Goal: Task Accomplishment & Management: Use online tool/utility

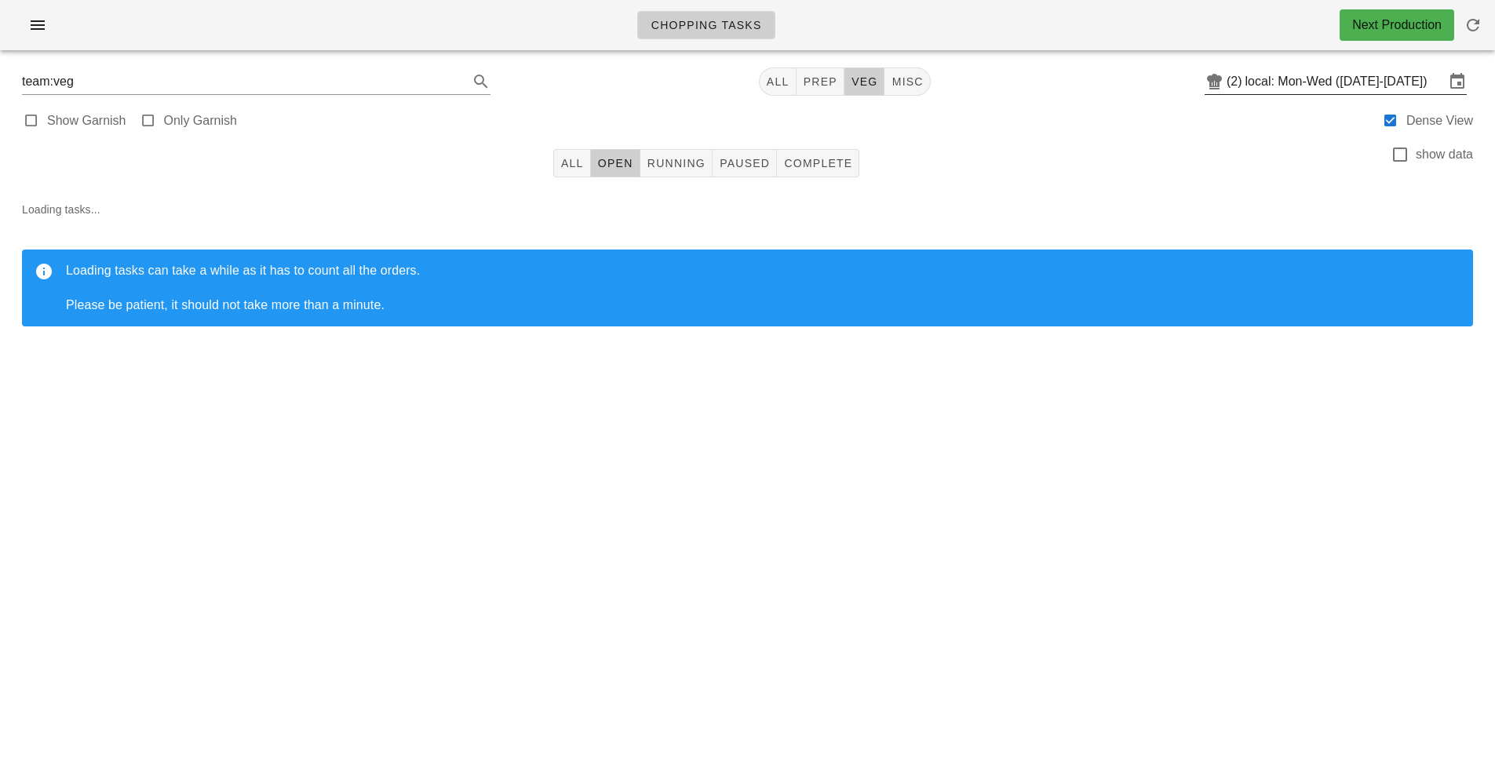
click at [1307, 84] on input "local: Mon-Wed ([DATE]-[DATE])" at bounding box center [1344, 81] width 199 height 25
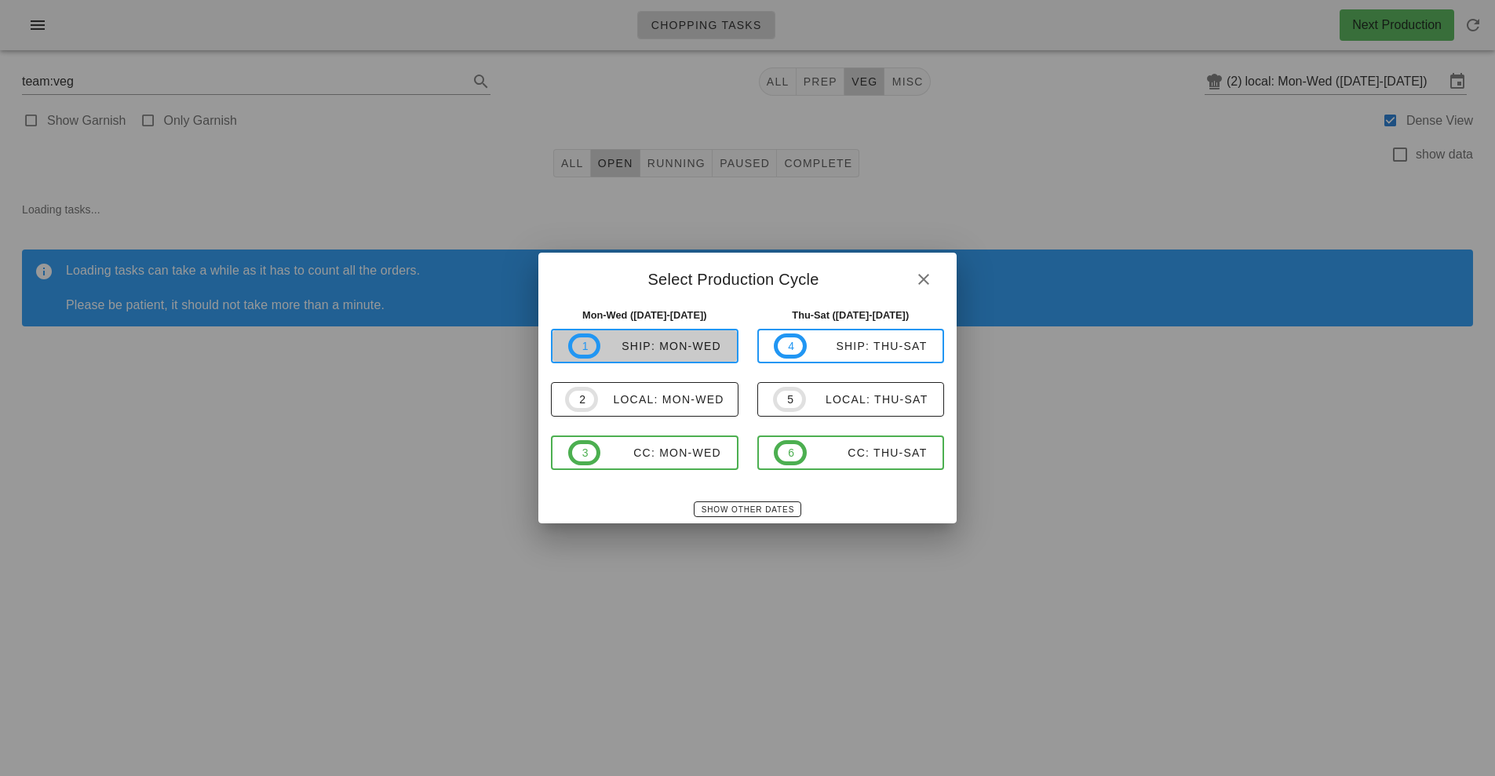
click at [646, 355] on span "1 ship: Mon-Wed" at bounding box center [644, 345] width 153 height 25
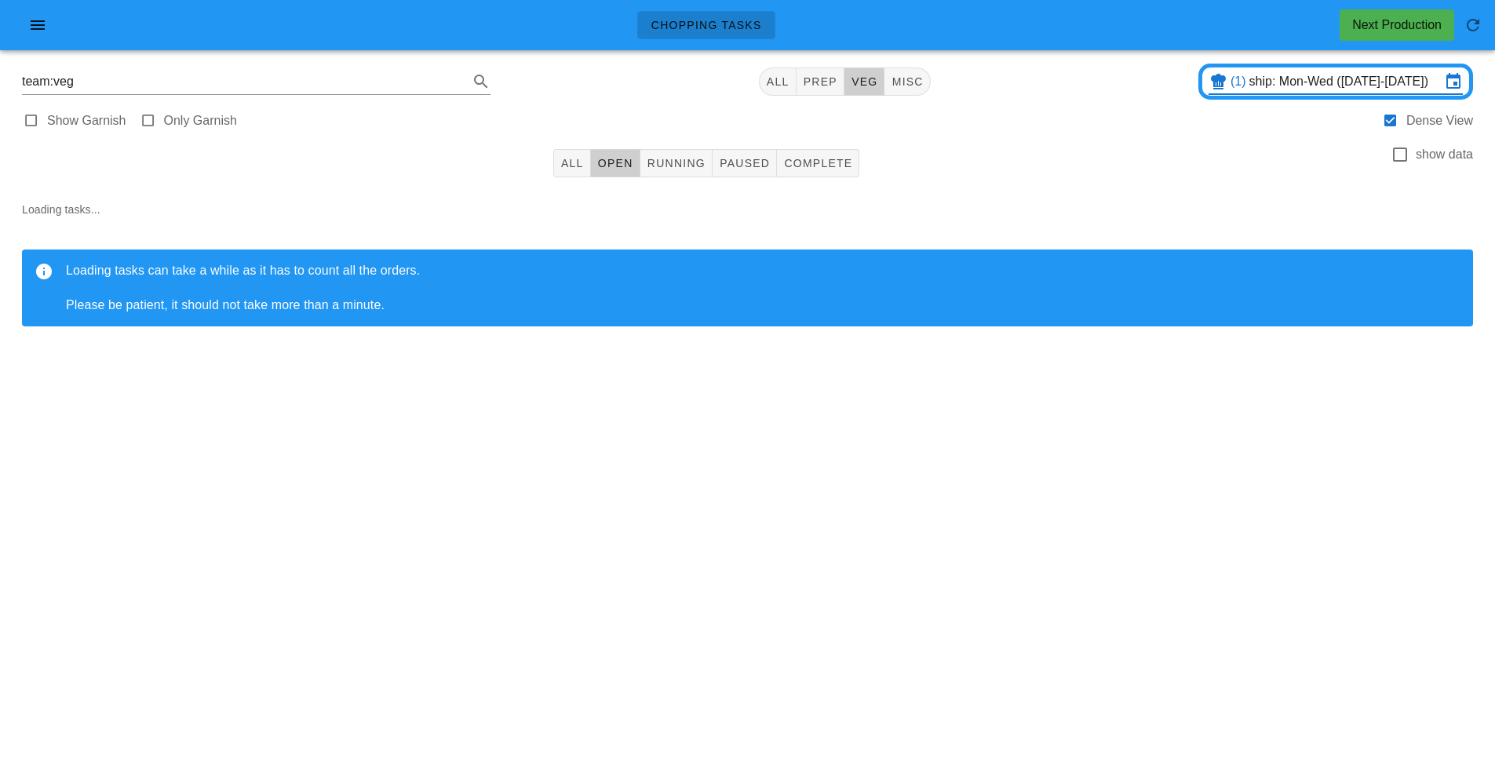
click at [46, 52] on div at bounding box center [747, 31] width 1476 height 44
click at [38, 34] on icon "button" at bounding box center [37, 25] width 19 height 19
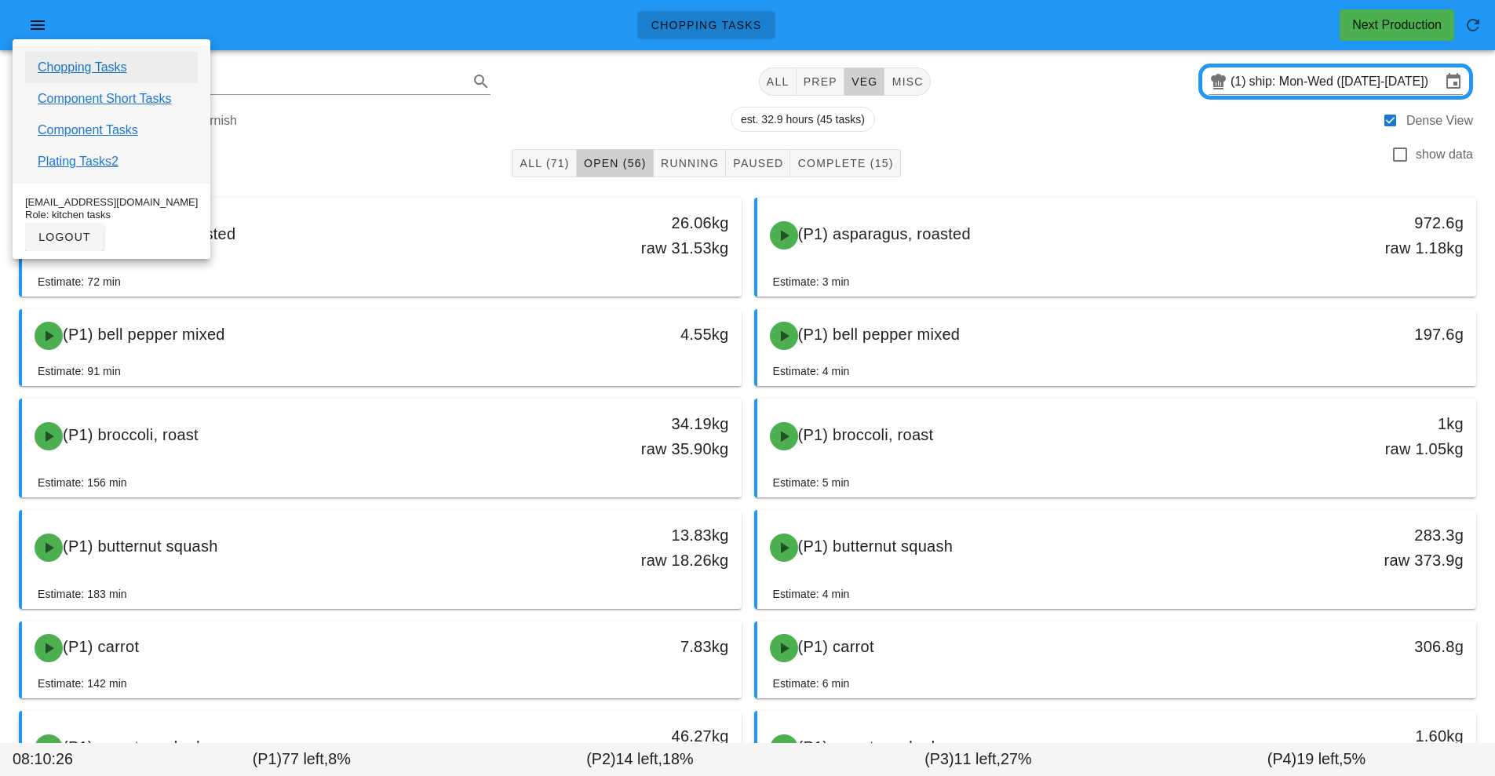
click at [107, 62] on link "Chopping Tasks" at bounding box center [82, 67] width 89 height 19
type input "ship: Fri-Fri (Sep 19-Sep 19)"
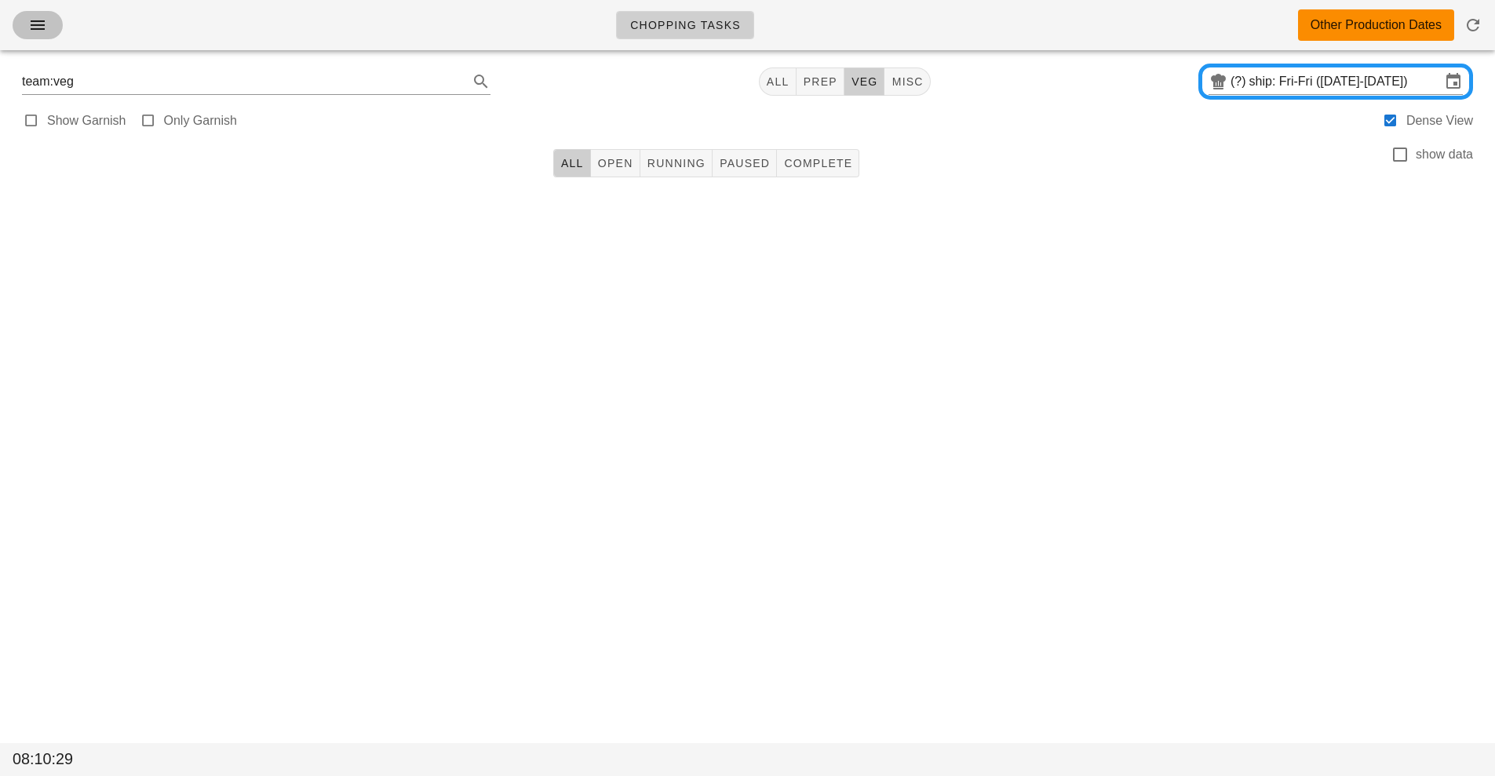
click at [33, 25] on icon "button" at bounding box center [37, 25] width 19 height 19
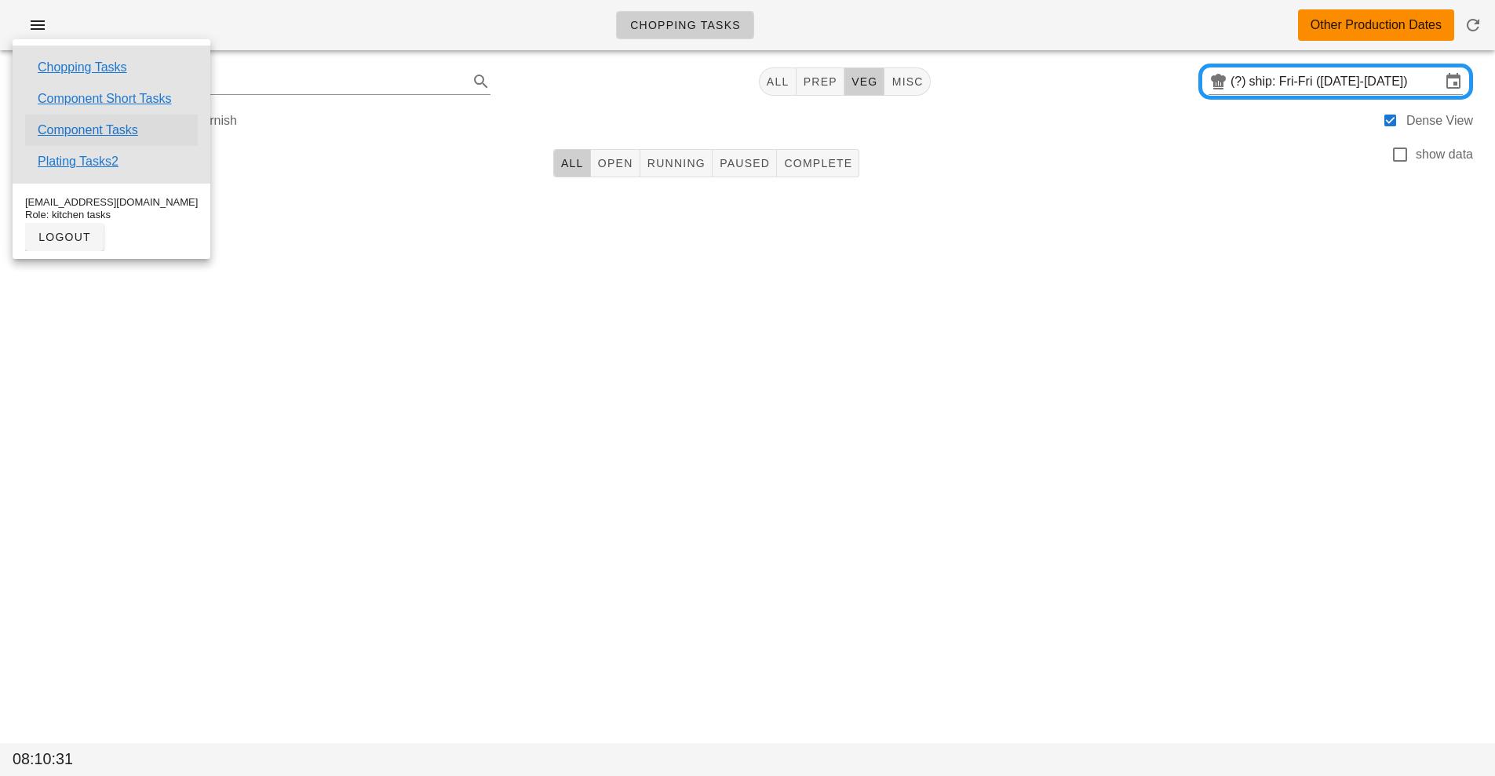
click at [109, 131] on link "Component Tasks" at bounding box center [88, 130] width 100 height 19
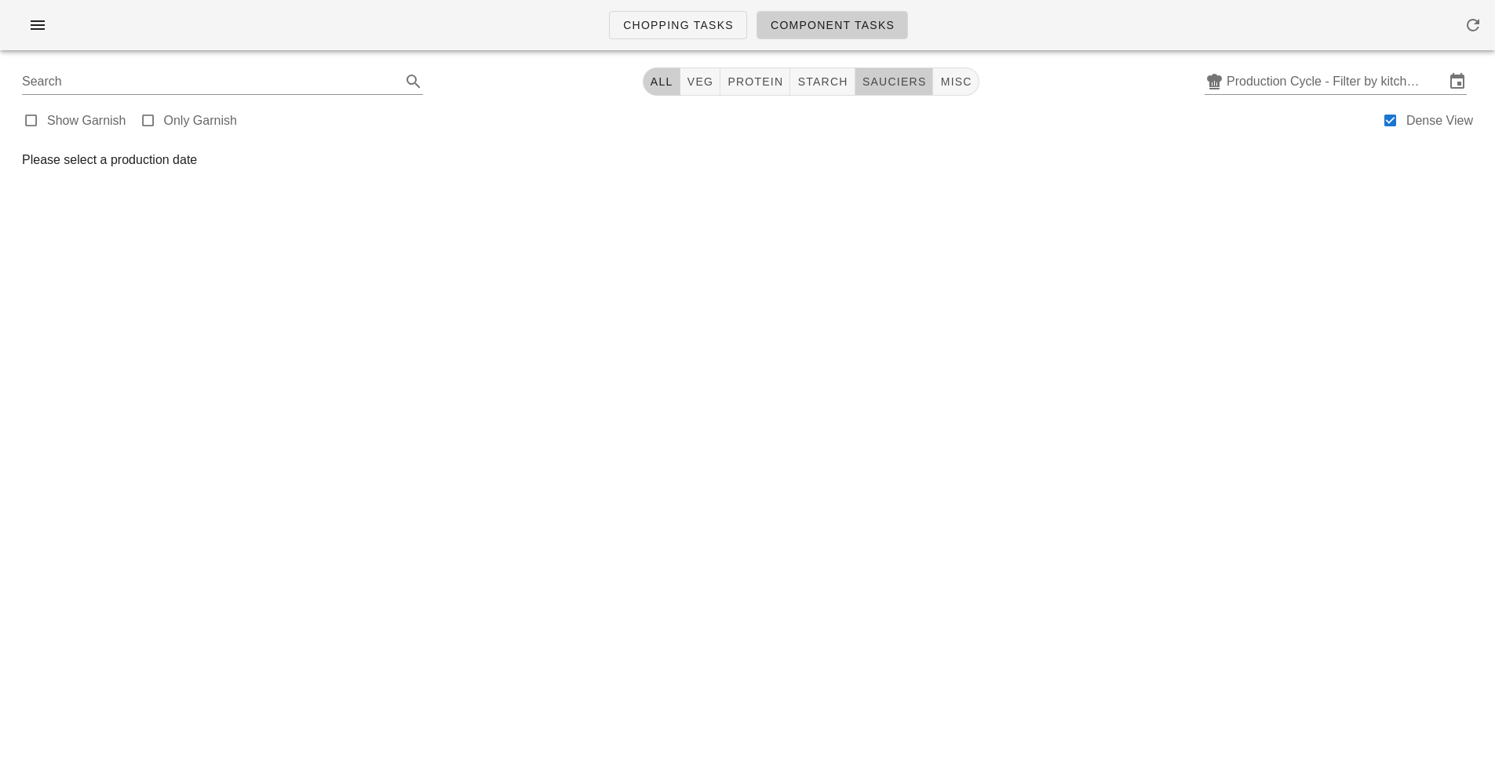
click at [878, 76] on span "sauciers" at bounding box center [893, 81] width 65 height 13
click at [825, 81] on span "starch" at bounding box center [828, 81] width 51 height 13
type input "team:starch"
click at [1345, 79] on input "Production Cycle - Filter by kitchen production schedules" at bounding box center [1335, 81] width 218 height 25
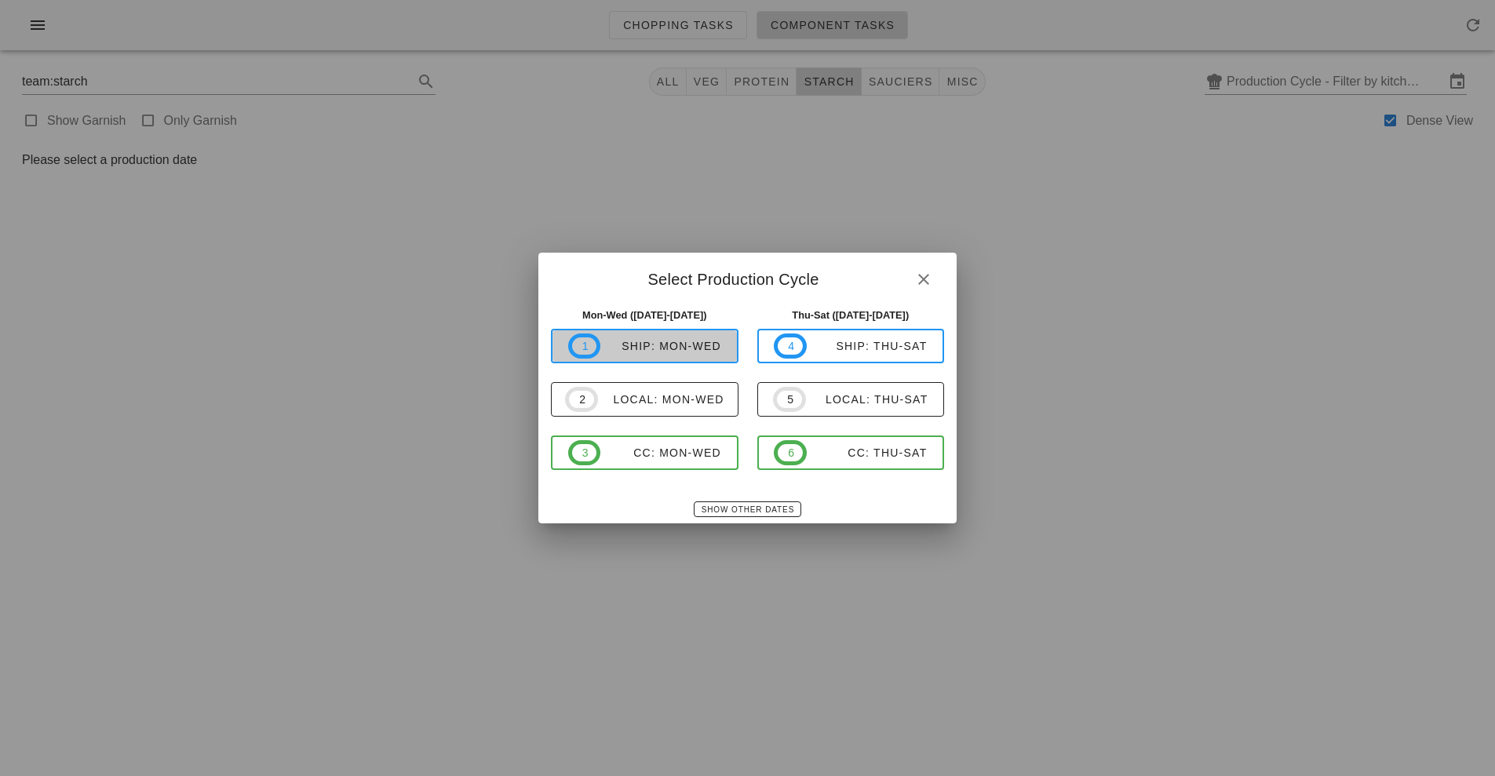
click at [633, 332] on button "1 ship: Mon-Wed" at bounding box center [645, 346] width 188 height 35
type input "ship: Mon-Wed (Sep 22-Sep 24)"
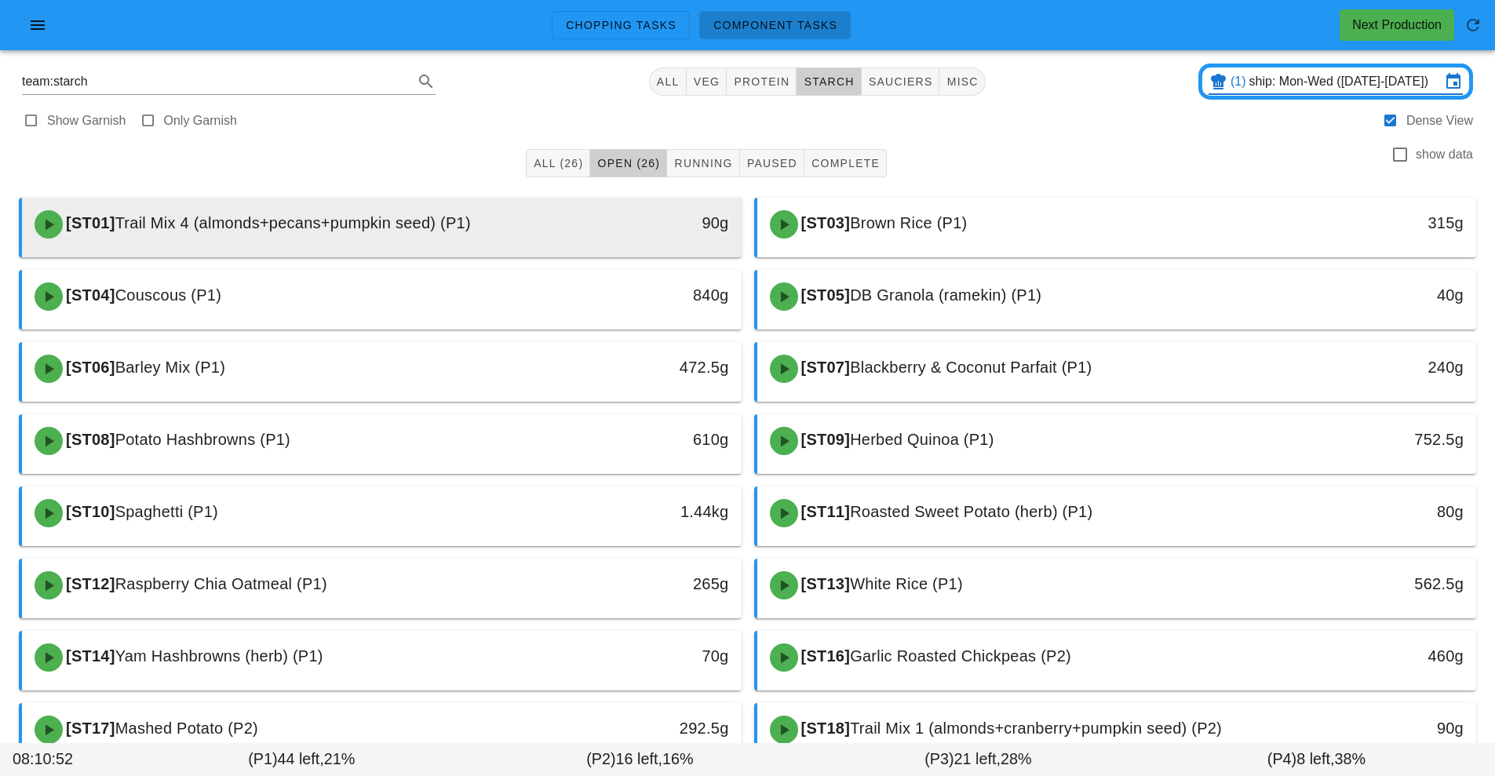
click at [390, 228] on span "Trail Mix 4 (almonds+pecans+pumpkin seed) (P1)" at bounding box center [292, 222] width 355 height 17
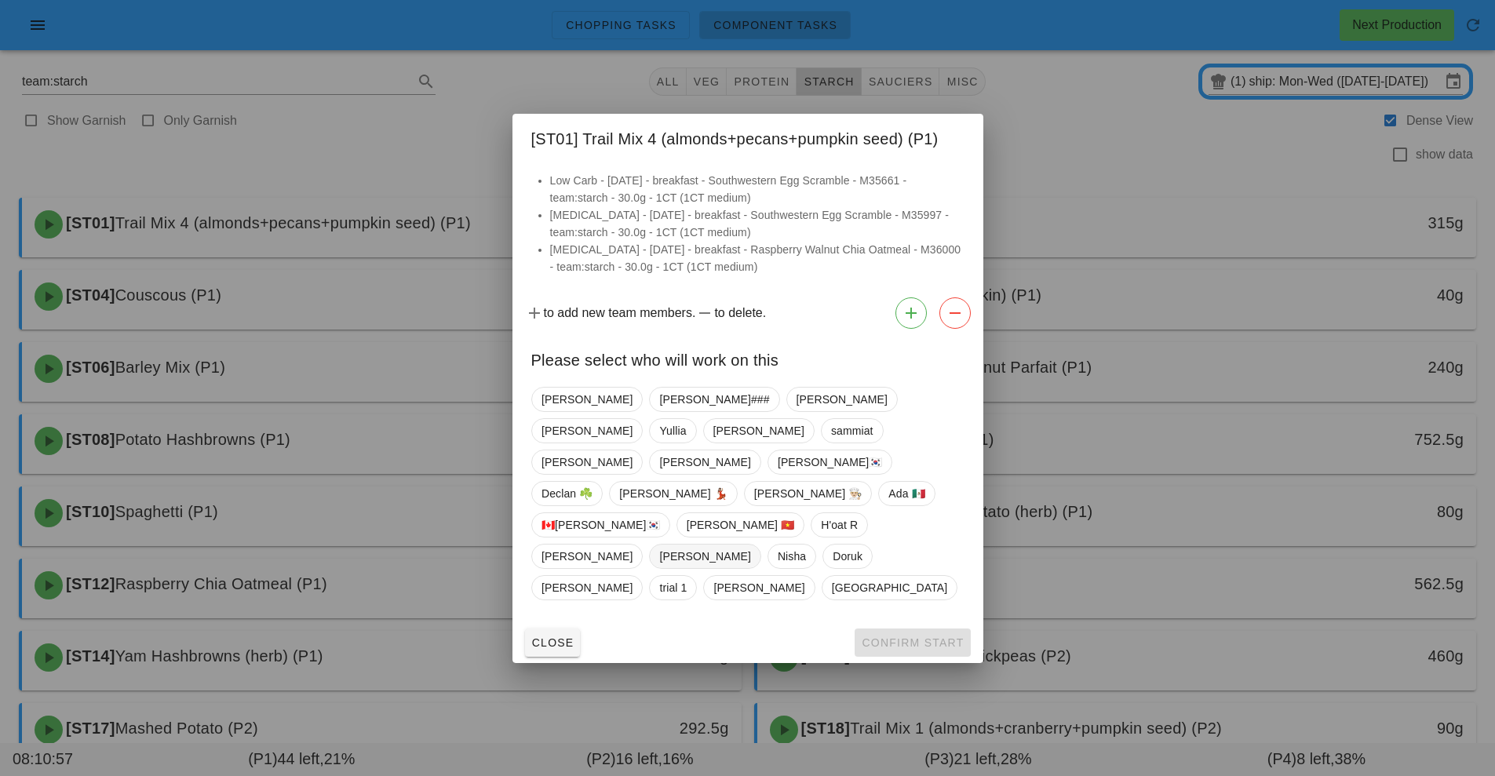
click at [659, 546] on span "[PERSON_NAME]" at bounding box center [704, 556] width 91 height 24
click at [894, 628] on button "Confirm Start" at bounding box center [911, 642] width 115 height 28
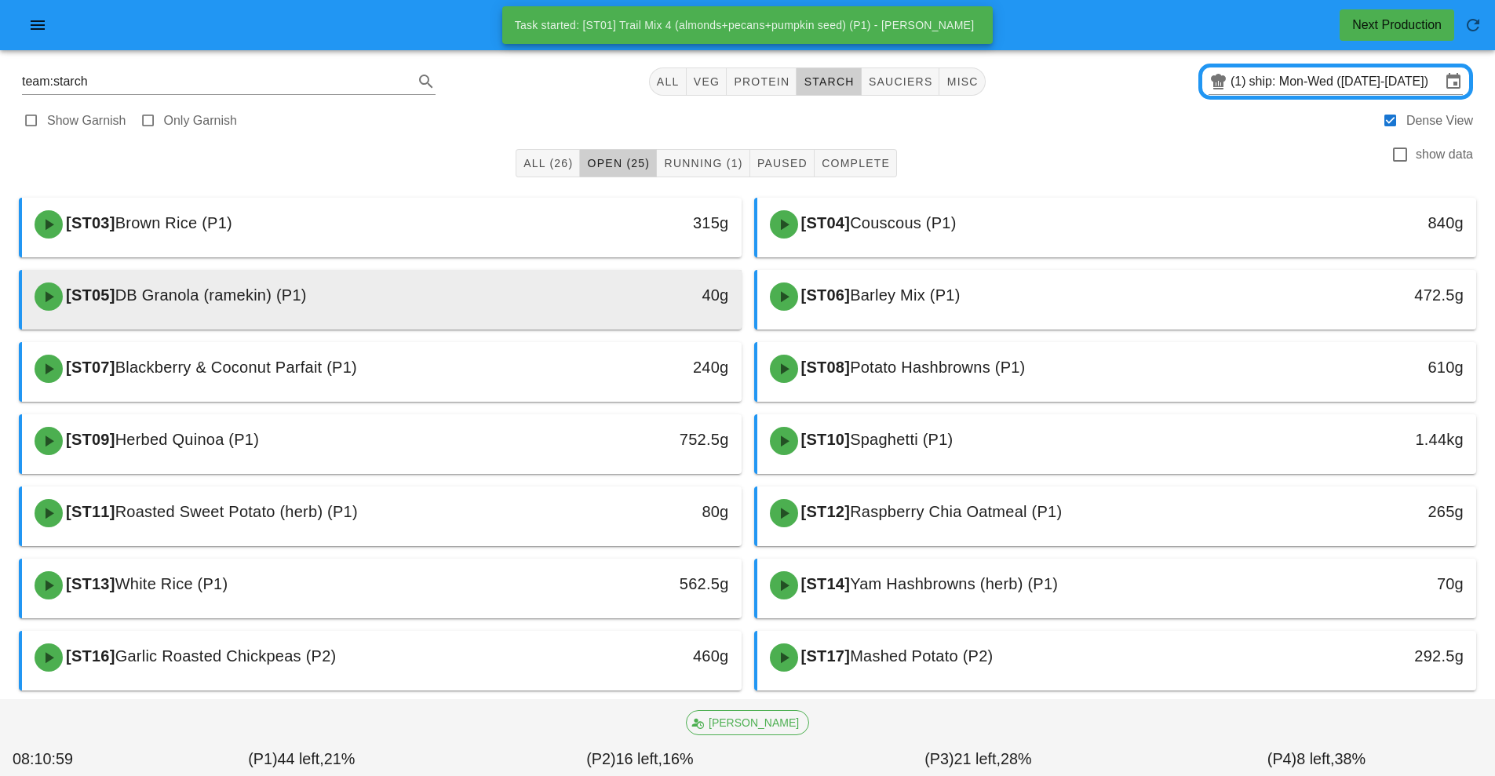
click at [401, 299] on div "[ST05] DB Granola (ramekin) (P1)" at bounding box center [292, 296] width 534 height 47
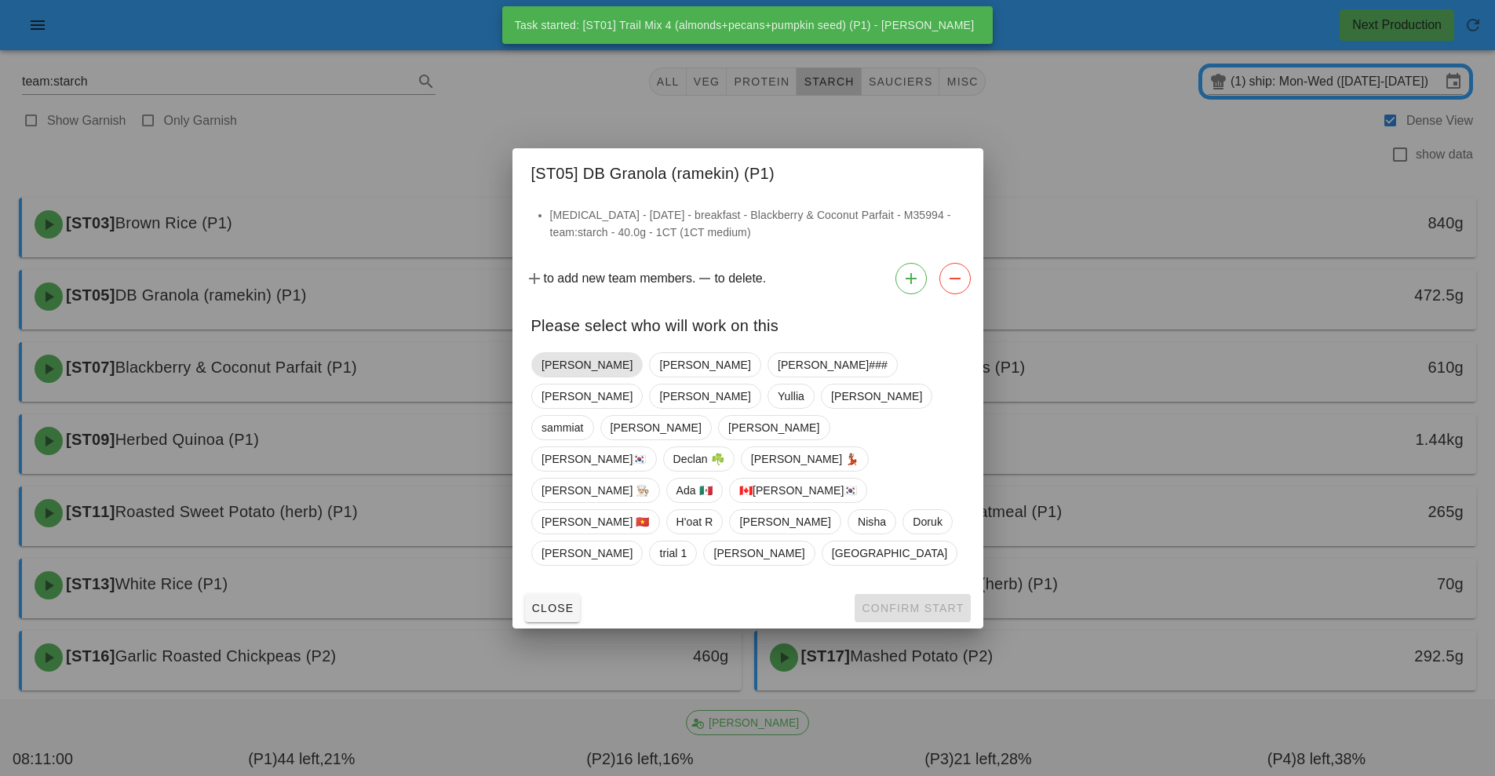
click at [560, 377] on span "[PERSON_NAME]" at bounding box center [586, 365] width 91 height 24
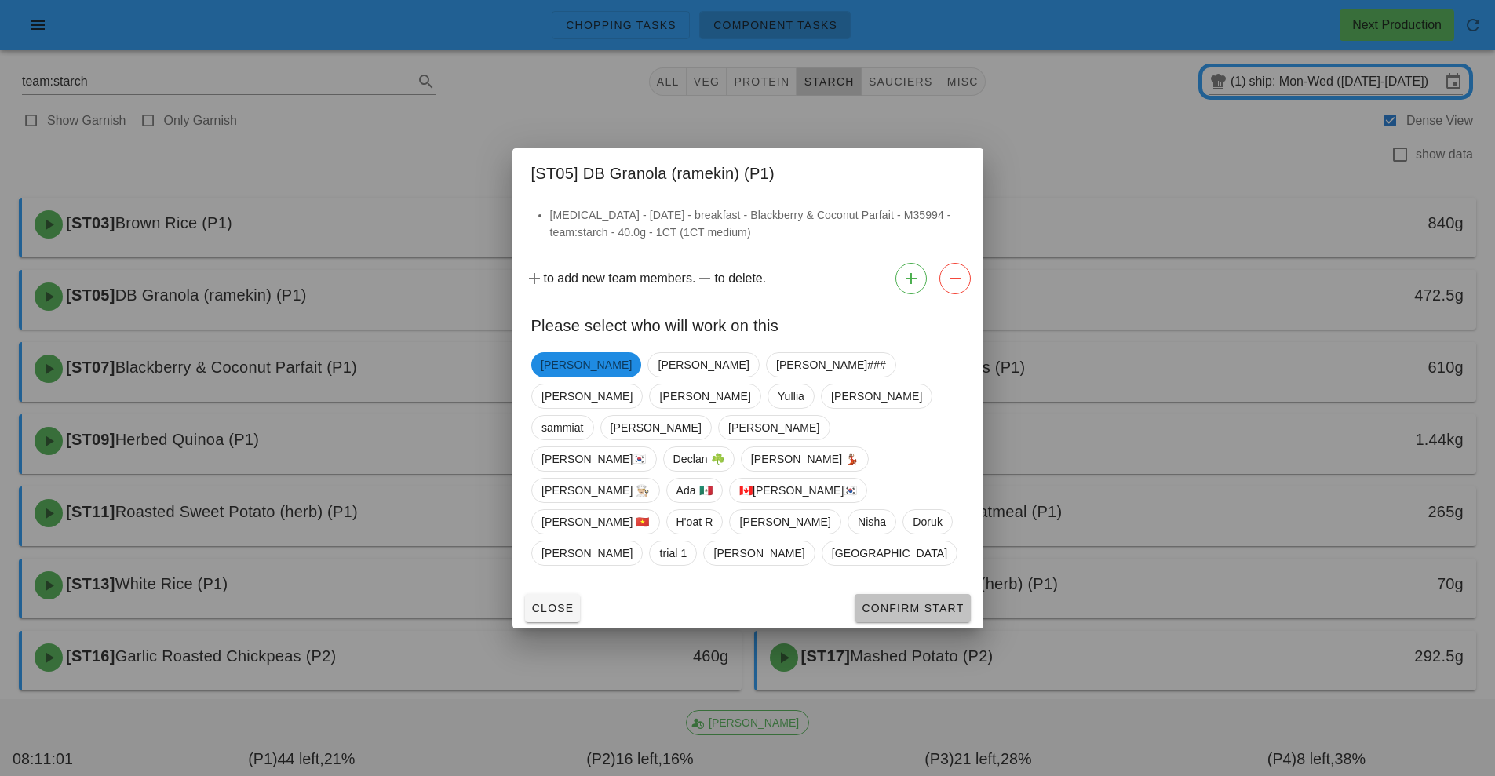
click at [911, 602] on span "Confirm Start" at bounding box center [912, 608] width 103 height 13
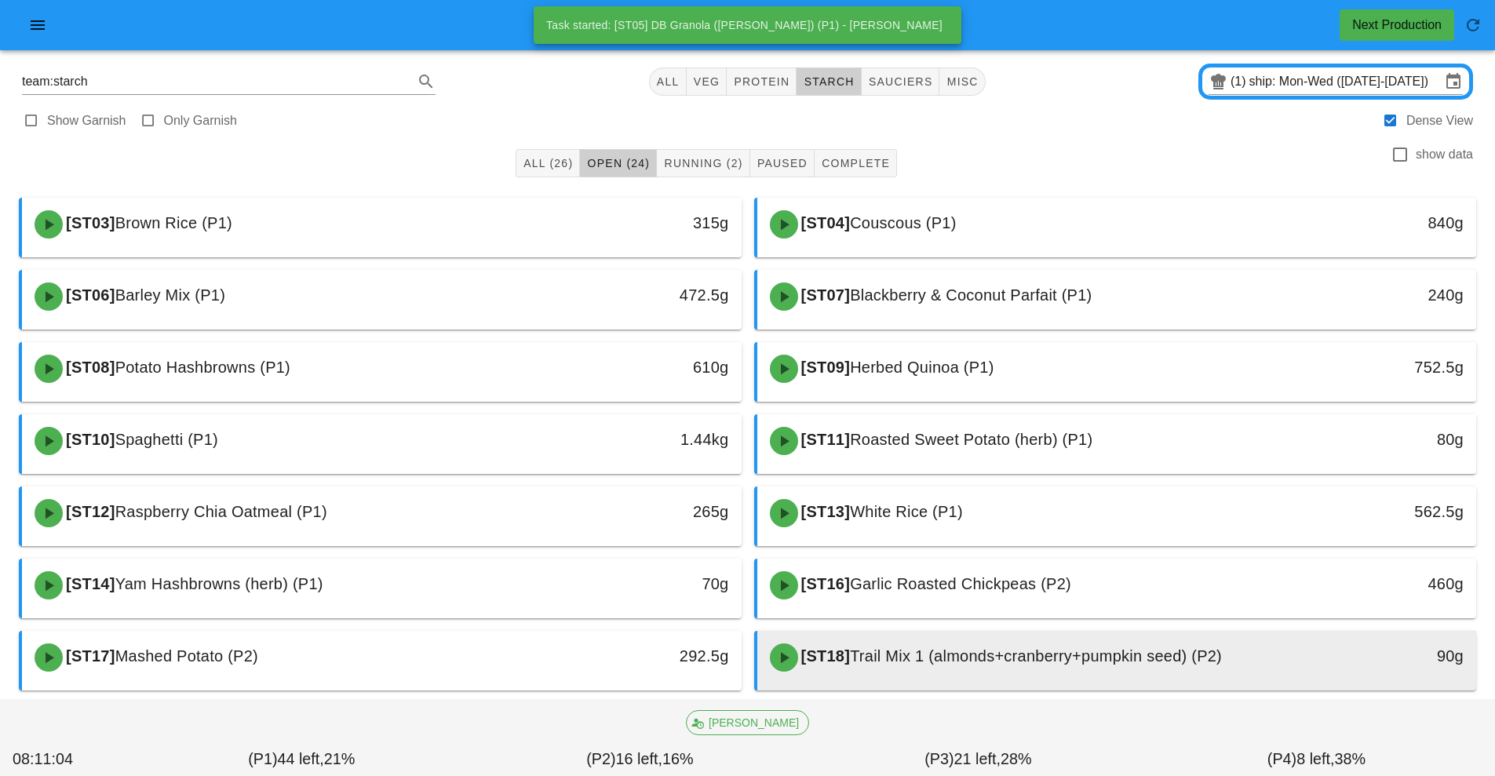
click at [951, 665] on div "[ST18] Trail Mix 1 (almonds+cranberry+pumpkin seed) (P2)" at bounding box center [1027, 657] width 534 height 47
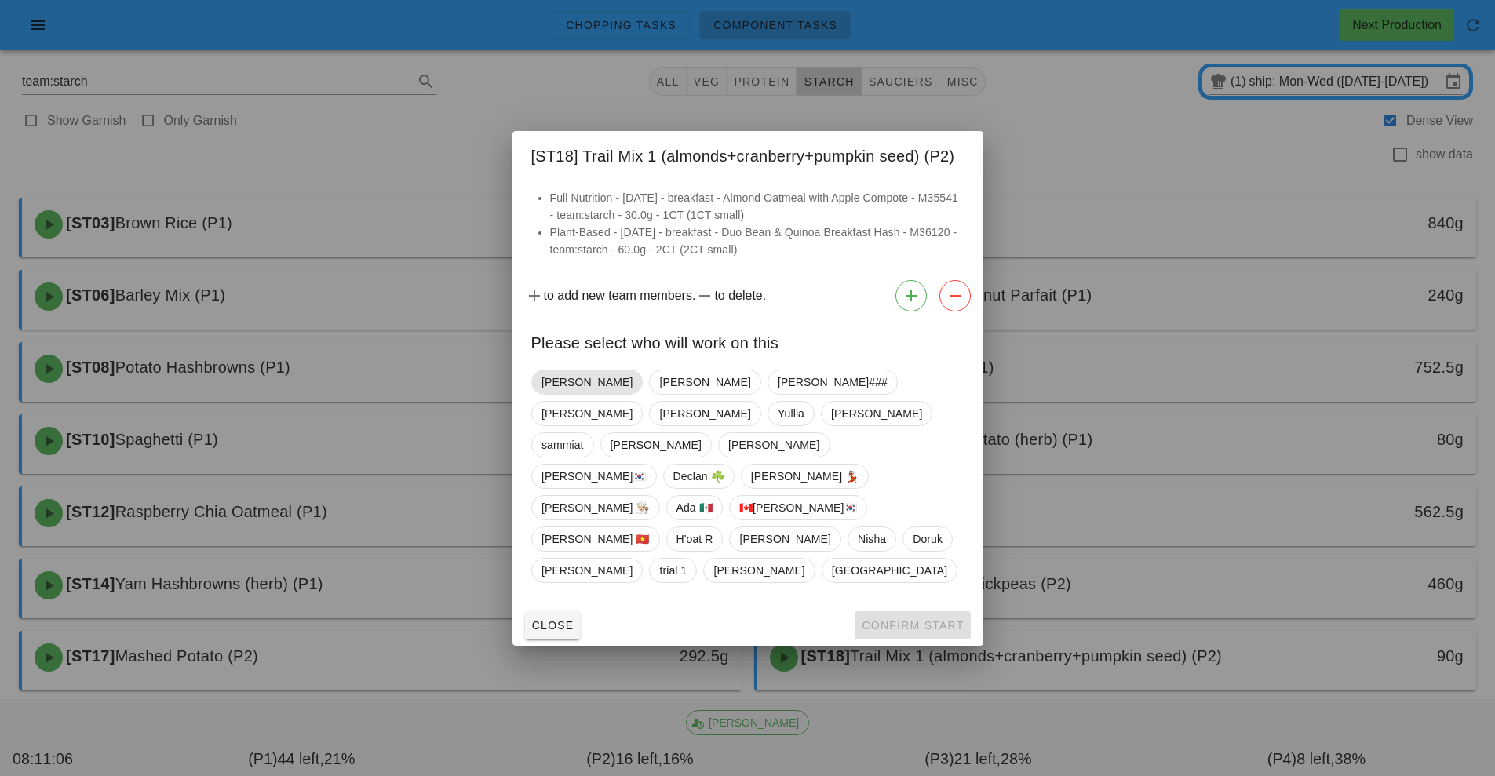
click at [559, 394] on span "[PERSON_NAME]" at bounding box center [586, 382] width 91 height 24
click at [914, 619] on span "Confirm Start" at bounding box center [912, 625] width 103 height 13
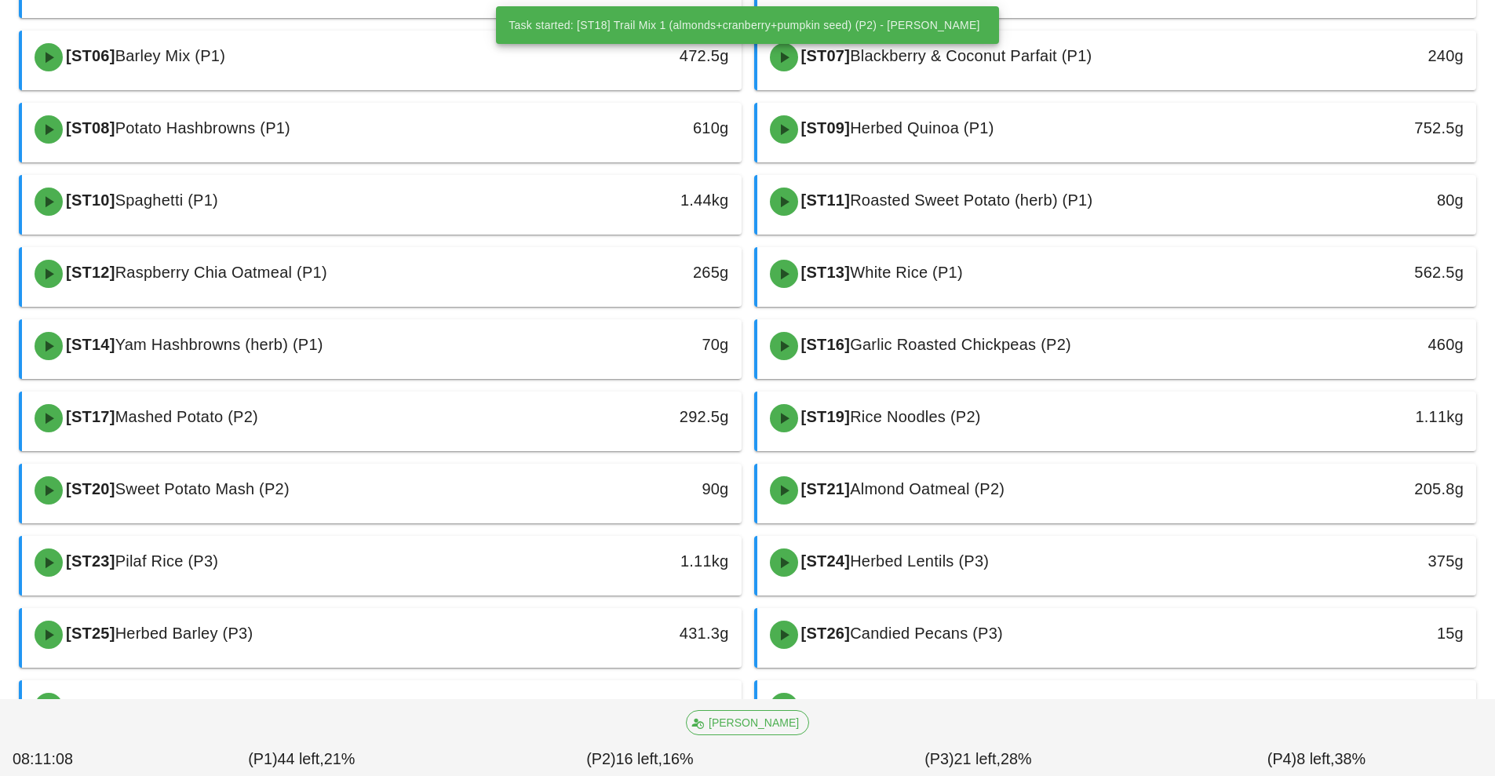
scroll to position [246, 0]
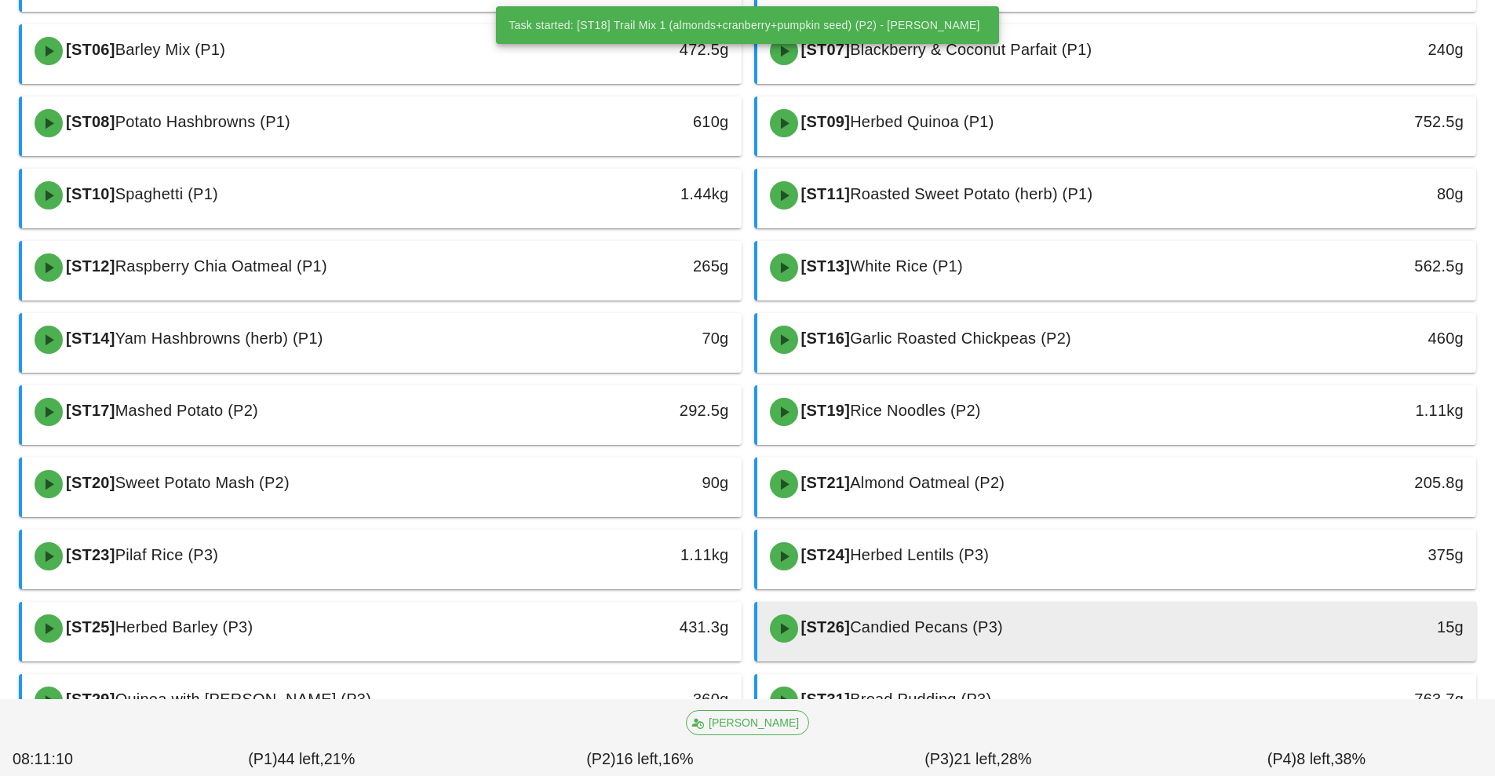
click at [1008, 638] on div "[ST26] Candied Pecans (P3)" at bounding box center [1027, 628] width 534 height 47
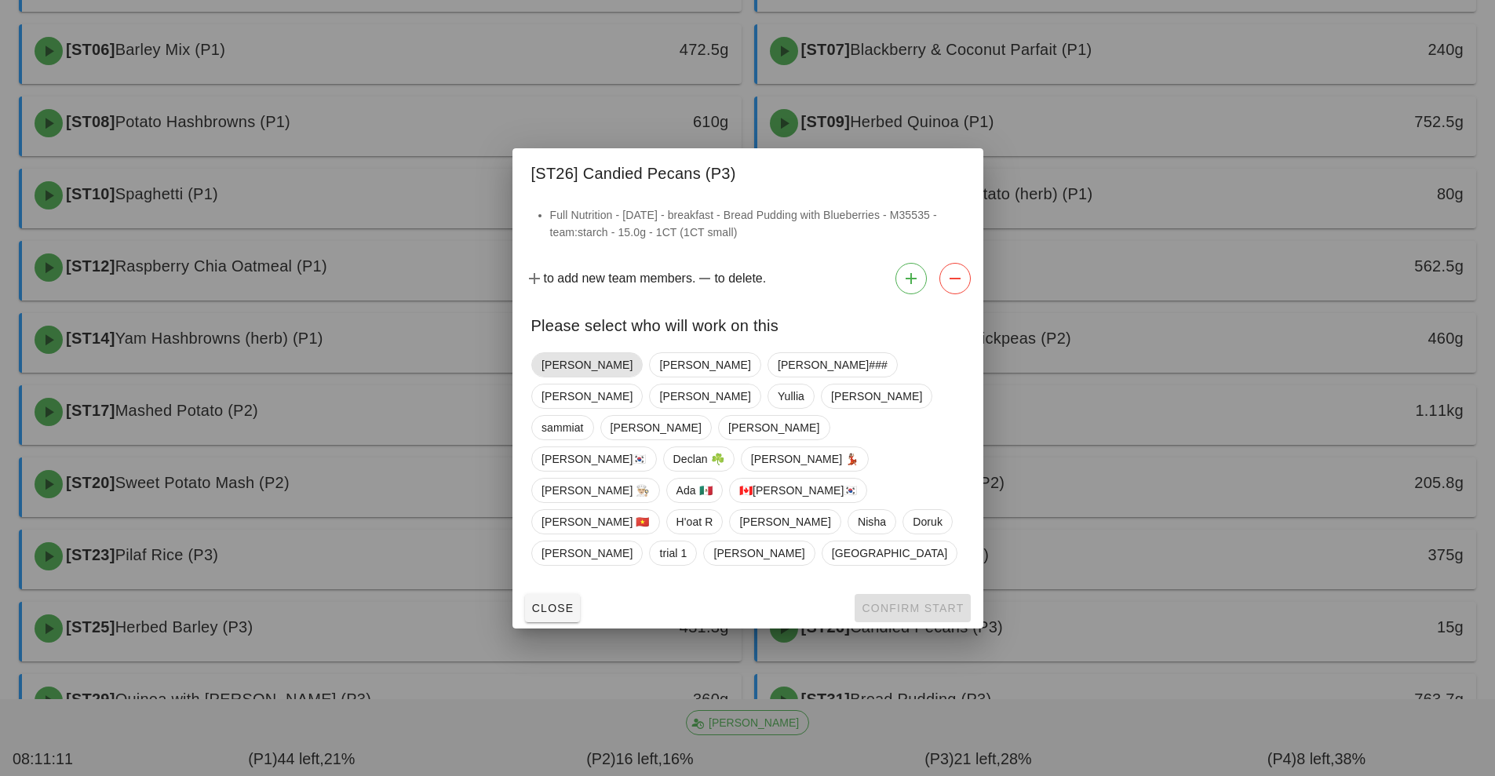
click at [565, 377] on span "[PERSON_NAME]" at bounding box center [586, 365] width 91 height 24
click at [917, 594] on button "Confirm Start" at bounding box center [911, 608] width 115 height 28
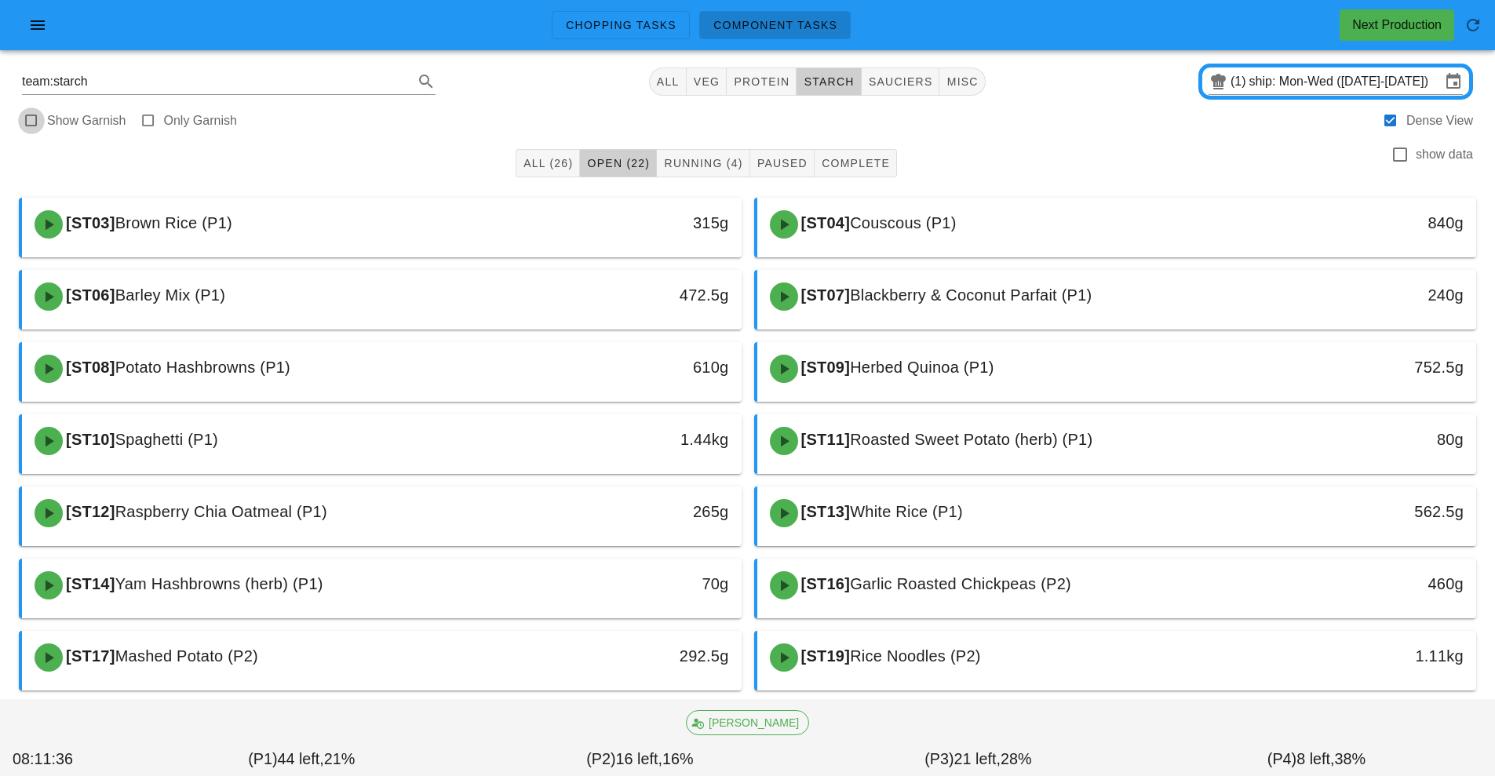
click at [21, 121] on div at bounding box center [31, 121] width 22 height 22
checkbox input "true"
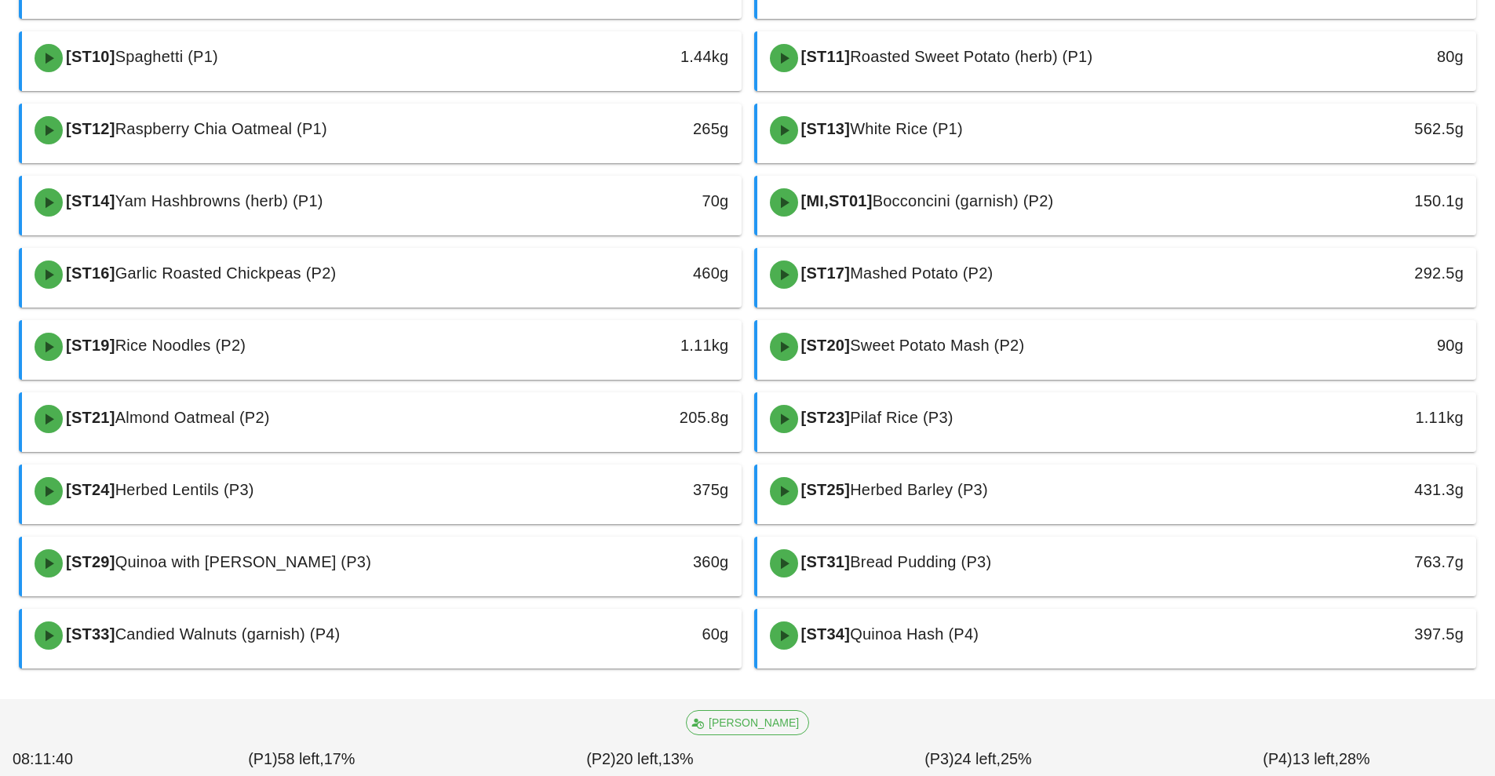
scroll to position [388, 0]
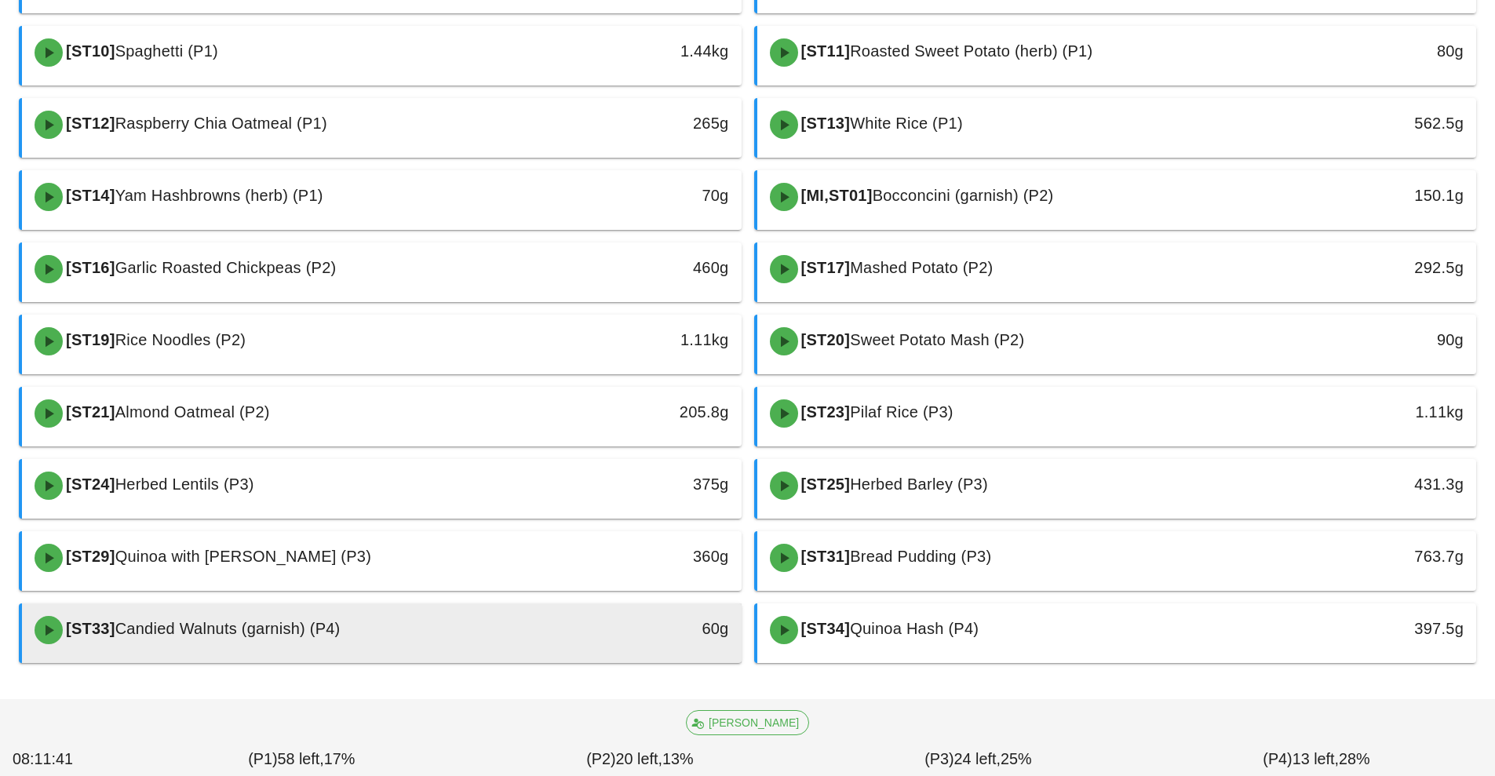
click at [429, 643] on div "[ST33] Candied Walnuts (garnish) (P4)" at bounding box center [292, 629] width 534 height 47
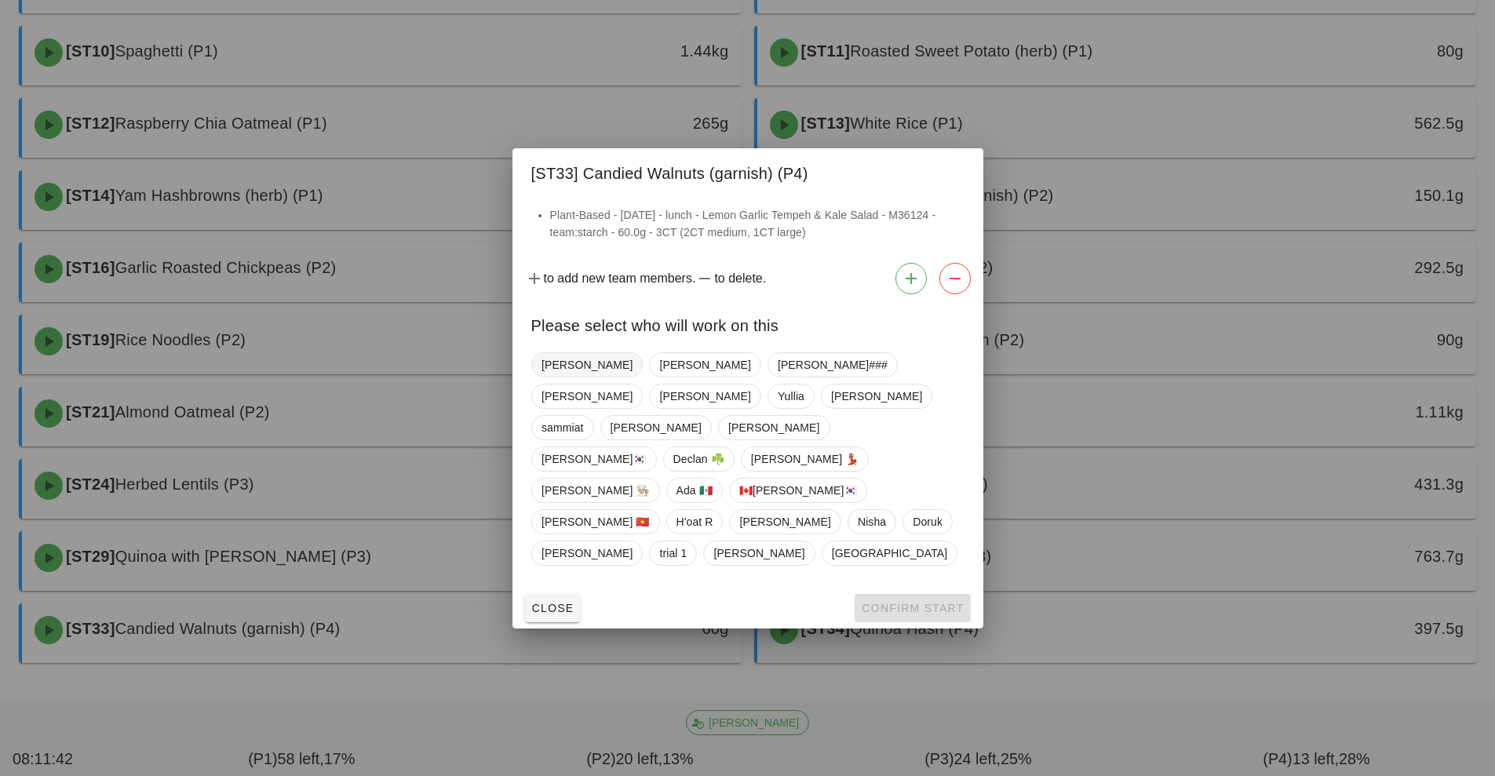
click at [563, 377] on span "[PERSON_NAME]" at bounding box center [586, 365] width 91 height 24
click at [901, 602] on span "Confirm Start" at bounding box center [912, 608] width 103 height 13
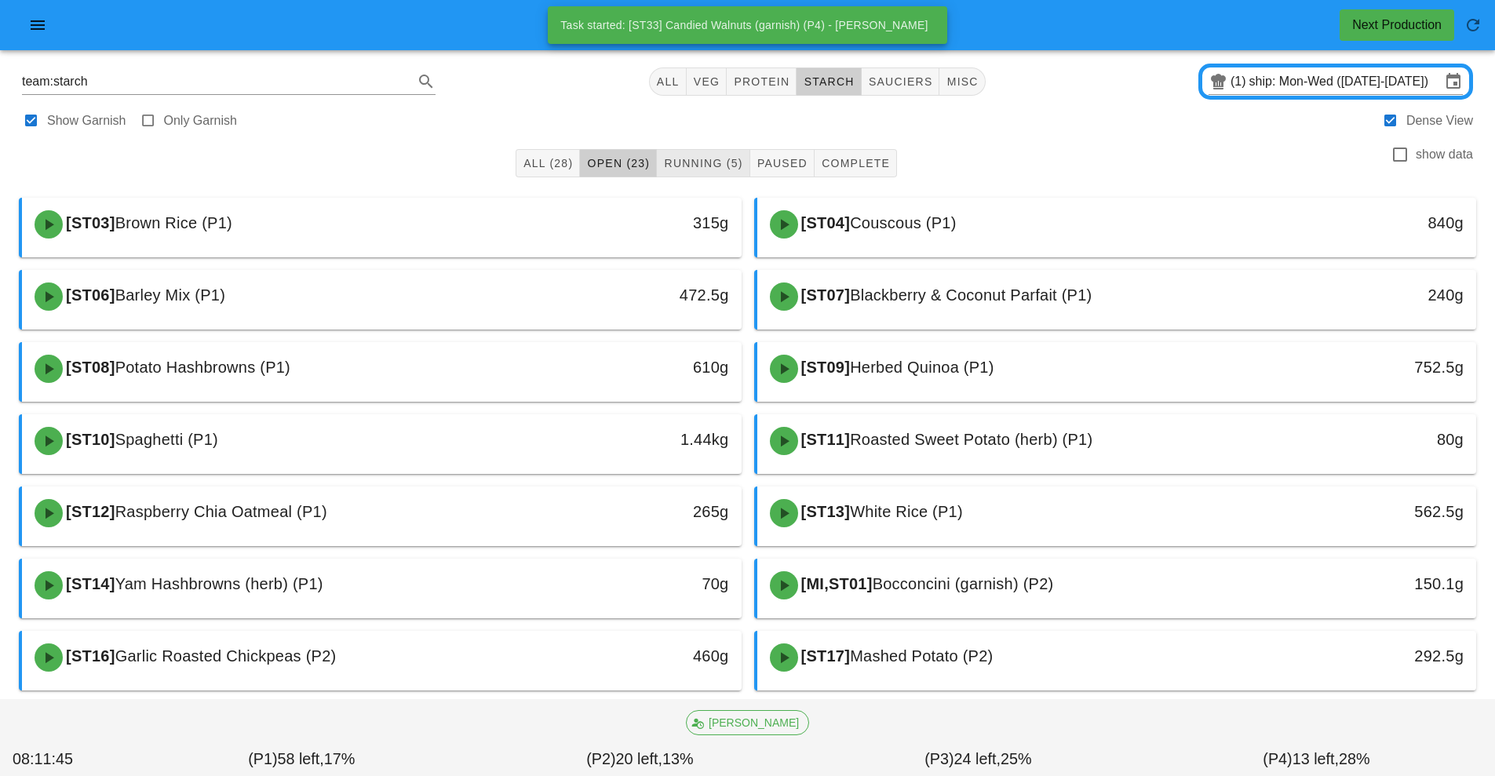
click at [705, 162] on span "Running (5)" at bounding box center [702, 163] width 79 height 13
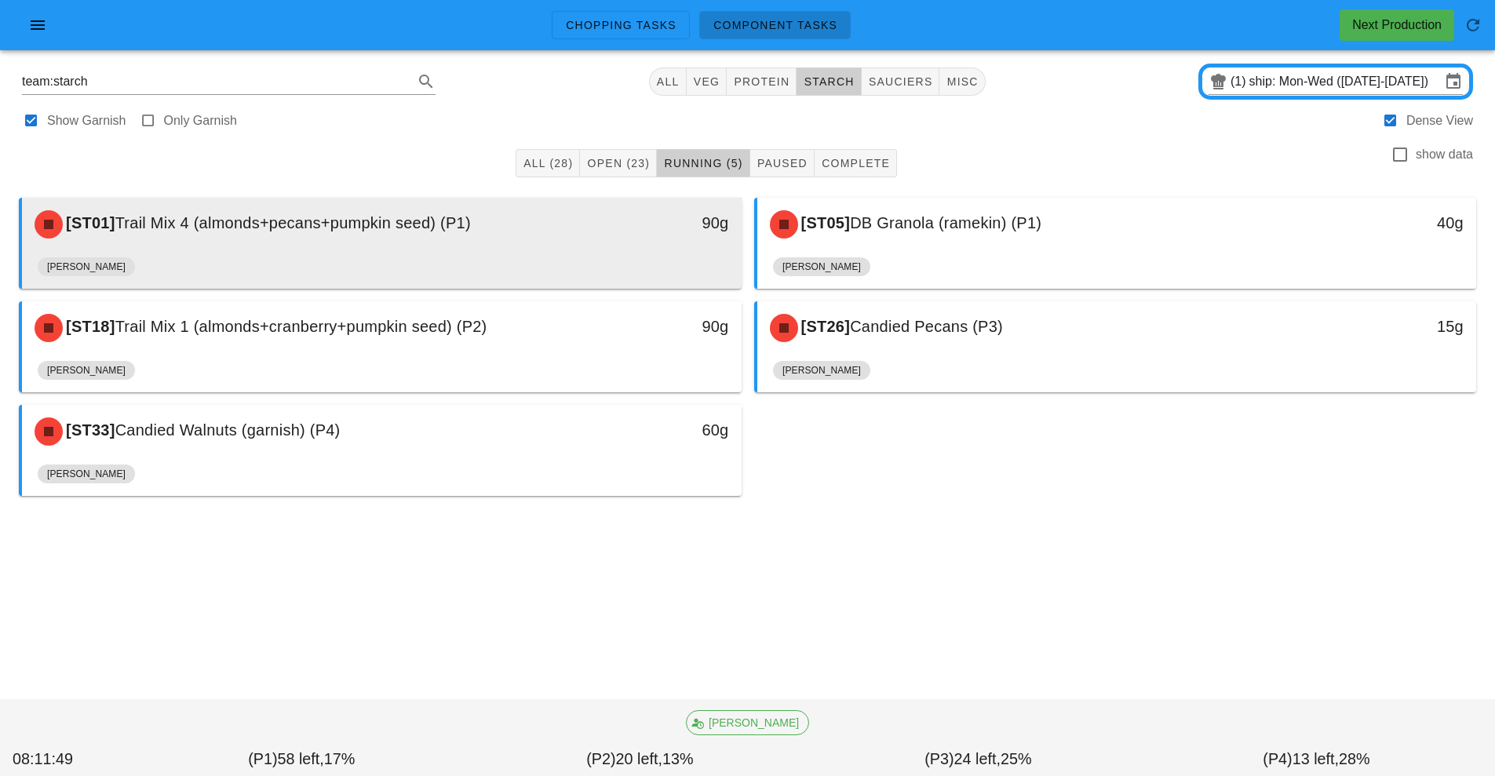
click at [612, 226] on div "90g" at bounding box center [648, 222] width 159 height 25
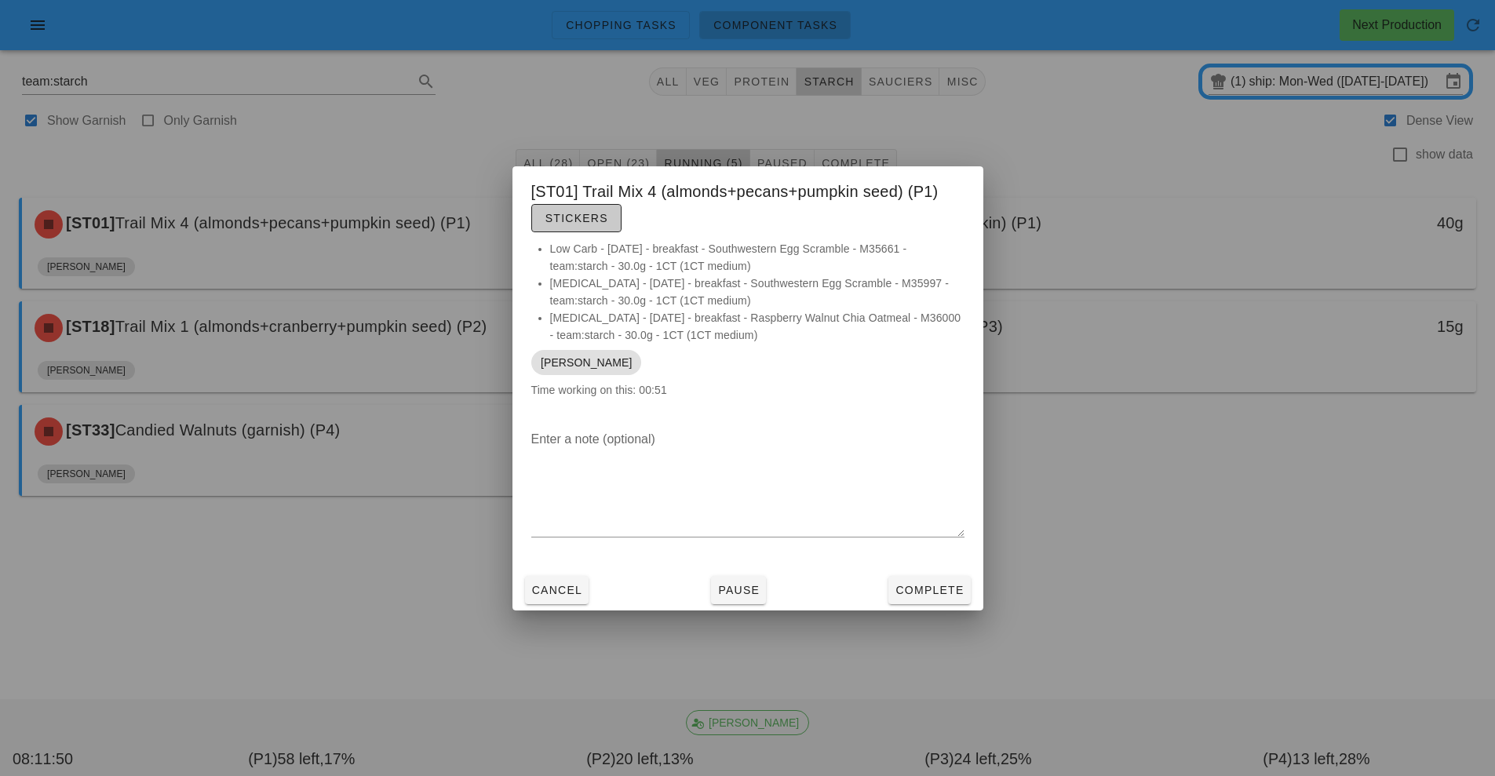
click at [581, 218] on span "Stickers" at bounding box center [576, 218] width 64 height 13
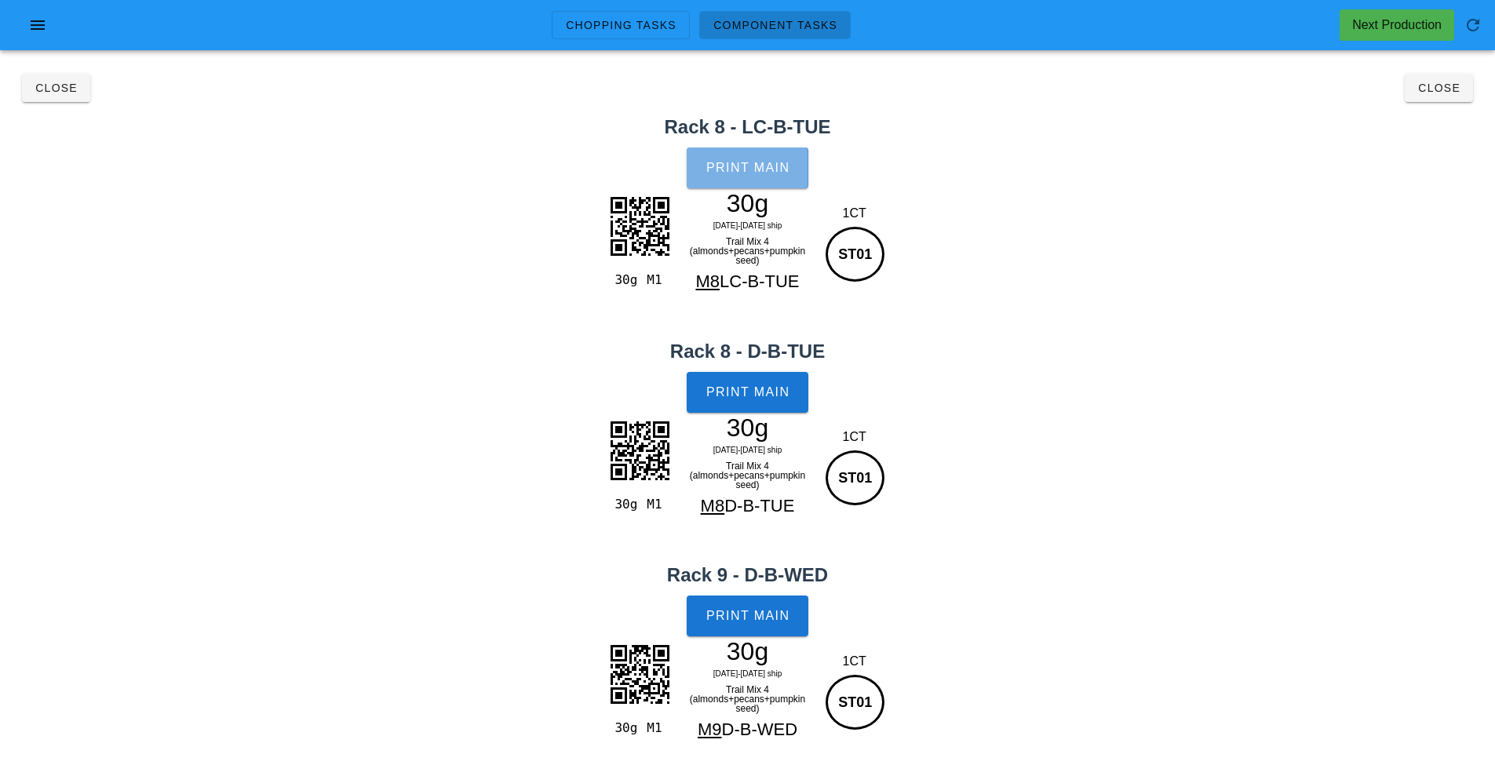
click at [765, 151] on button "Print Main" at bounding box center [746, 167] width 121 height 41
click at [760, 402] on button "Print Main" at bounding box center [746, 392] width 121 height 41
click at [757, 620] on span "Print Main" at bounding box center [747, 616] width 85 height 14
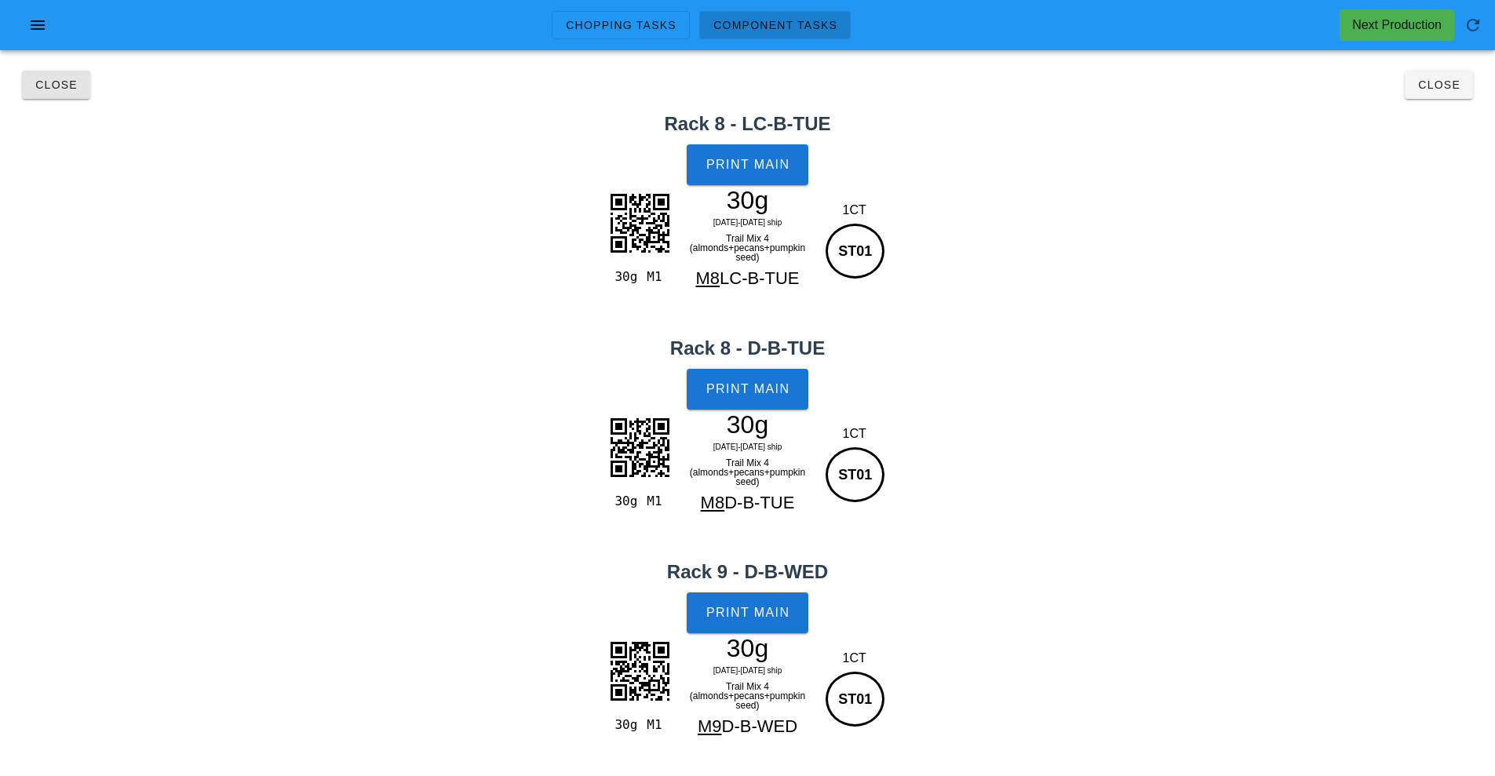
click at [65, 85] on span "Close" at bounding box center [56, 84] width 43 height 13
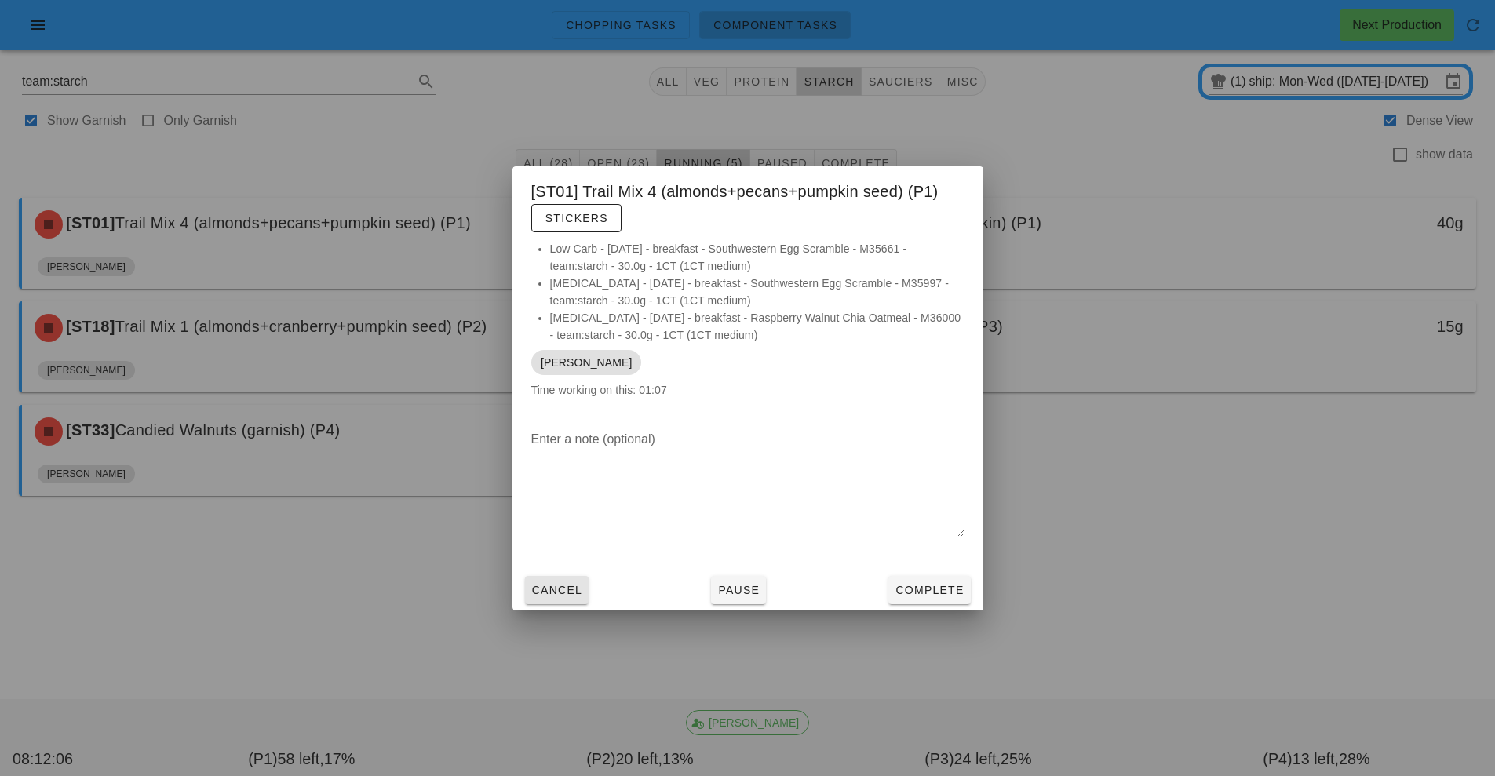
click at [551, 588] on span "Cancel" at bounding box center [557, 590] width 52 height 13
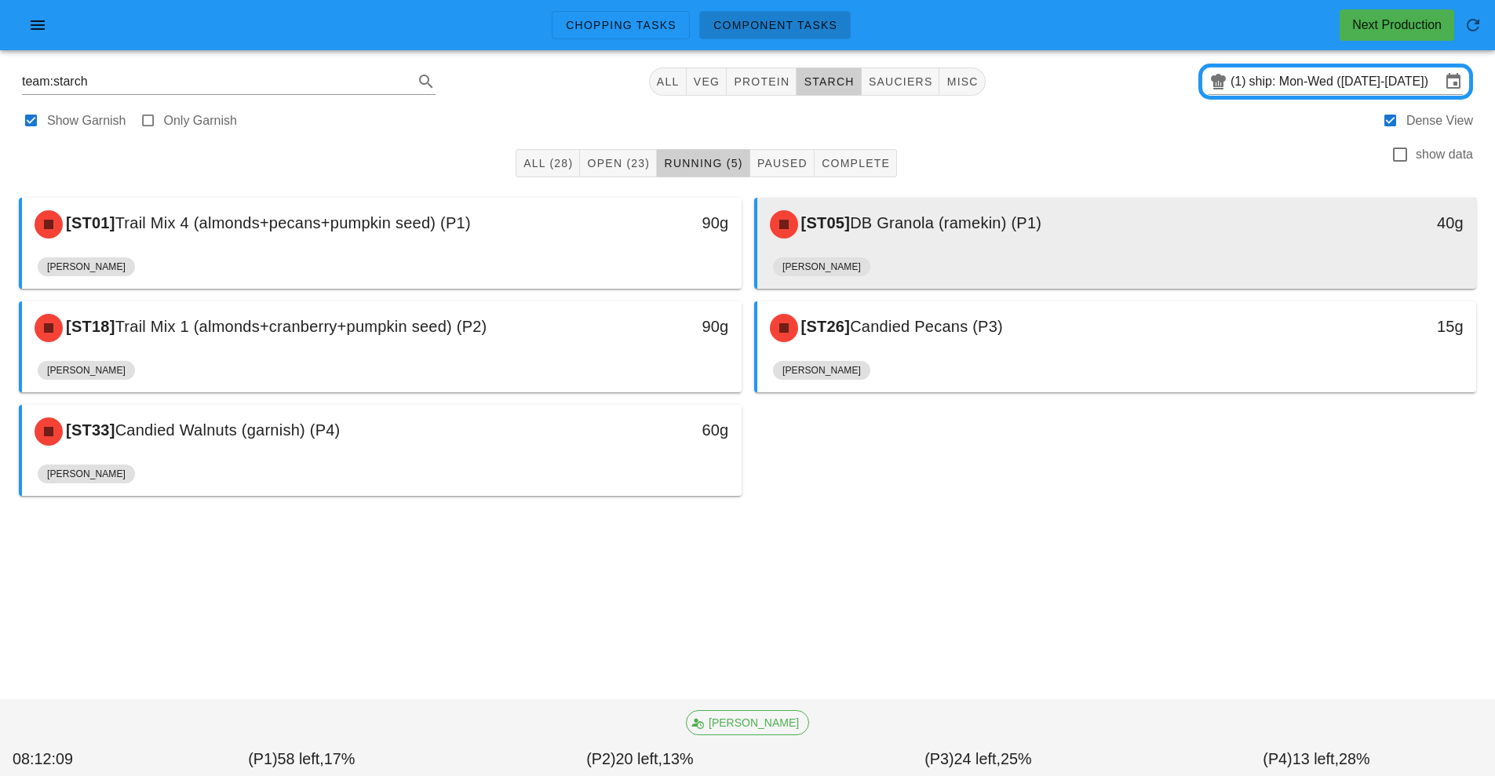
click at [889, 233] on div "[ST05] DB Granola (ramekin) (P1)" at bounding box center [1027, 224] width 534 height 47
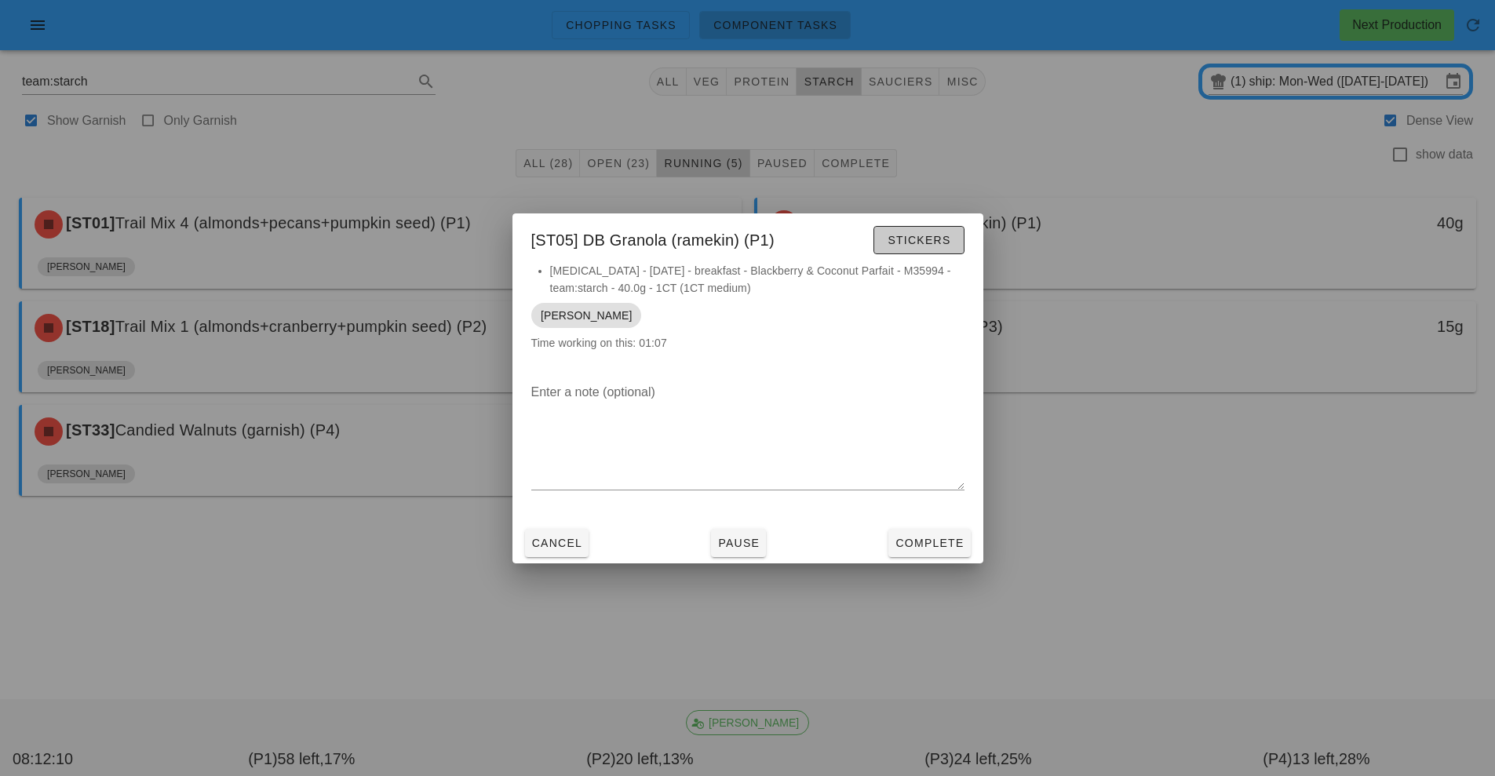
click at [918, 240] on span "Stickers" at bounding box center [919, 240] width 64 height 13
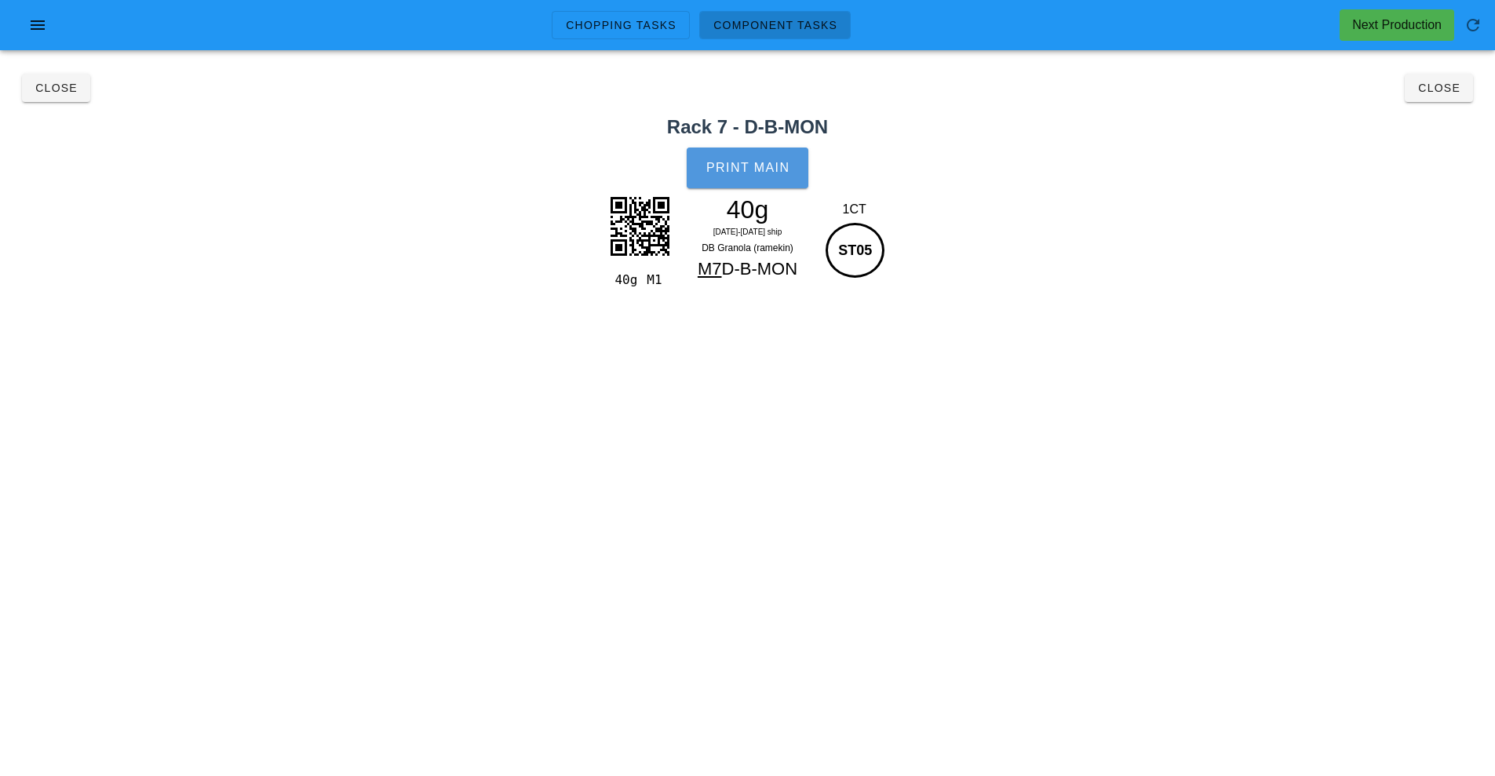
click at [741, 169] on span "Print Main" at bounding box center [747, 168] width 85 height 14
click at [75, 99] on button "Close" at bounding box center [56, 88] width 68 height 28
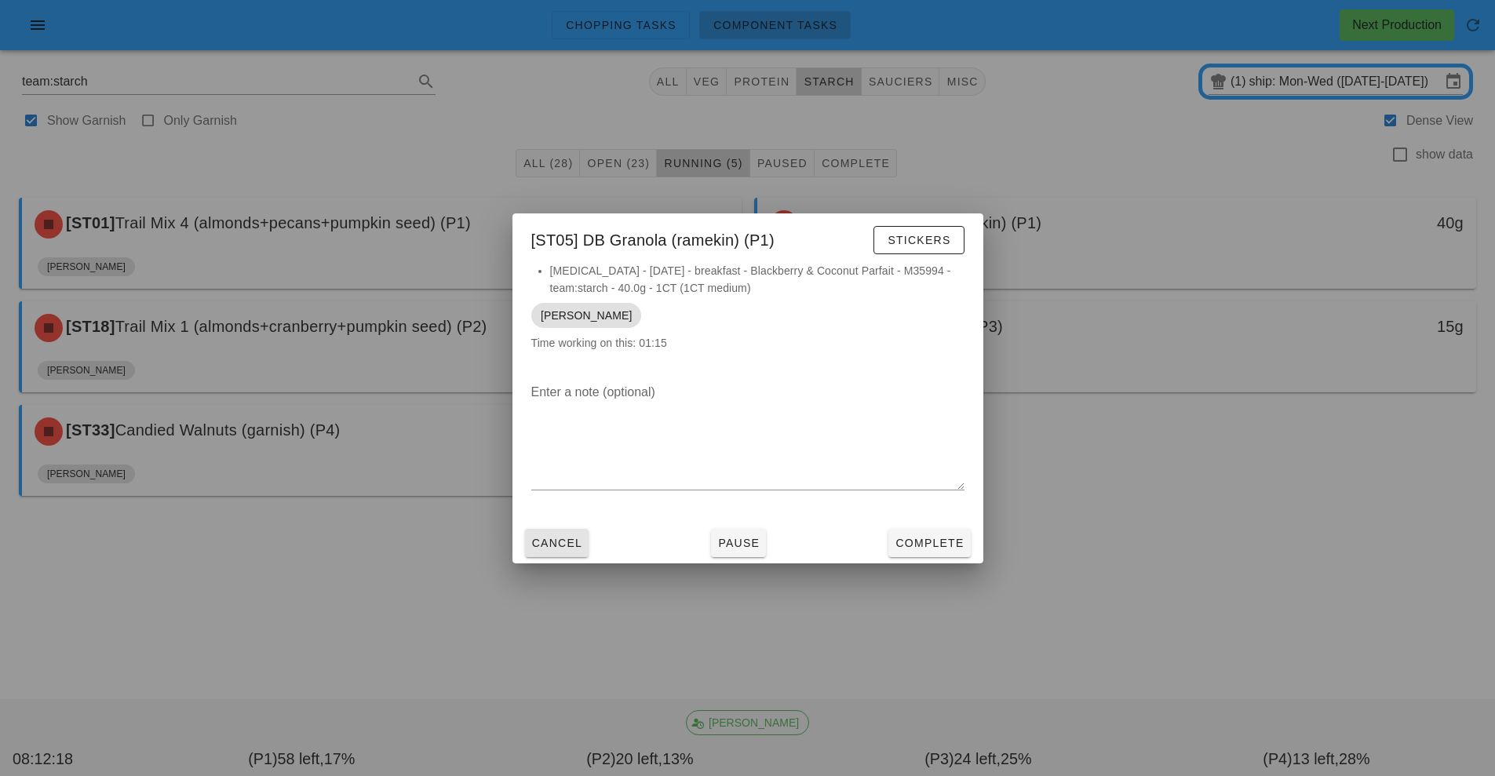
click at [550, 543] on span "Cancel" at bounding box center [557, 543] width 52 height 13
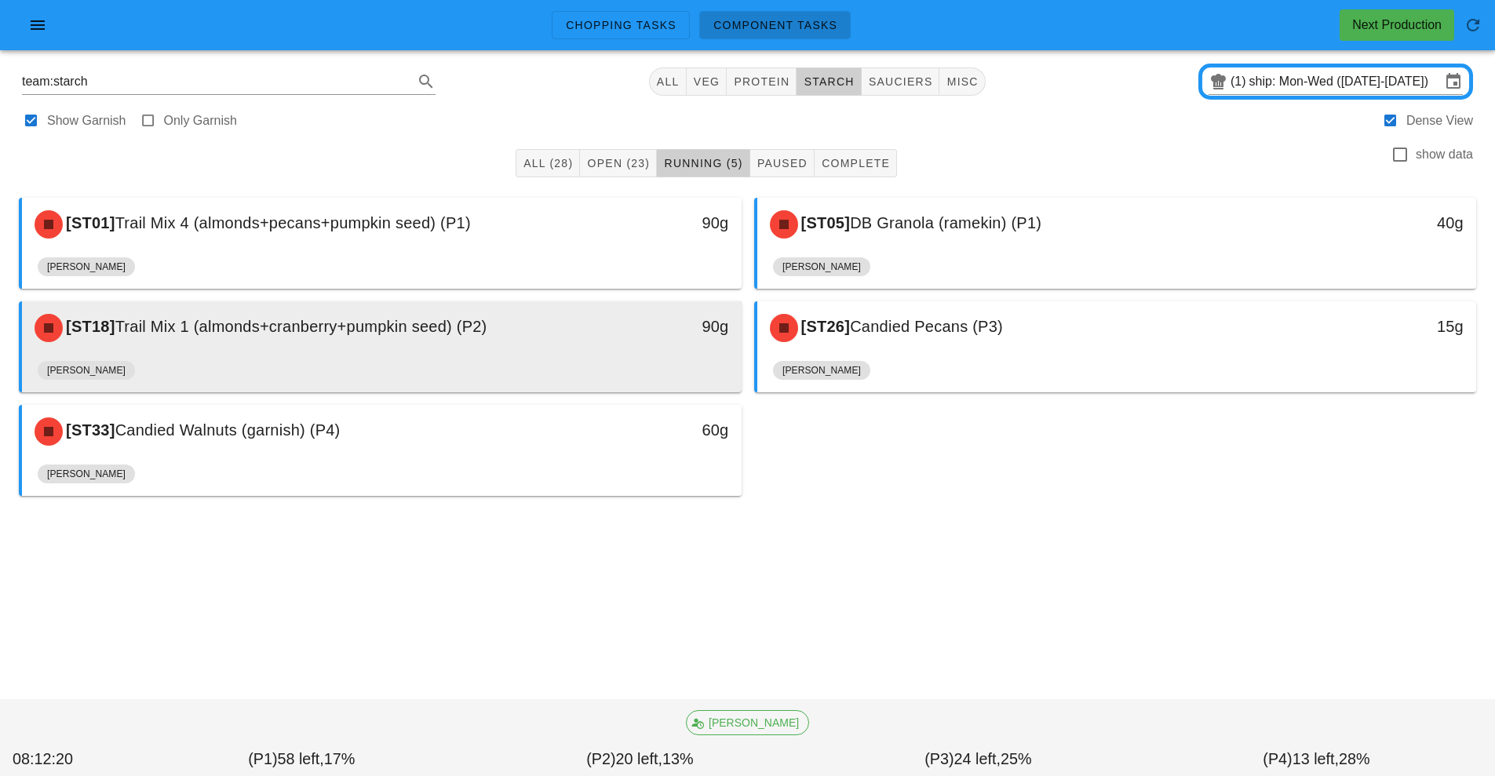
click at [329, 359] on div "[PERSON_NAME]" at bounding box center [382, 374] width 688 height 38
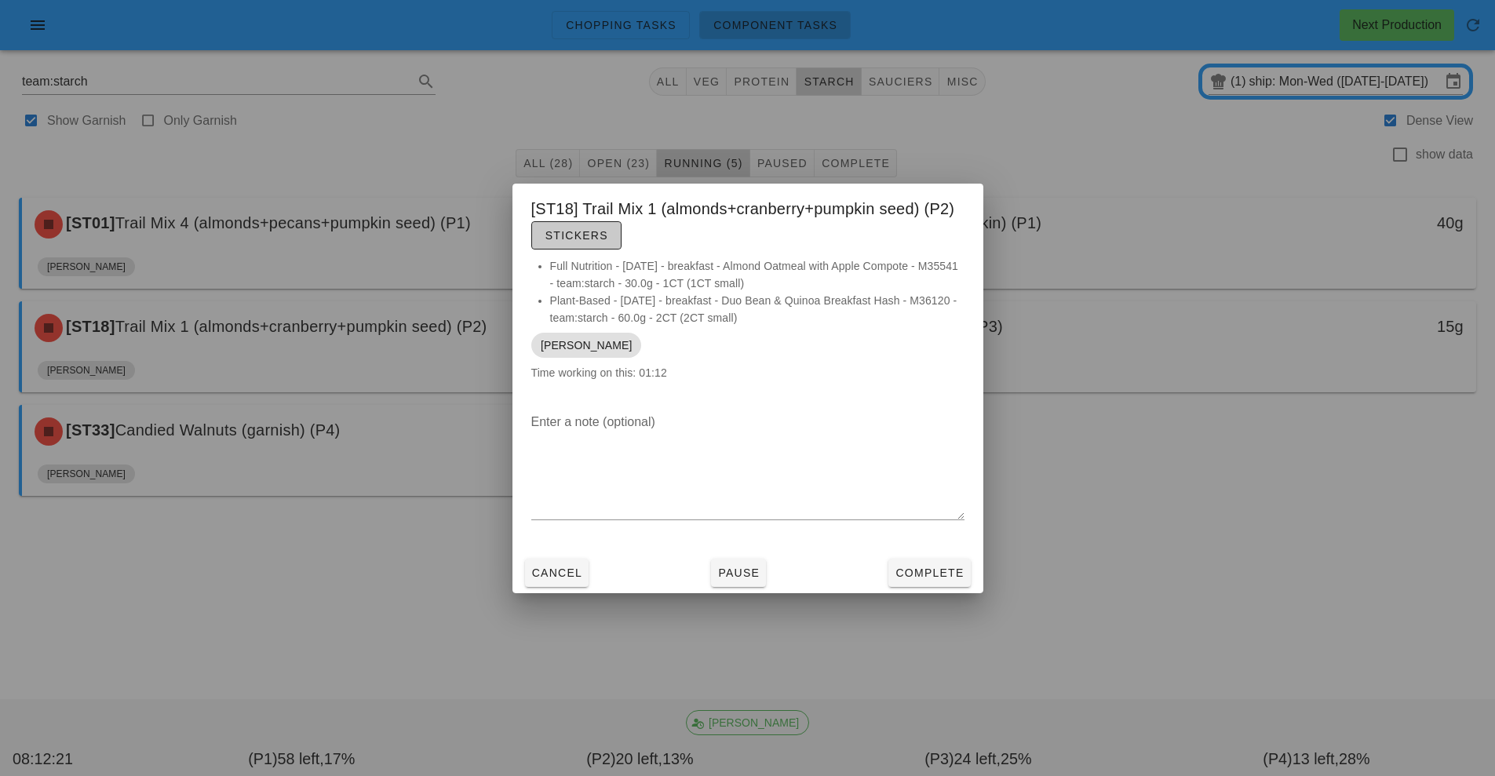
click at [588, 236] on span "Stickers" at bounding box center [576, 235] width 64 height 13
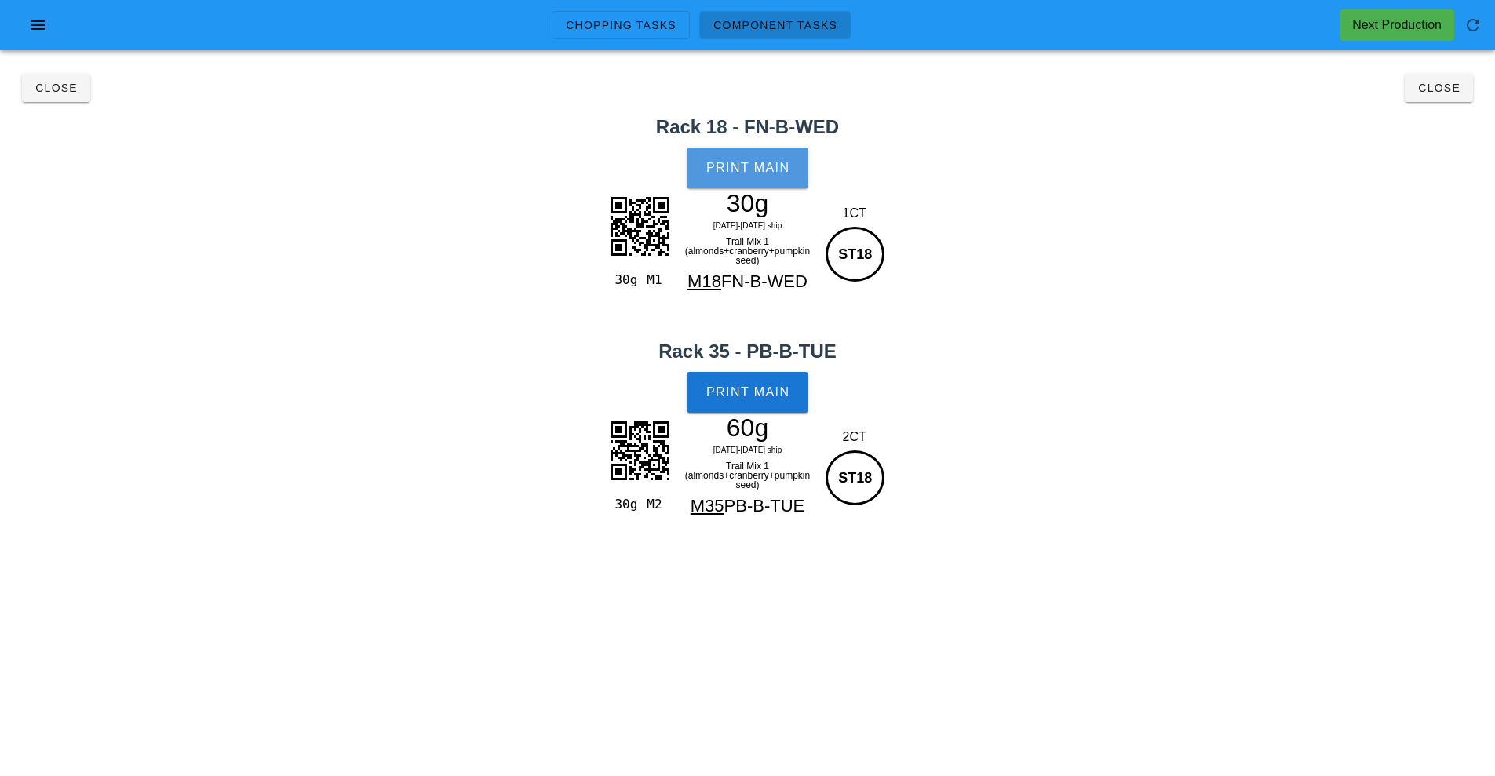
click at [768, 159] on button "Print Main" at bounding box center [746, 167] width 121 height 41
click at [764, 398] on span "Print Main" at bounding box center [747, 392] width 85 height 14
click at [1425, 93] on span "Close" at bounding box center [1438, 88] width 43 height 13
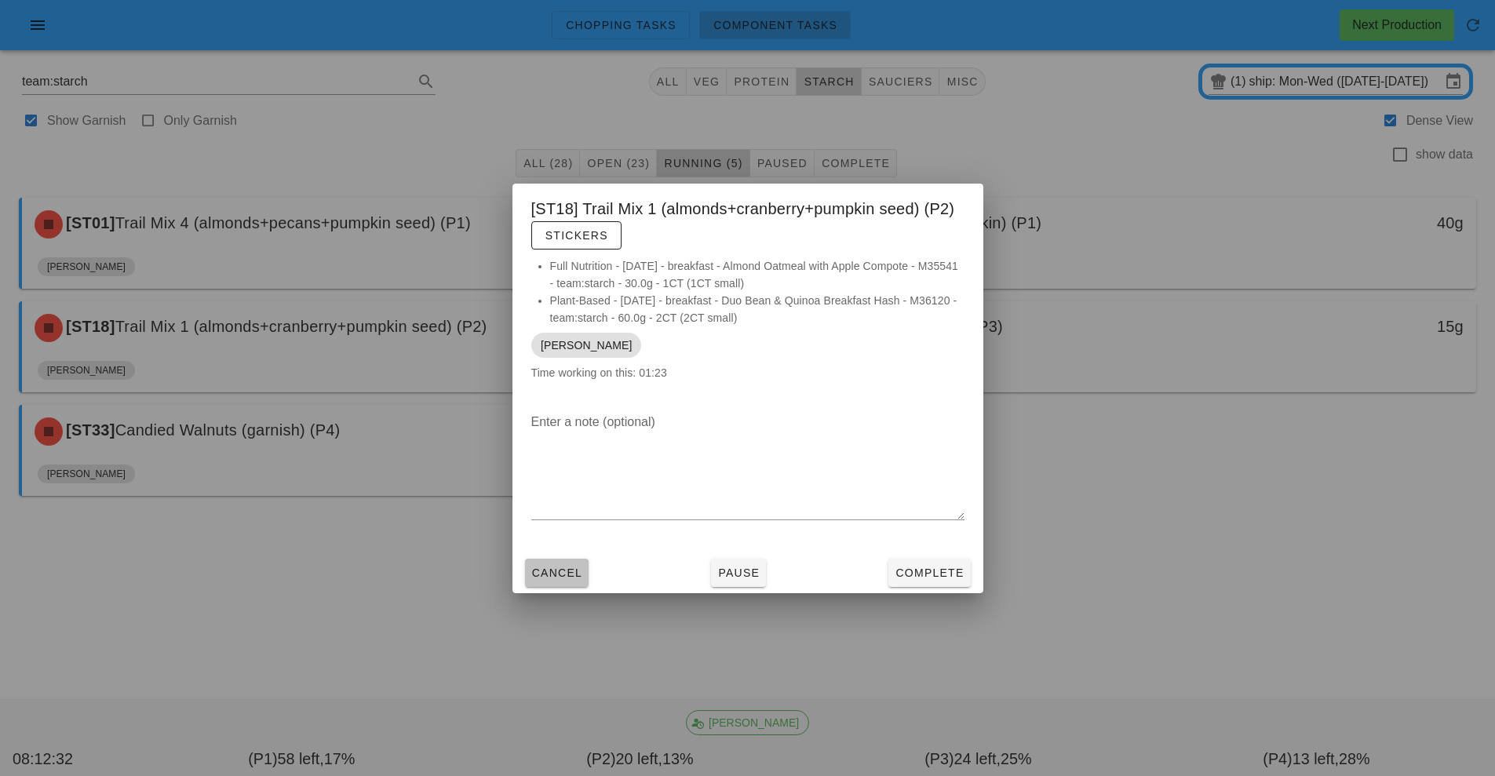
click at [548, 584] on button "Cancel" at bounding box center [557, 573] width 64 height 28
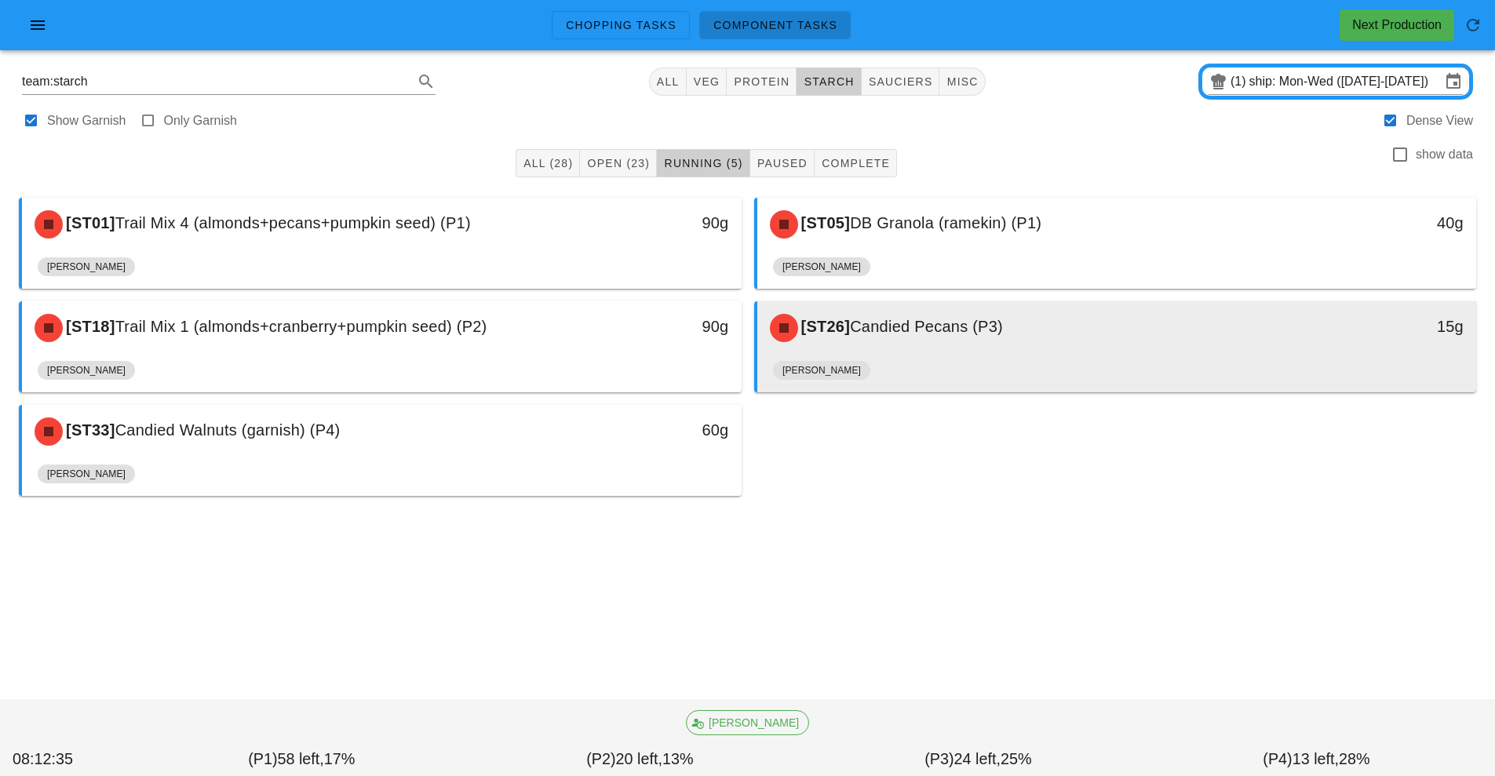
click at [856, 337] on div "[ST26] Candied Pecans (P3)" at bounding box center [1027, 327] width 534 height 47
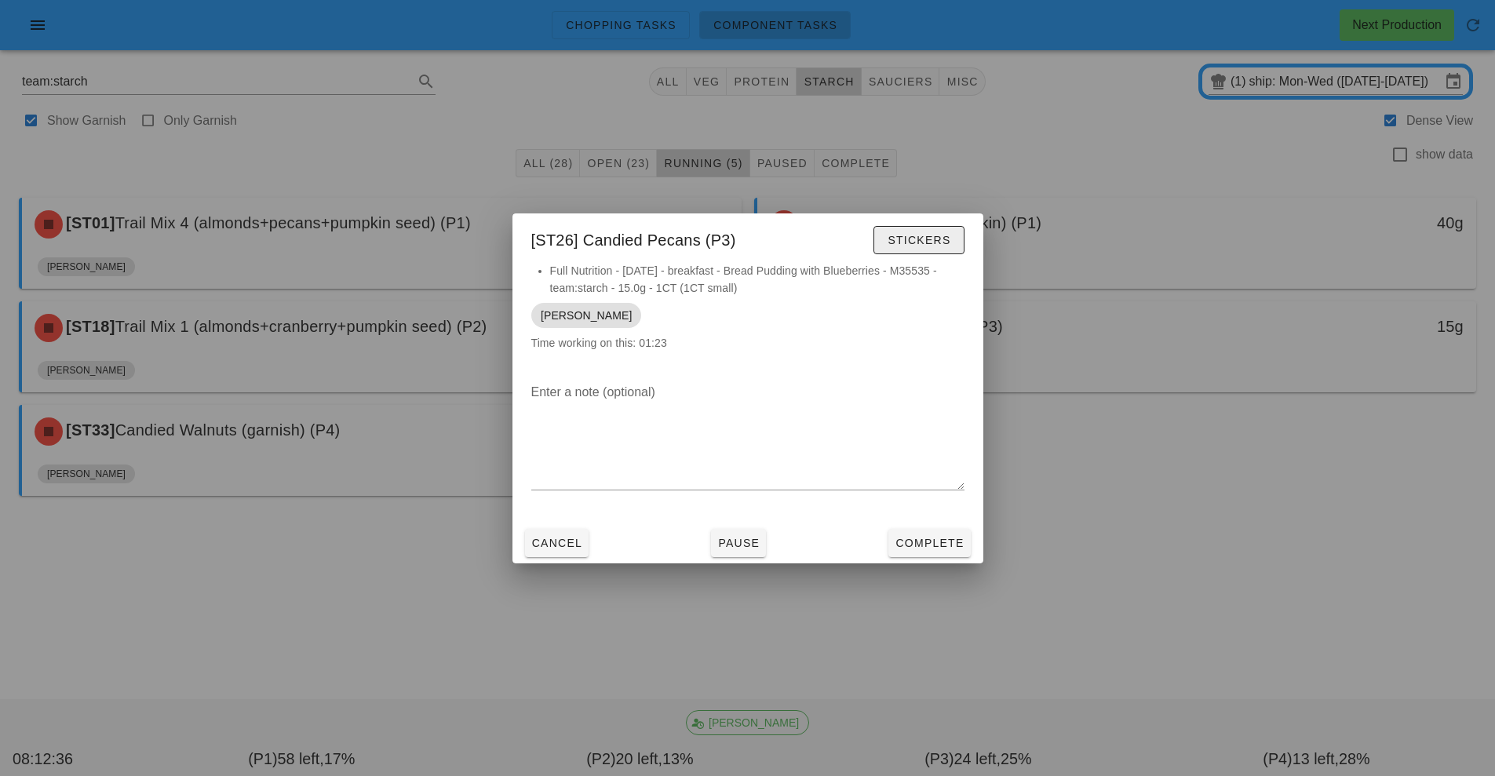
click at [925, 239] on span "Stickers" at bounding box center [919, 240] width 64 height 13
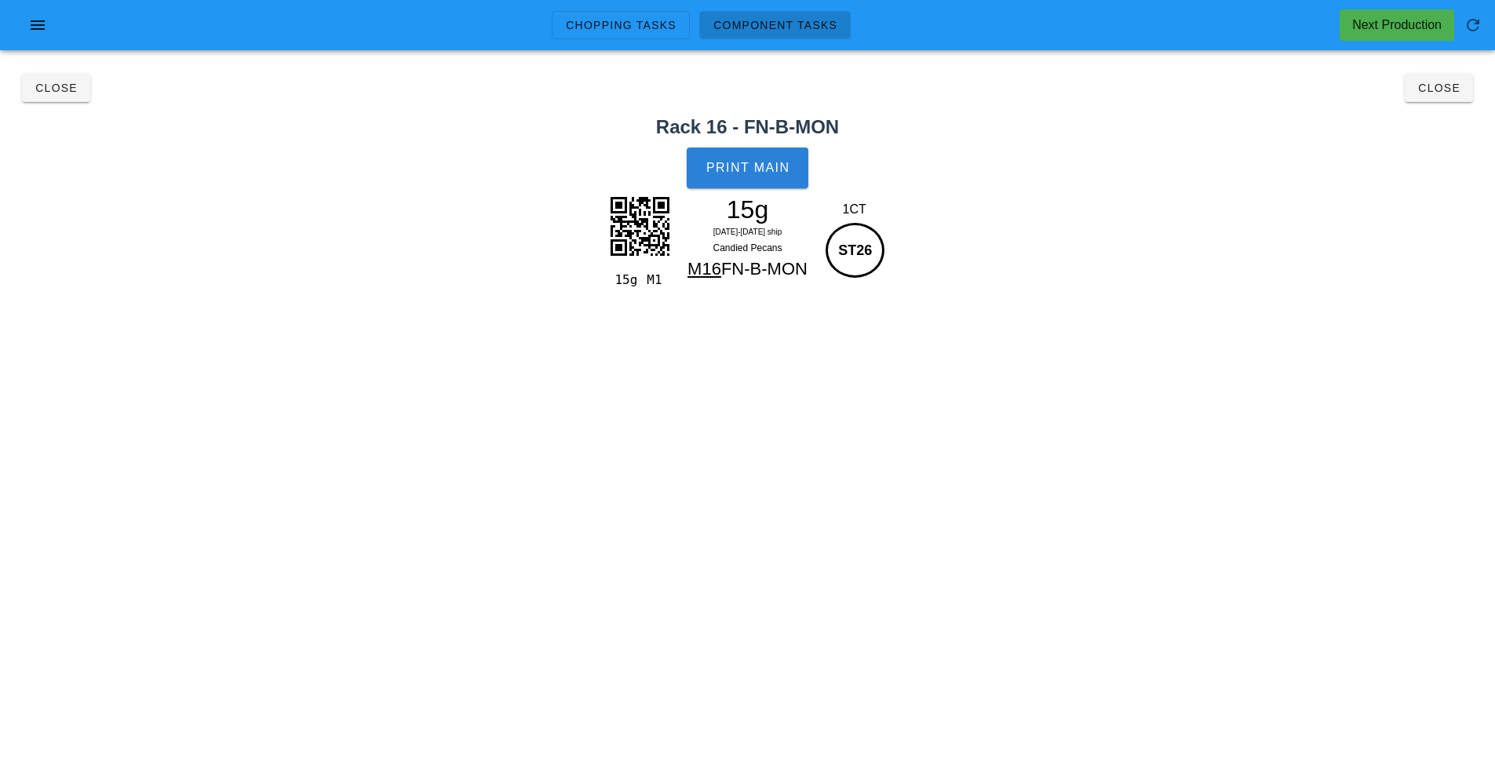
click at [752, 168] on span "Print Main" at bounding box center [747, 168] width 85 height 14
click at [1428, 89] on span "Close" at bounding box center [1438, 88] width 43 height 13
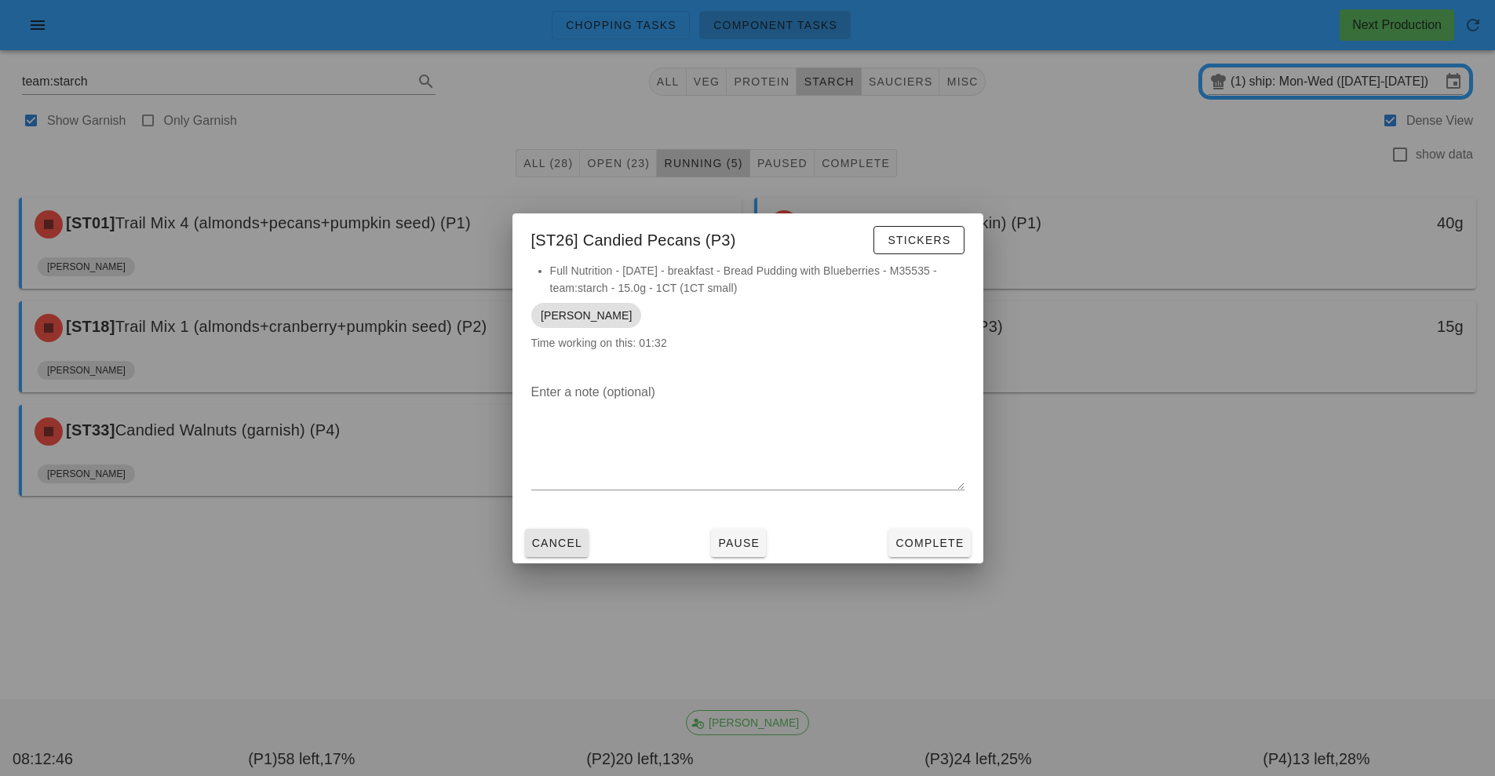
click at [566, 552] on button "Cancel" at bounding box center [557, 543] width 64 height 28
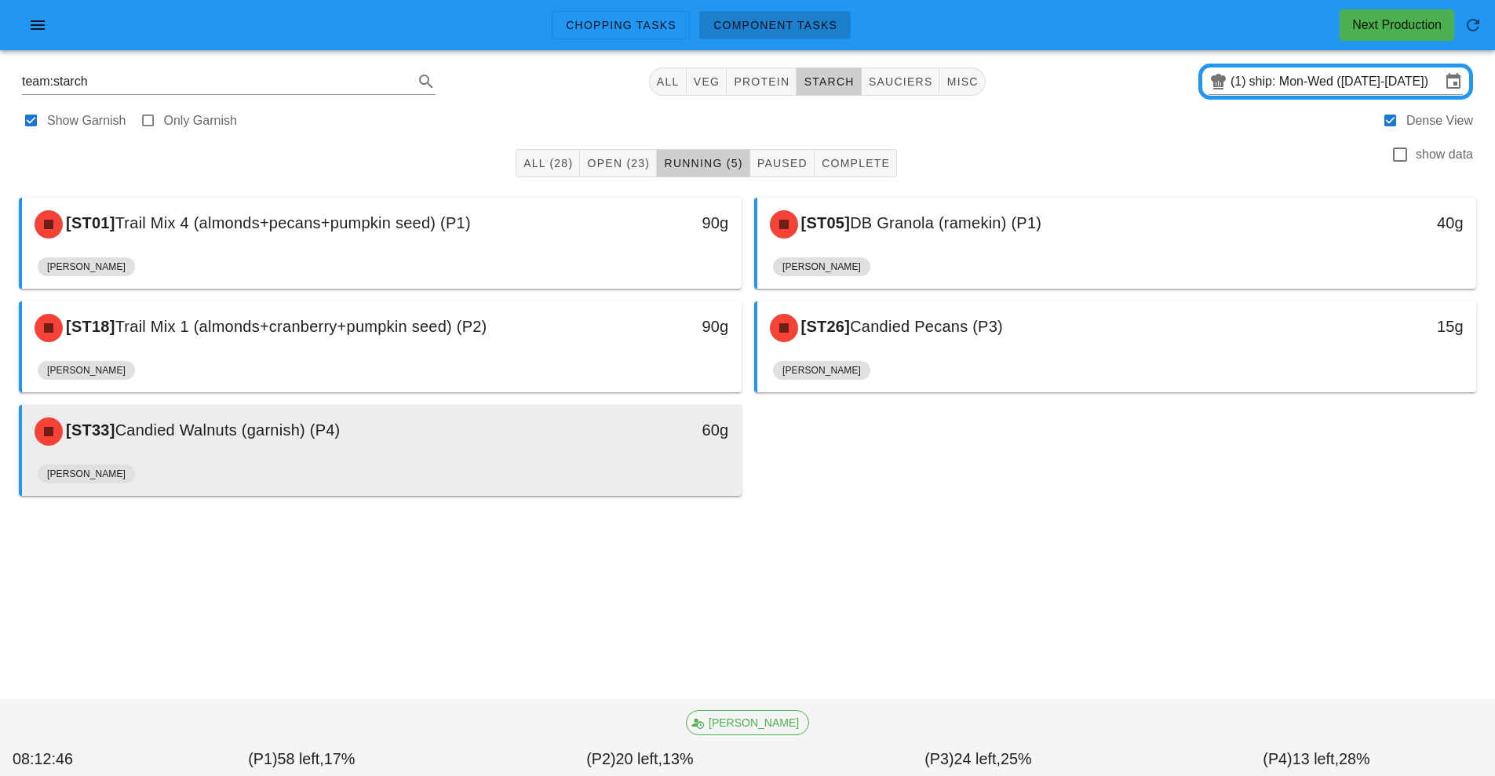
click at [250, 452] on div "[ST33] Candied Walnuts (garnish) (P4)" at bounding box center [292, 431] width 534 height 47
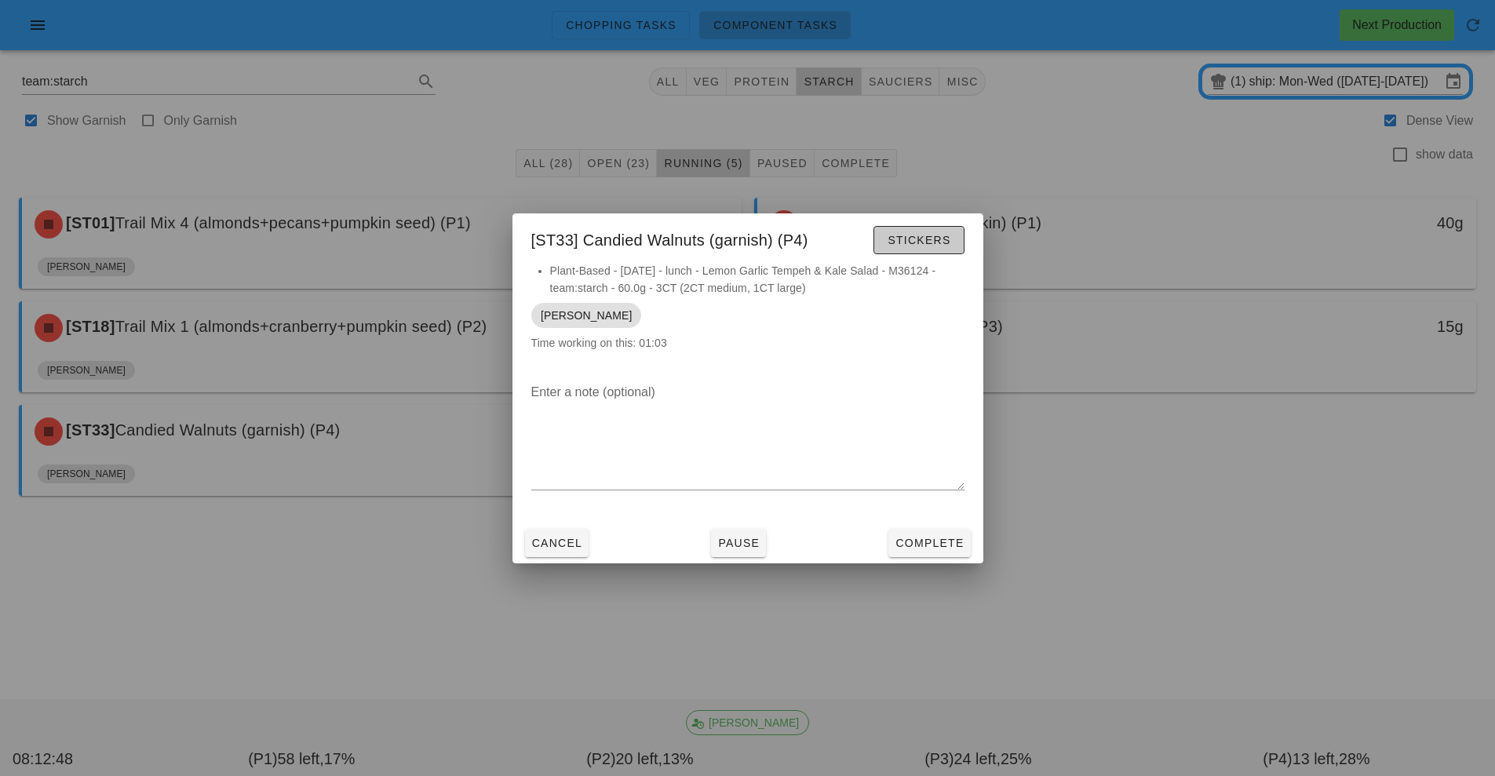
click at [931, 253] on button "Stickers" at bounding box center [918, 240] width 90 height 28
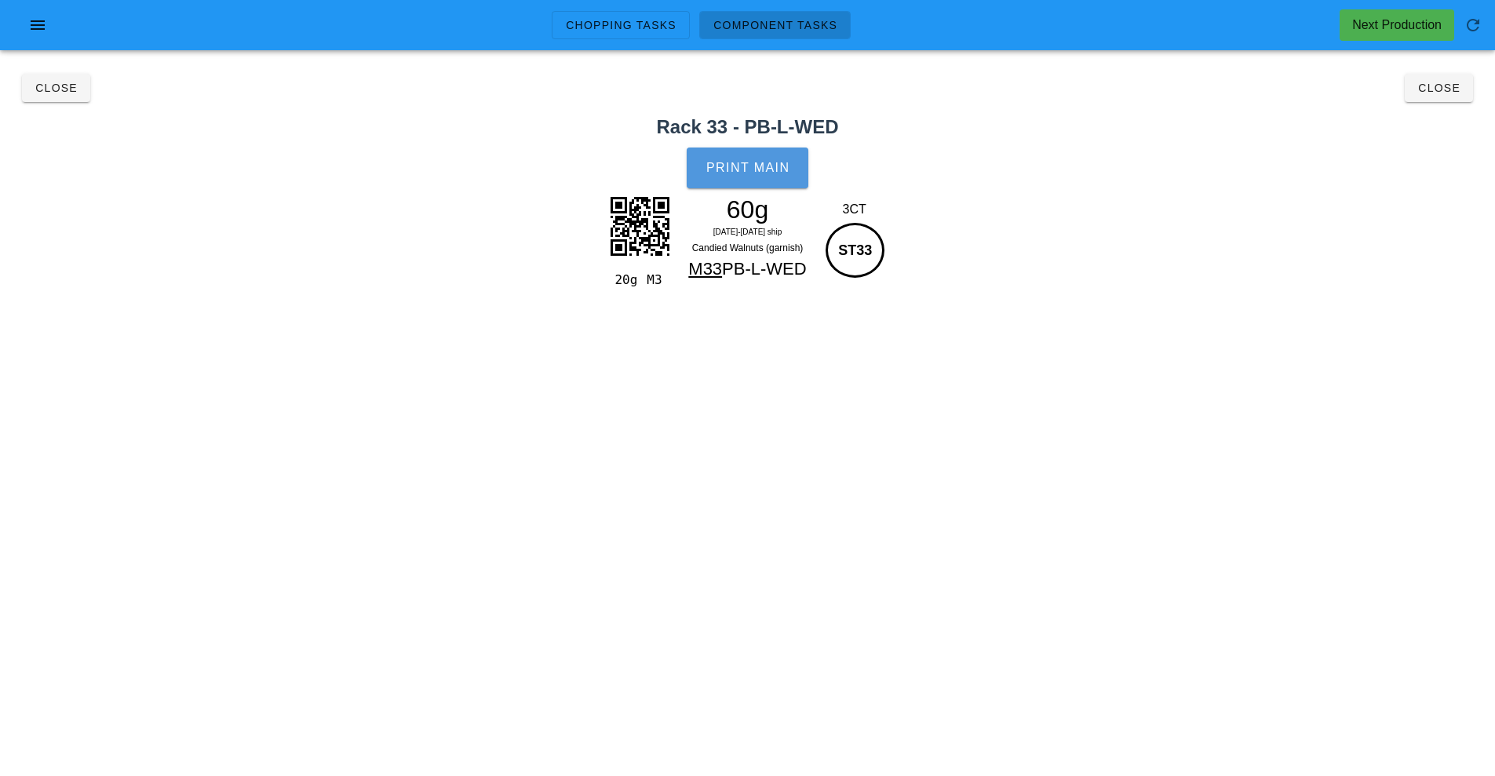
click at [757, 164] on span "Print Main" at bounding box center [747, 168] width 85 height 14
click at [75, 96] on button "Close" at bounding box center [56, 88] width 68 height 28
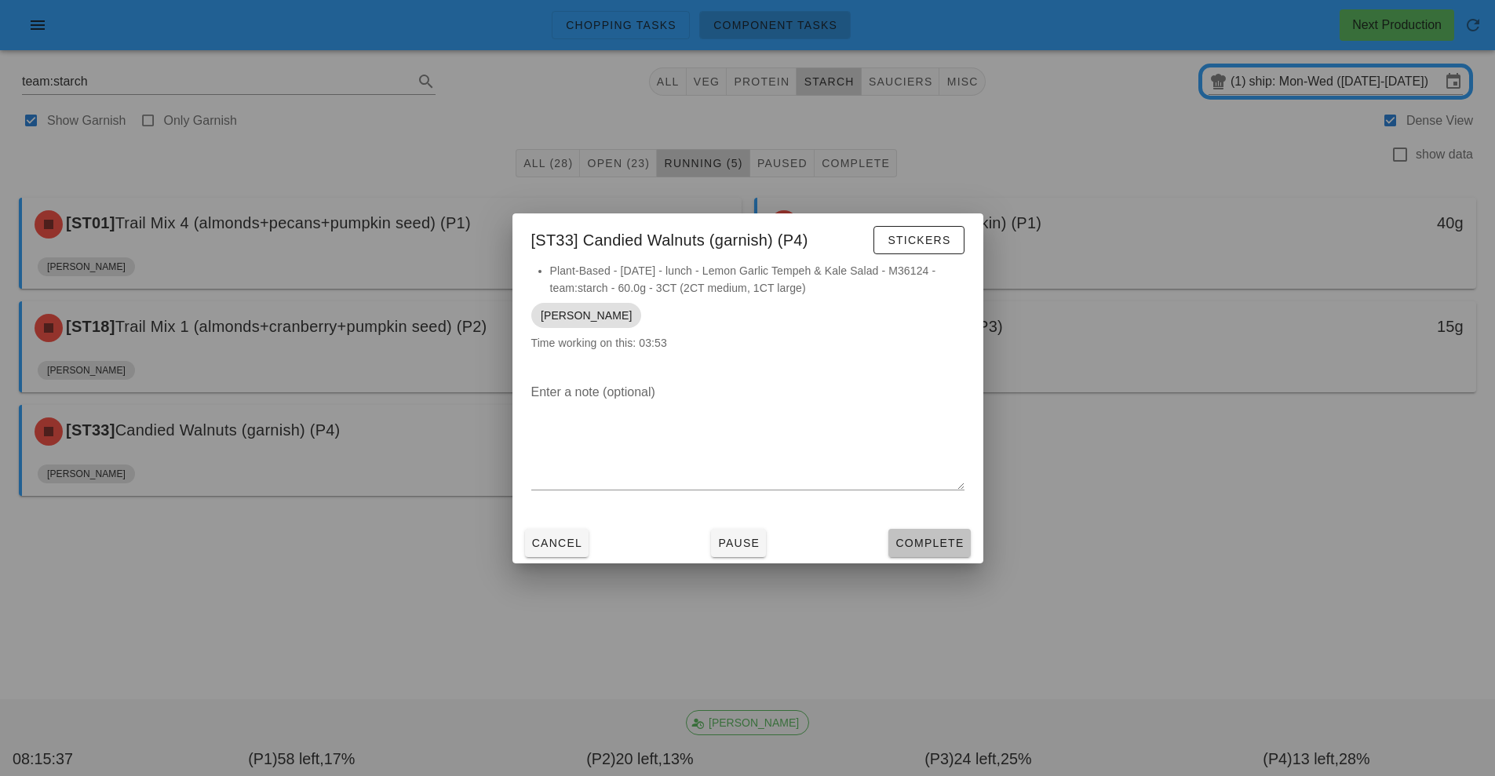
click at [931, 548] on span "Complete" at bounding box center [928, 543] width 69 height 13
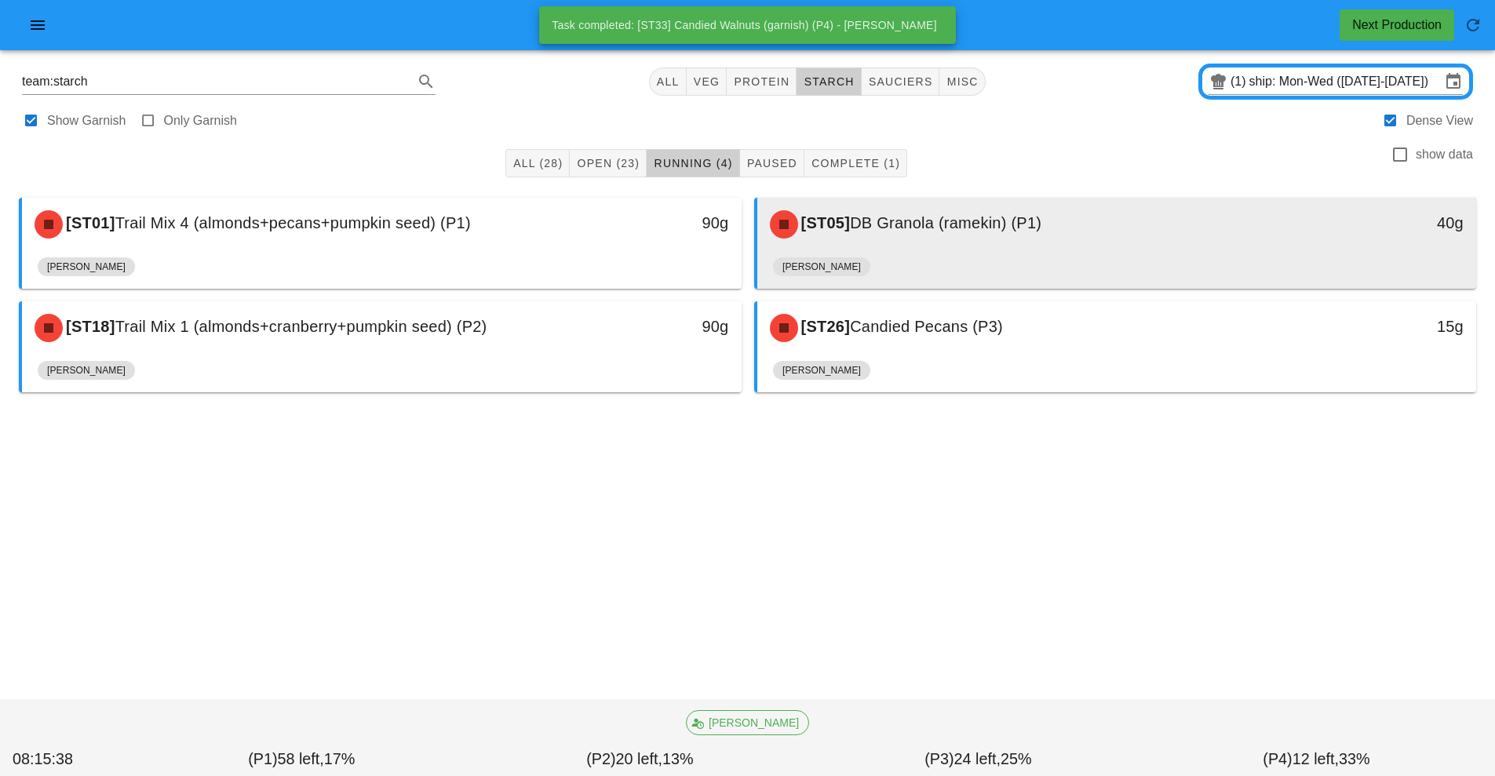
click at [968, 243] on div "[ST05] DB Granola (ramekin) (P1)" at bounding box center [1027, 224] width 534 height 47
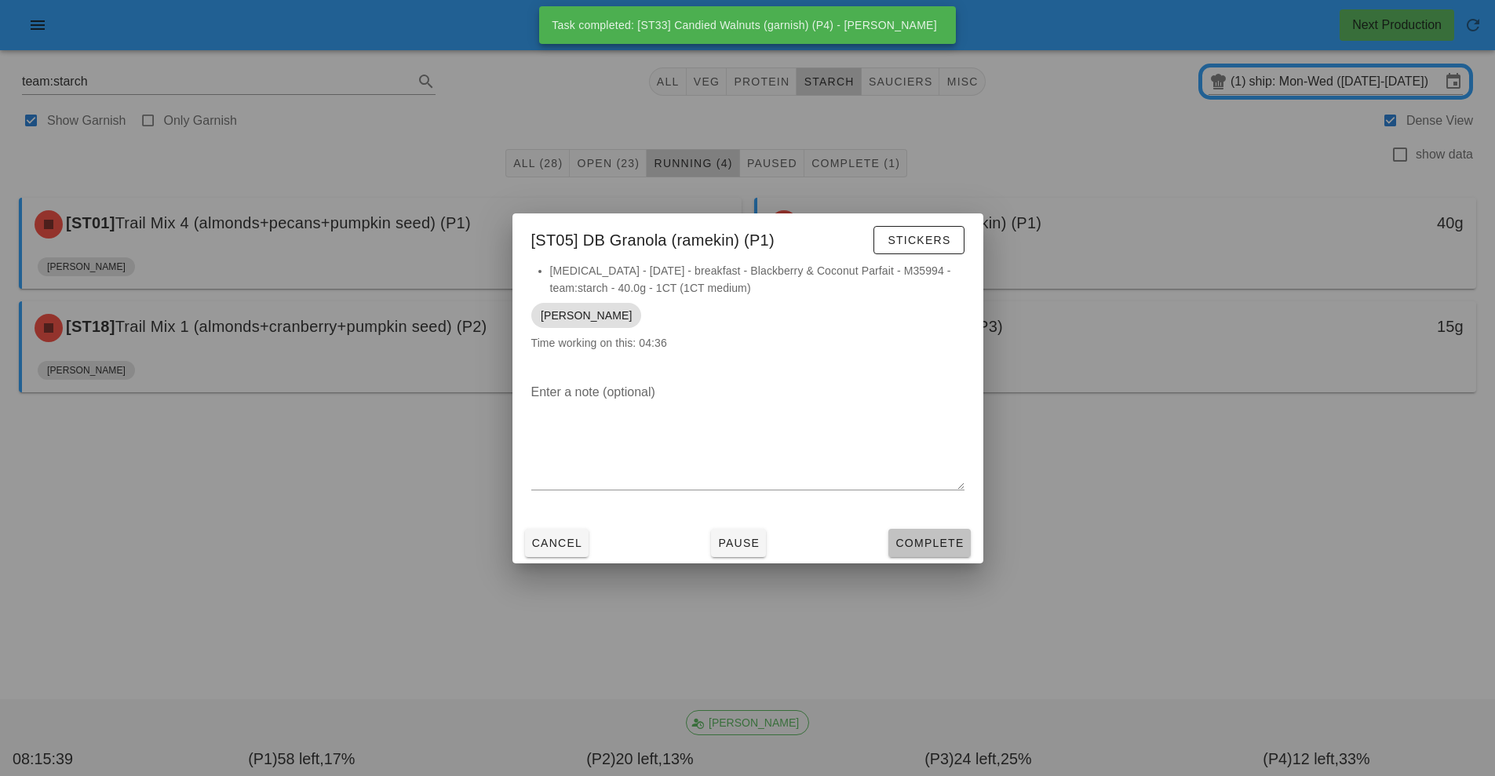
click at [943, 544] on span "Complete" at bounding box center [928, 543] width 69 height 13
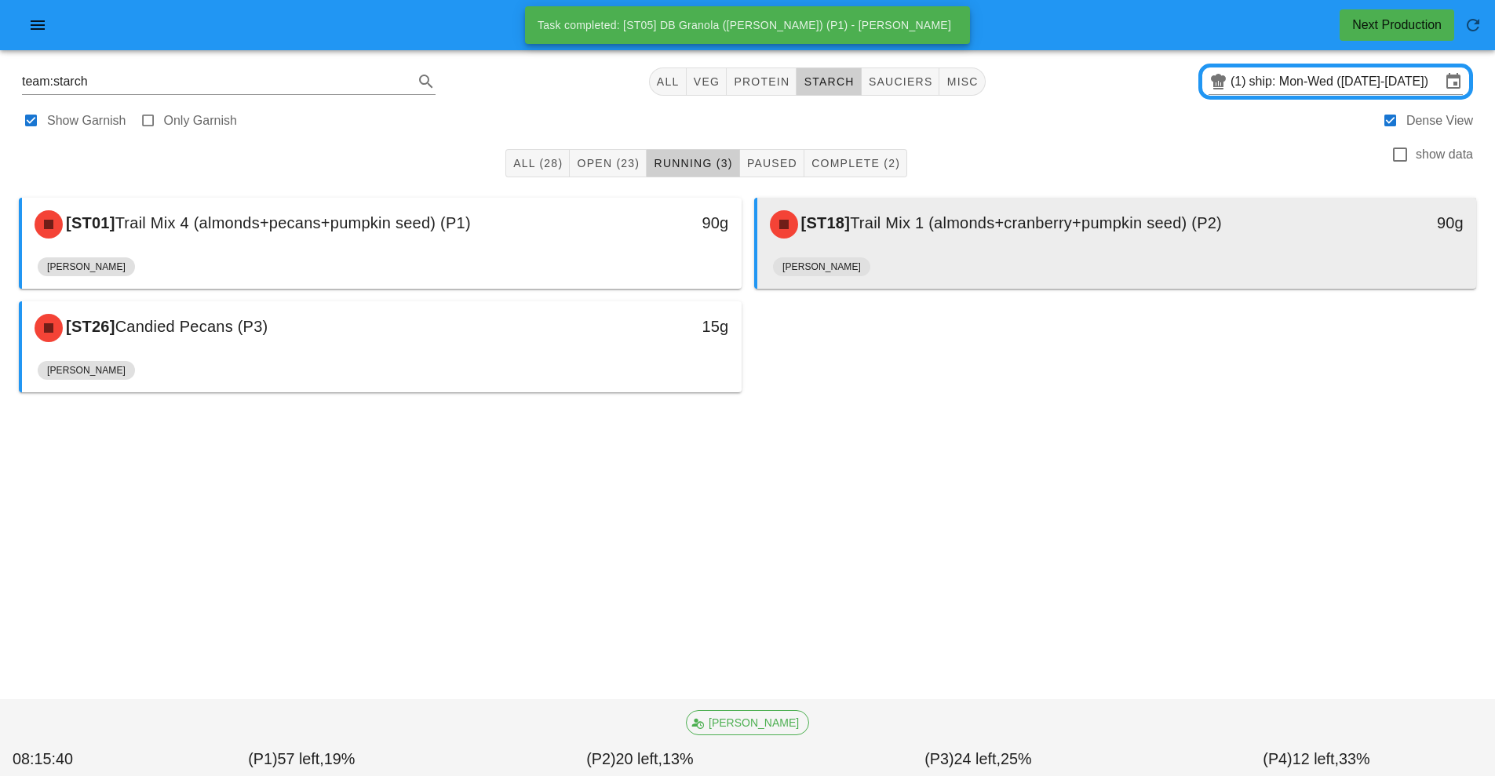
click at [977, 253] on div "[PERSON_NAME]" at bounding box center [1117, 270] width 688 height 38
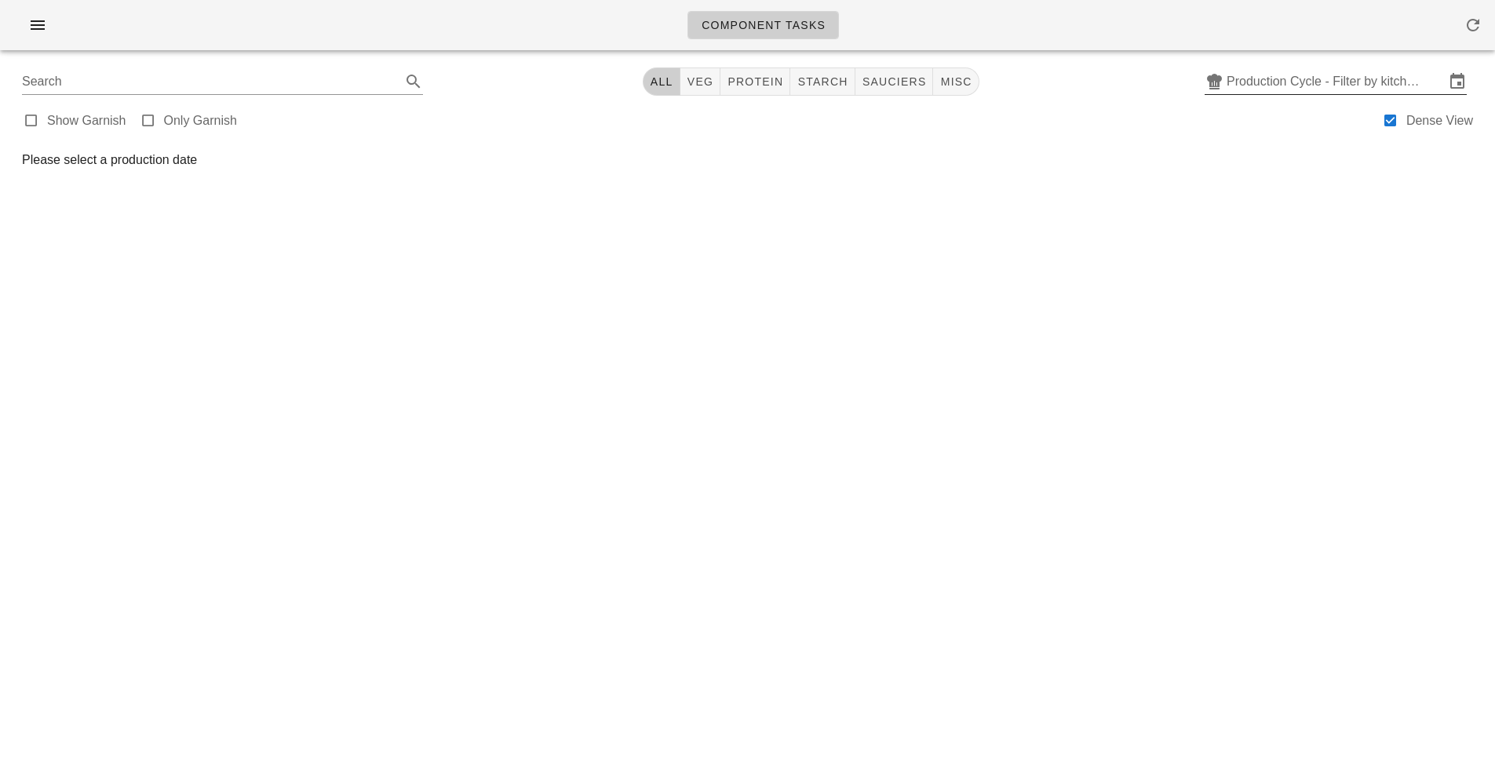
click at [1395, 83] on input "Production Cycle - Filter by kitchen production schedules" at bounding box center [1335, 81] width 218 height 25
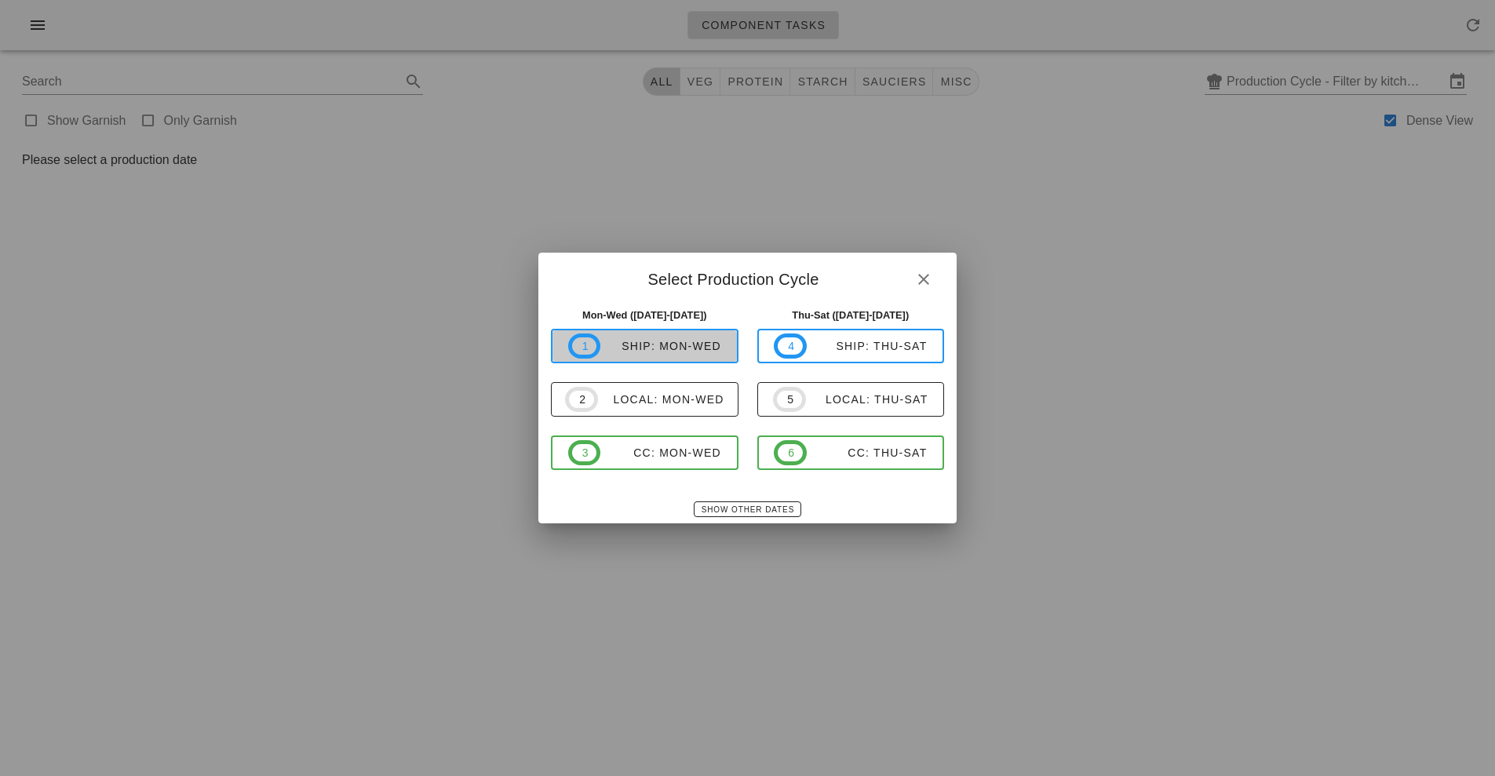
click at [670, 355] on span "1 ship: Mon-Wed" at bounding box center [644, 345] width 153 height 25
type input "ship: Mon-Wed (Sep 22-Sep 24)"
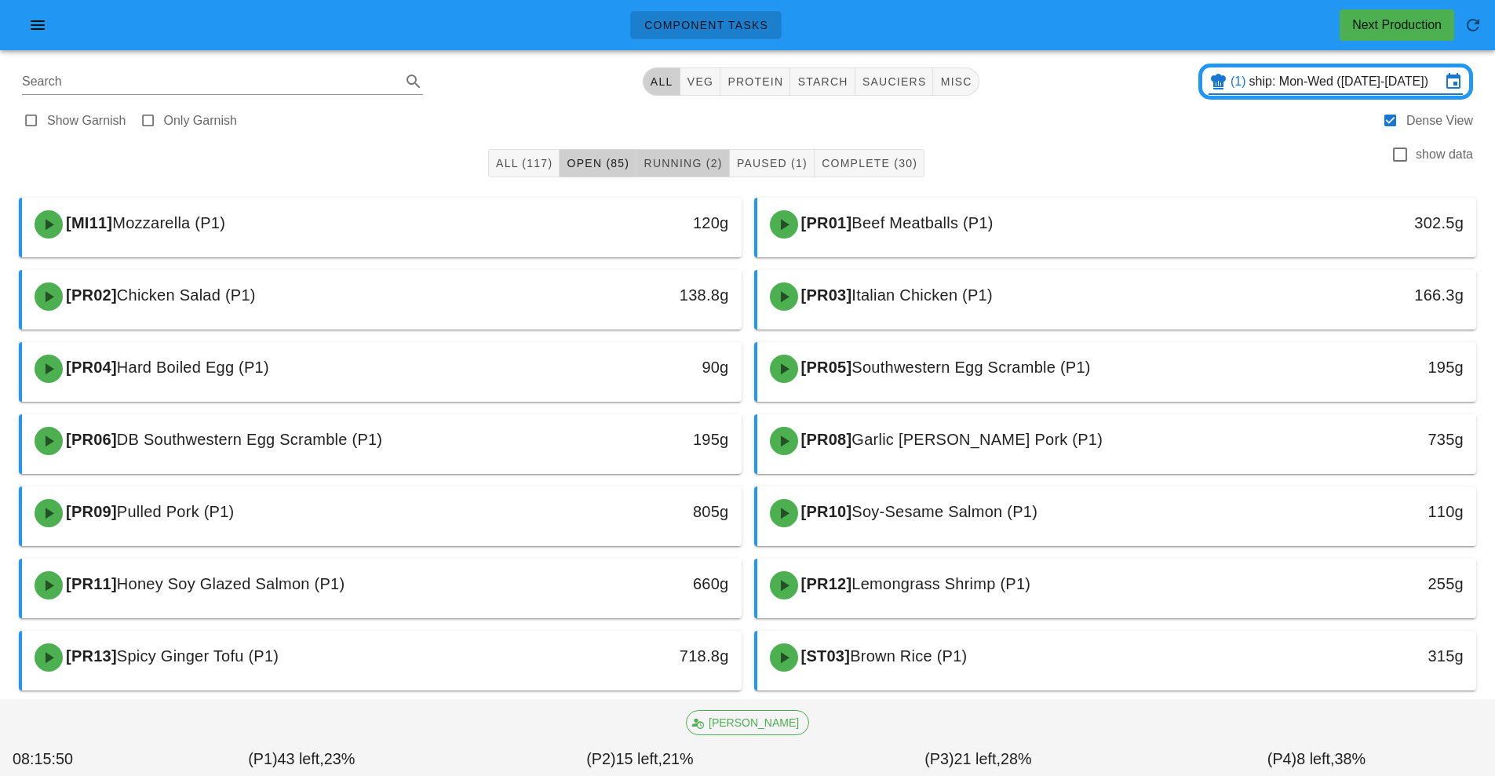
click at [686, 165] on span "Running (2)" at bounding box center [682, 163] width 79 height 13
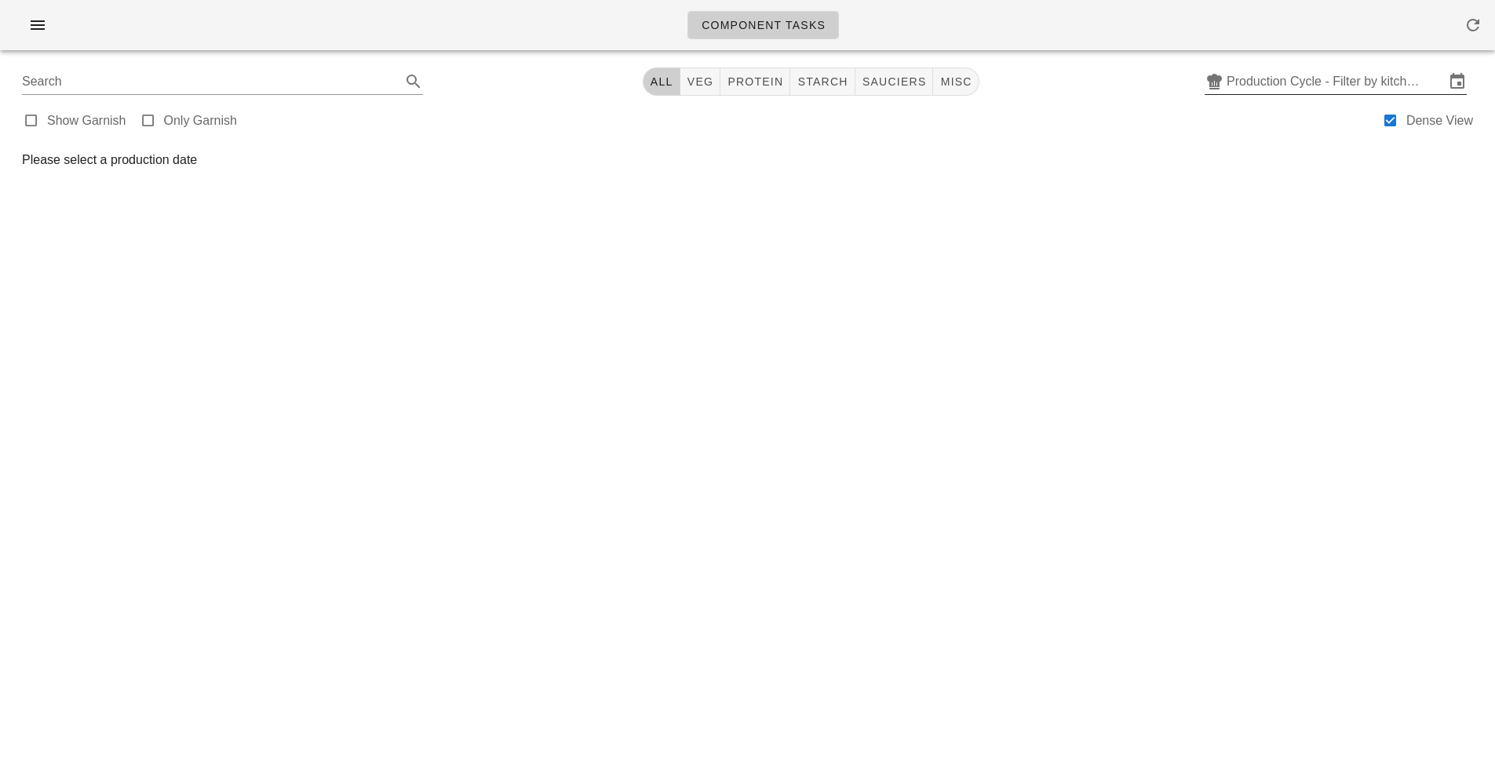
click at [1306, 80] on input "Production Cycle - Filter by kitchen production schedules" at bounding box center [1335, 81] width 218 height 25
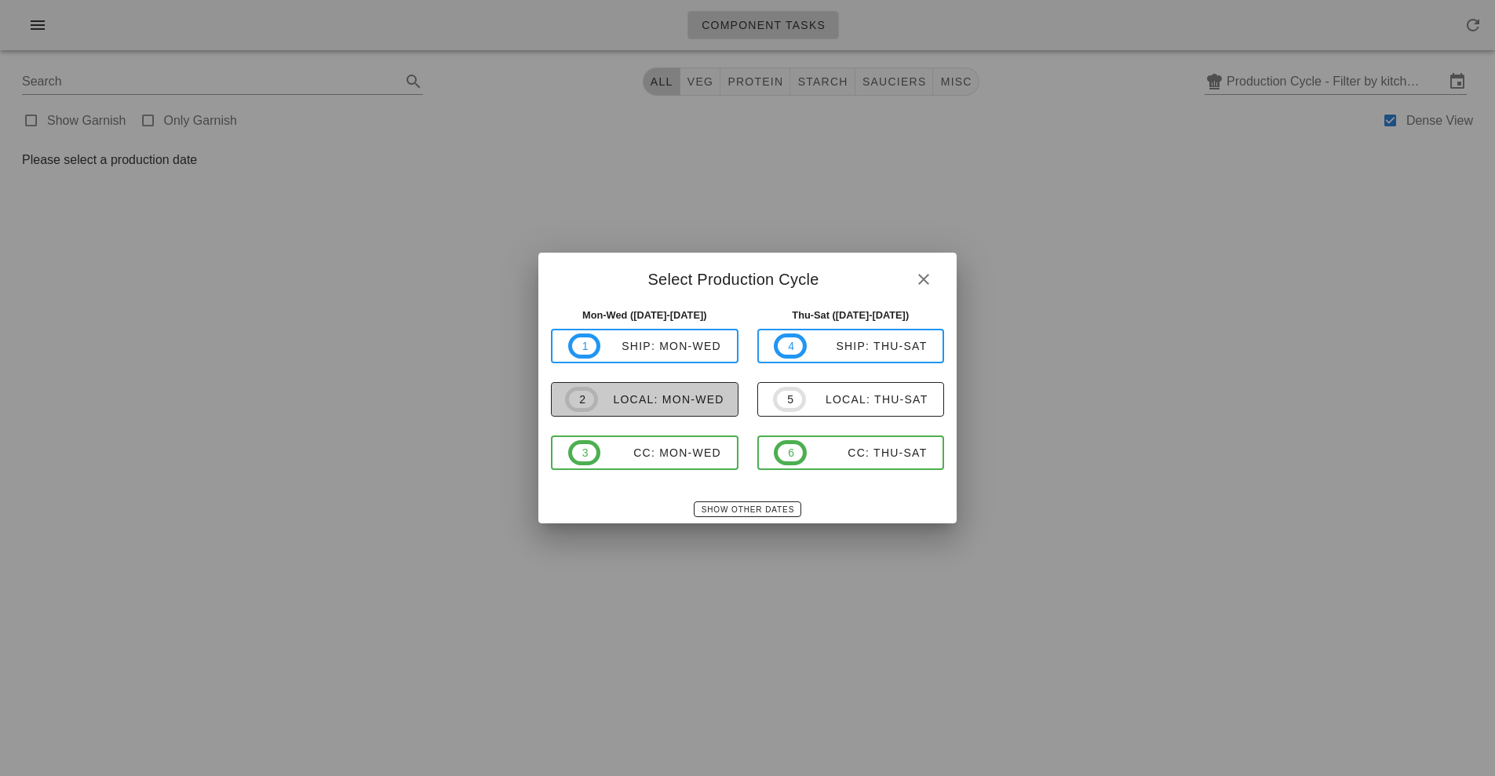
click at [679, 402] on div "local: Mon-Wed" at bounding box center [661, 399] width 126 height 13
type input "local: Mon-Wed ([DATE]-[DATE])"
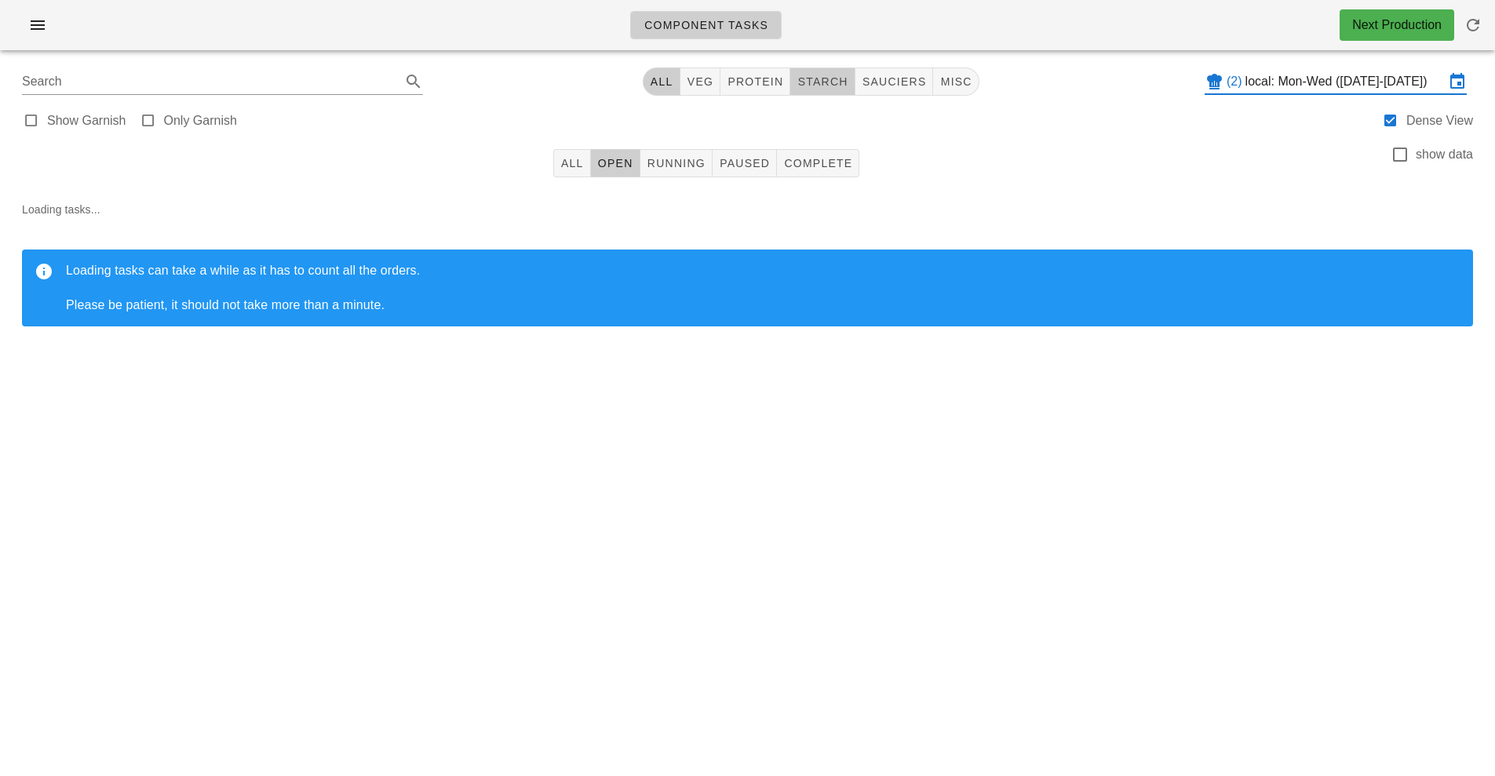
click at [823, 87] on span "starch" at bounding box center [821, 81] width 51 height 13
type input "team:starch"
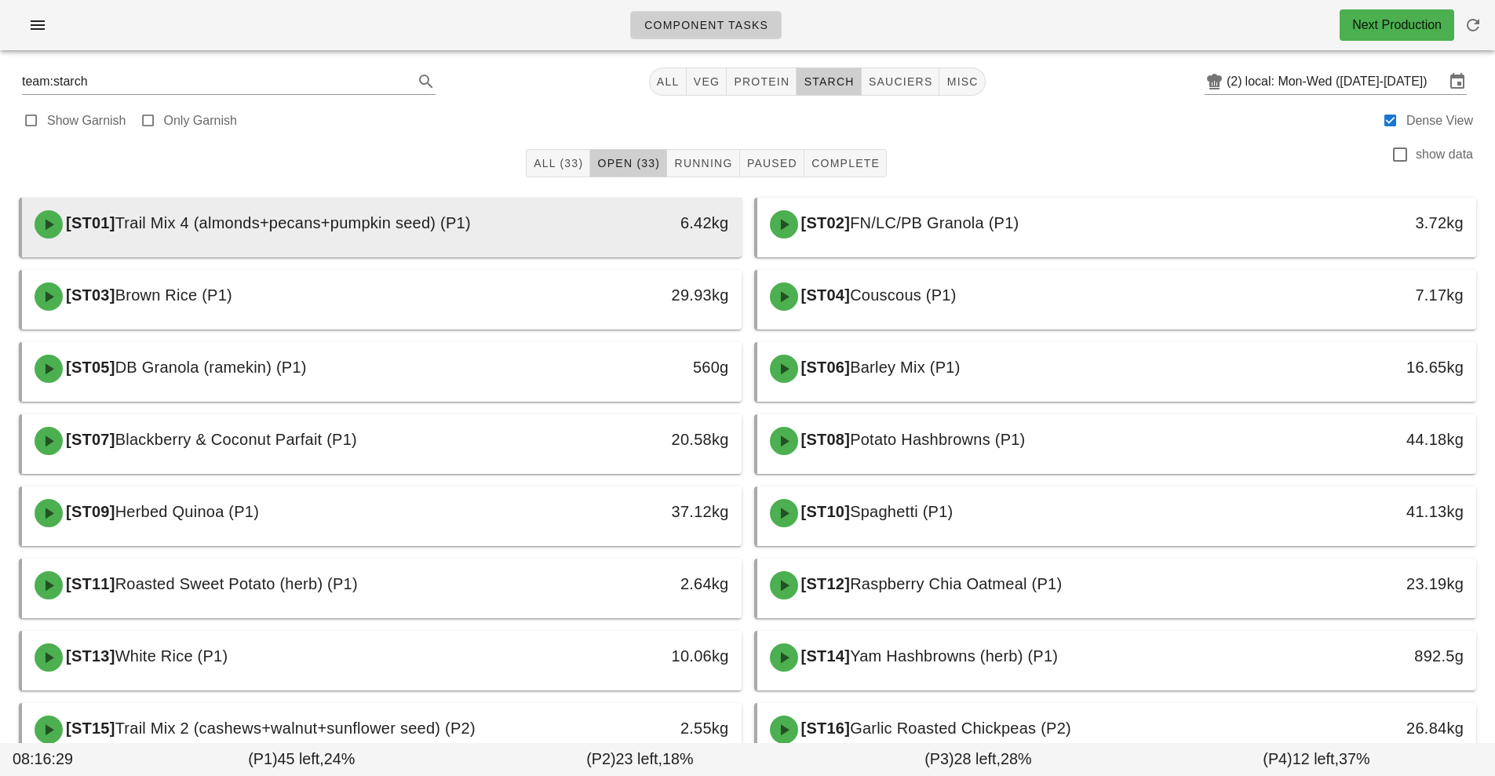
click at [471, 227] on span "Trail Mix 4 (almonds+pecans+pumpkin seed) (P1)" at bounding box center [292, 222] width 355 height 17
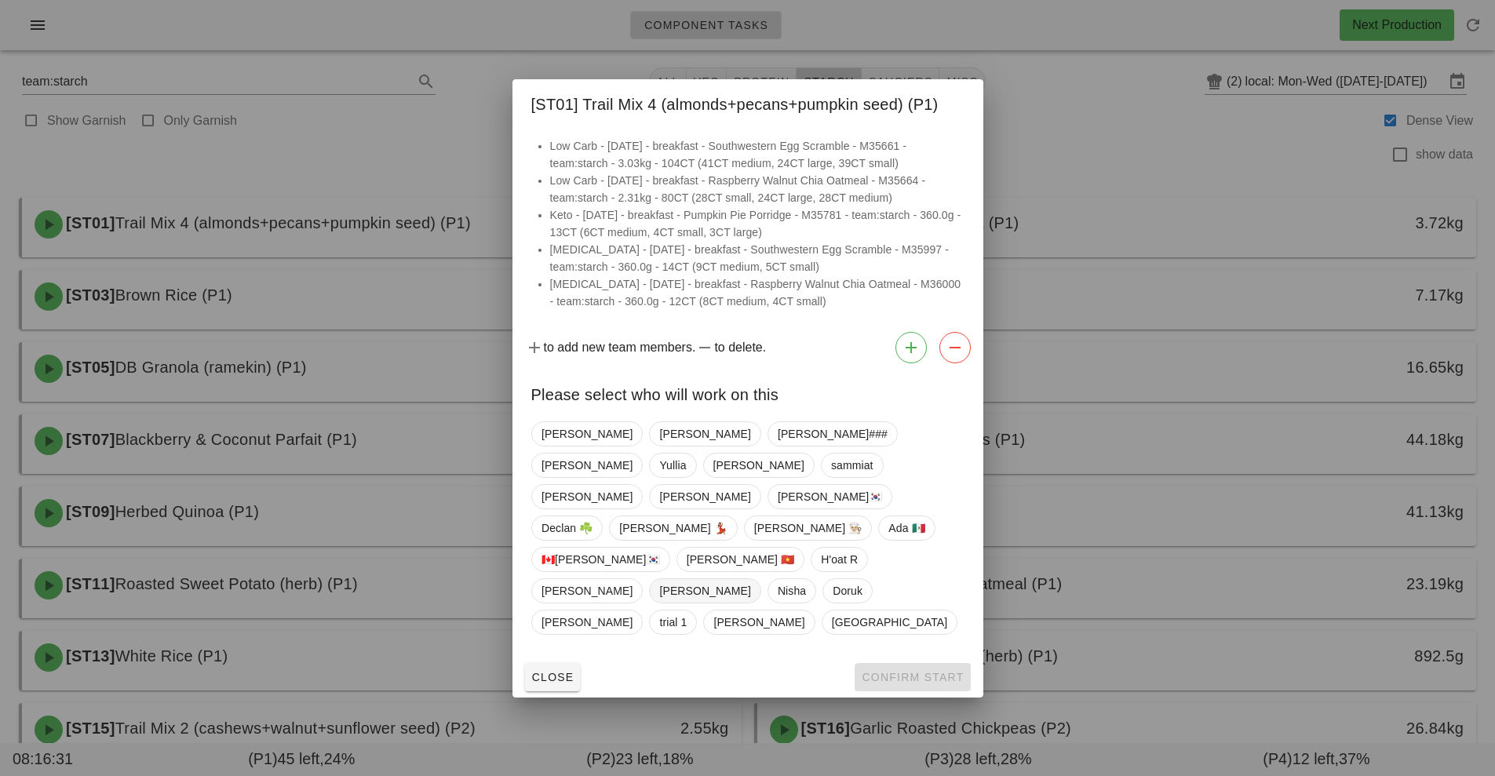
click at [659, 579] on span "[PERSON_NAME]" at bounding box center [704, 591] width 91 height 24
click at [933, 671] on span "Confirm Start" at bounding box center [912, 677] width 103 height 13
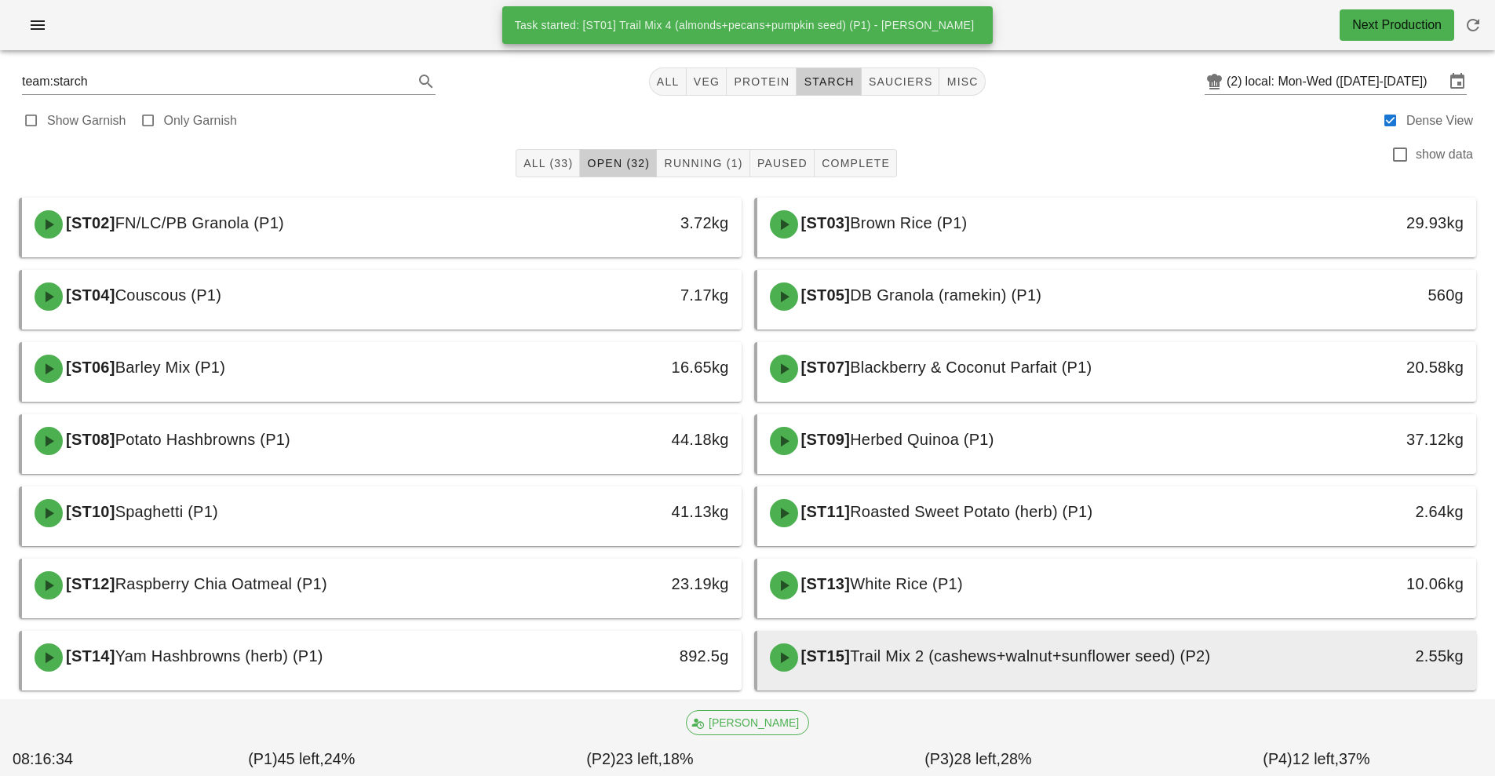
click at [1004, 665] on div "[ST15] Trail Mix 2 (cashews+walnut+sunflower seed) (P2)" at bounding box center [1027, 657] width 534 height 47
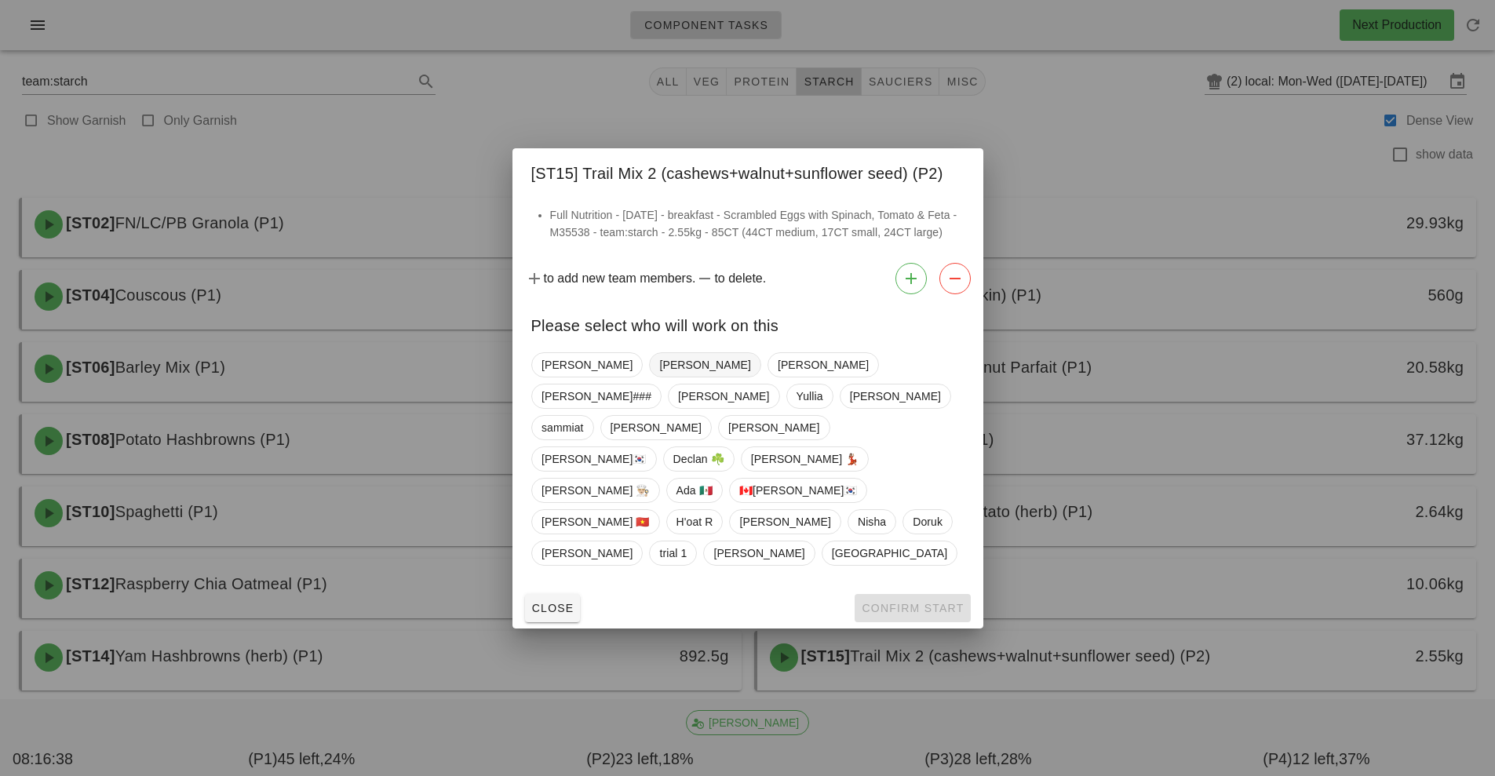
click at [659, 377] on span "[PERSON_NAME]" at bounding box center [704, 365] width 91 height 24
click at [902, 594] on button "Confirm Start" at bounding box center [911, 608] width 115 height 28
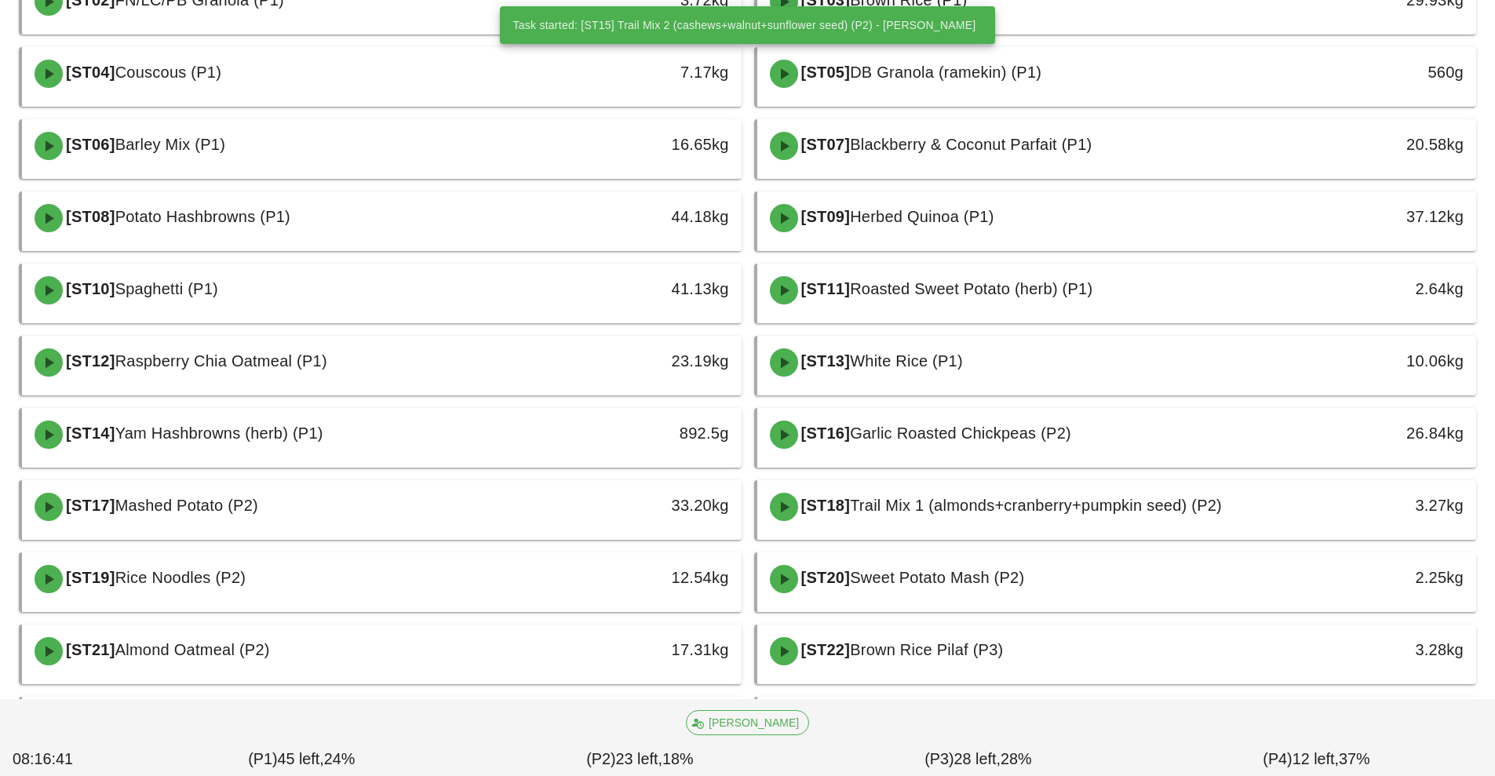
scroll to position [226, 0]
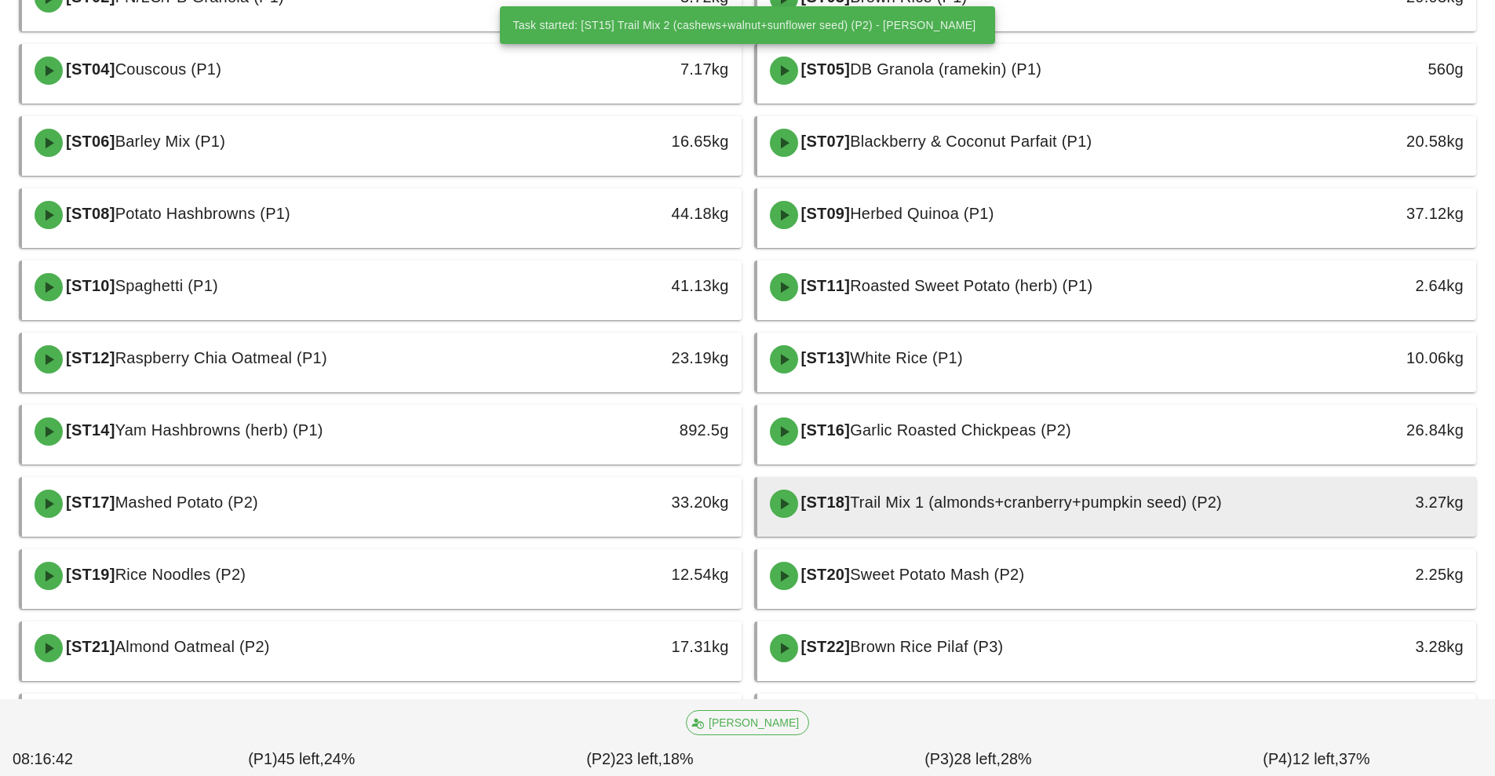
click at [944, 504] on span "Trail Mix 1 (almonds+cranberry+pumpkin seed) (P2)" at bounding box center [1036, 501] width 372 height 17
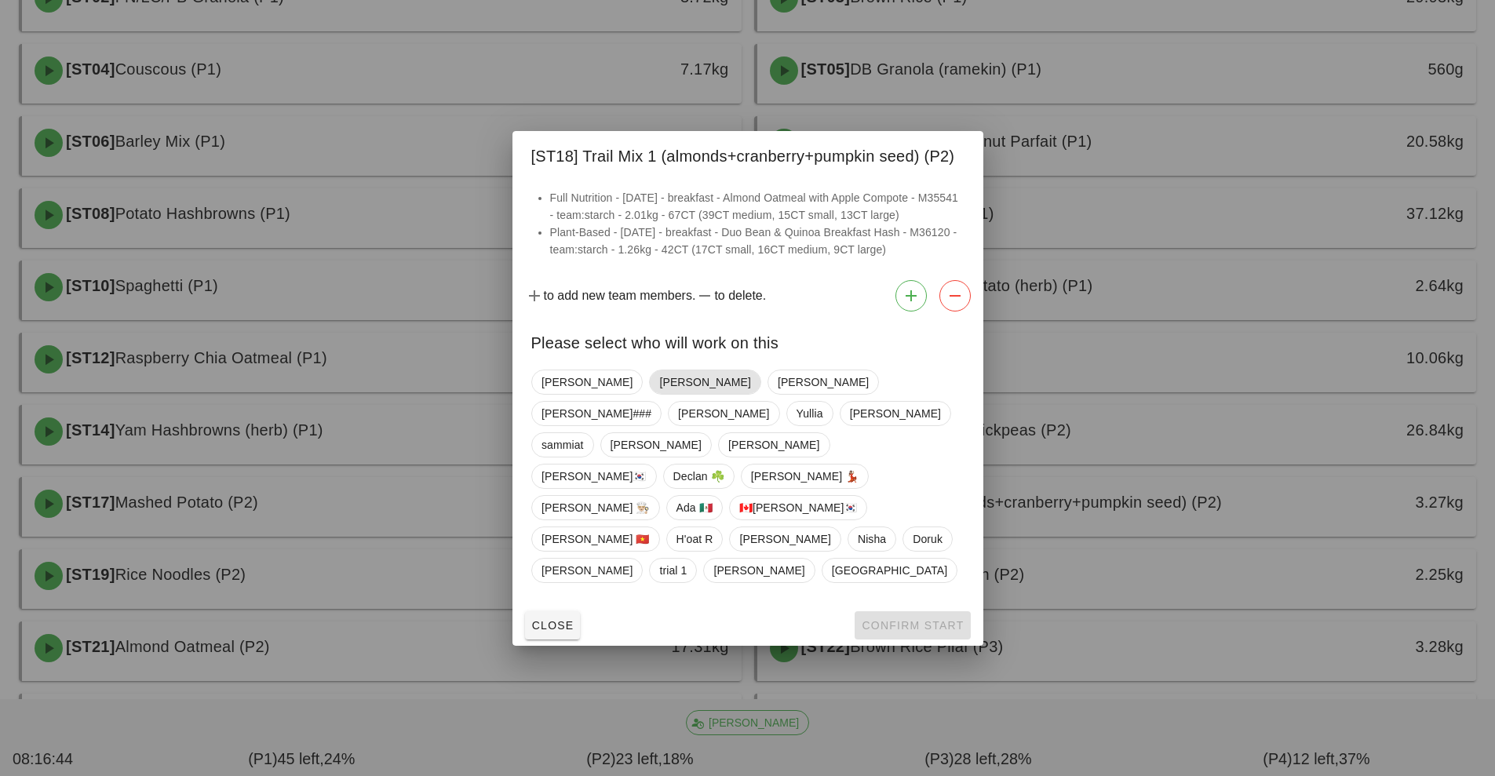
click at [659, 394] on span "[PERSON_NAME]" at bounding box center [704, 382] width 91 height 24
click at [923, 619] on span "Confirm Start" at bounding box center [912, 625] width 103 height 13
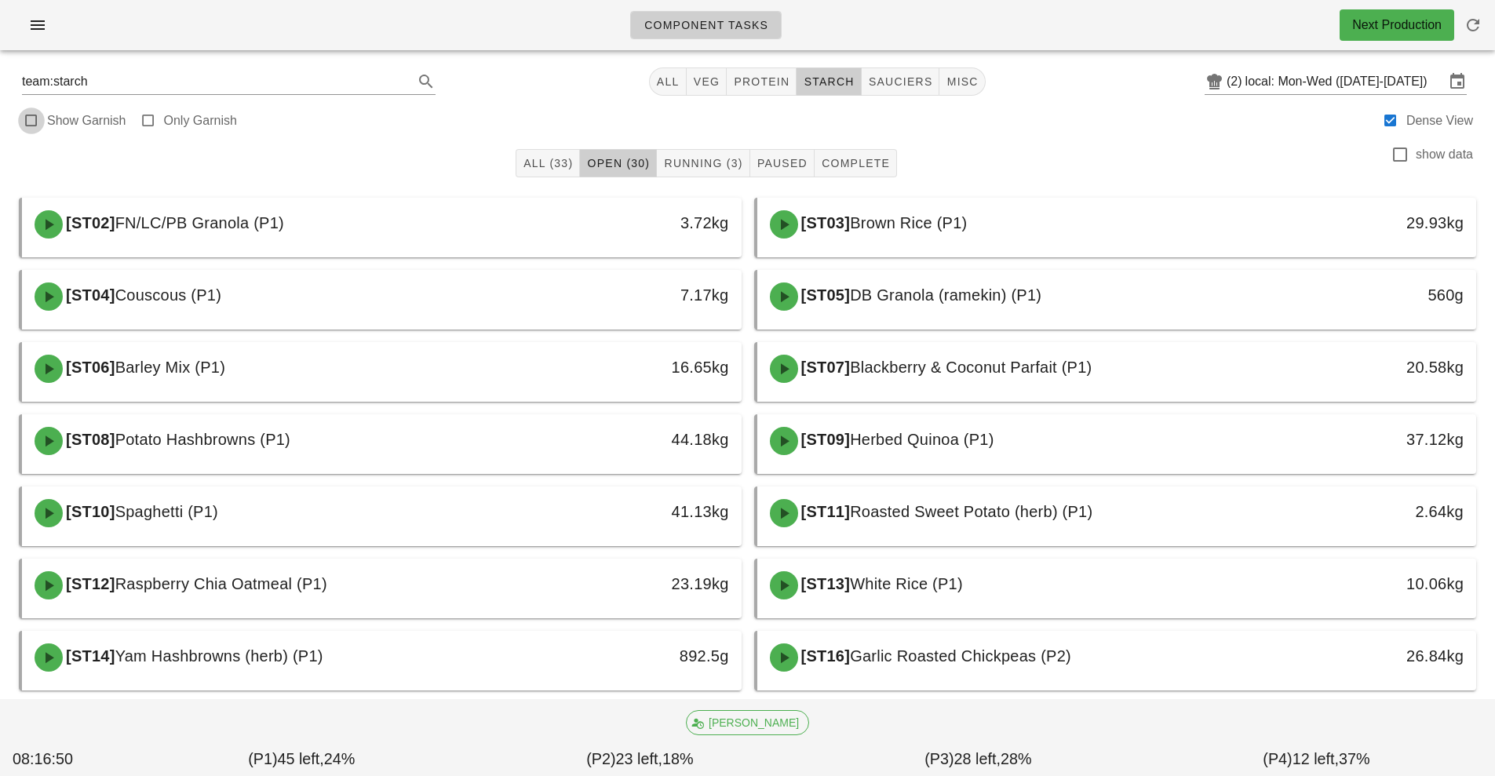
click at [24, 121] on div at bounding box center [31, 121] width 22 height 22
checkbox input "true"
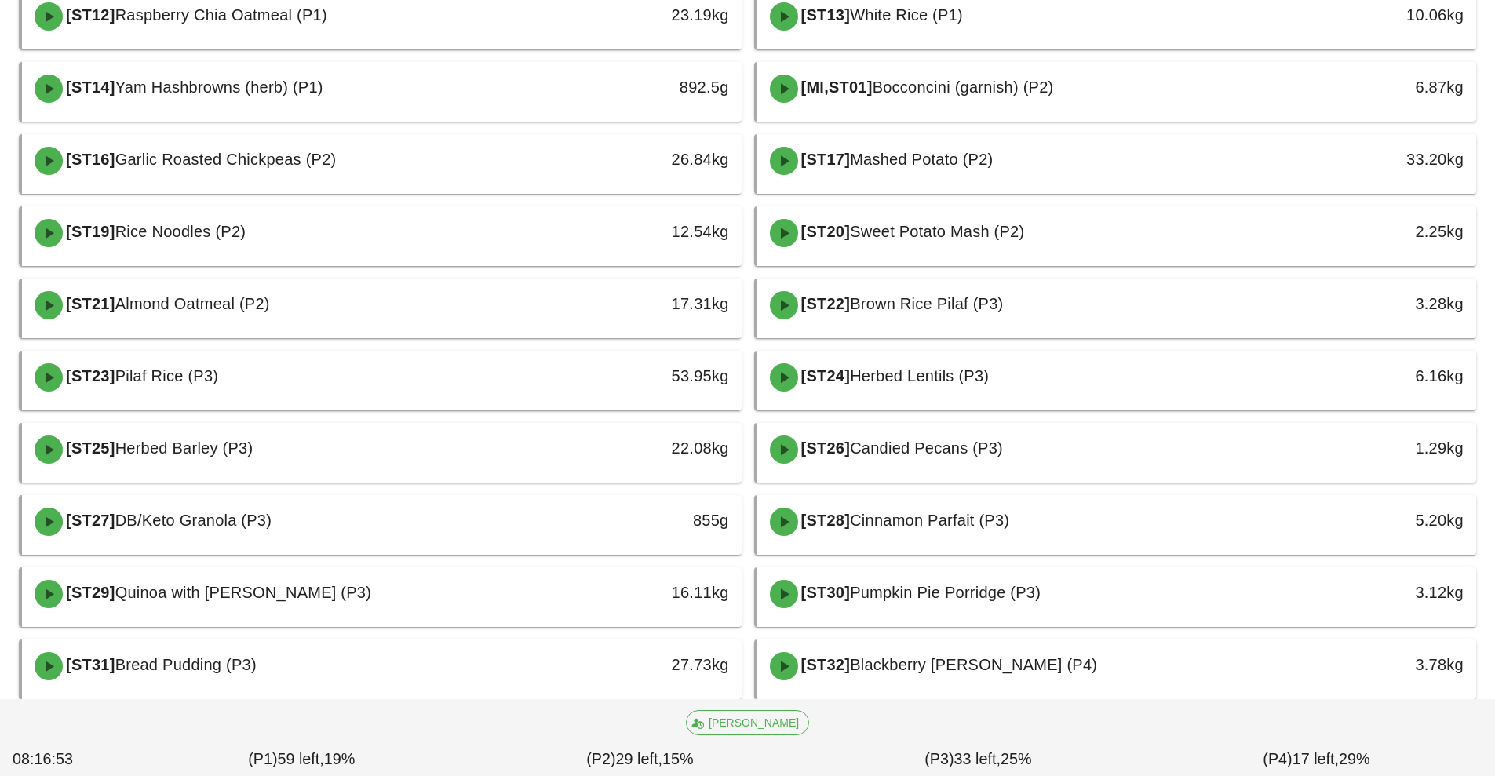
scroll to position [638, 0]
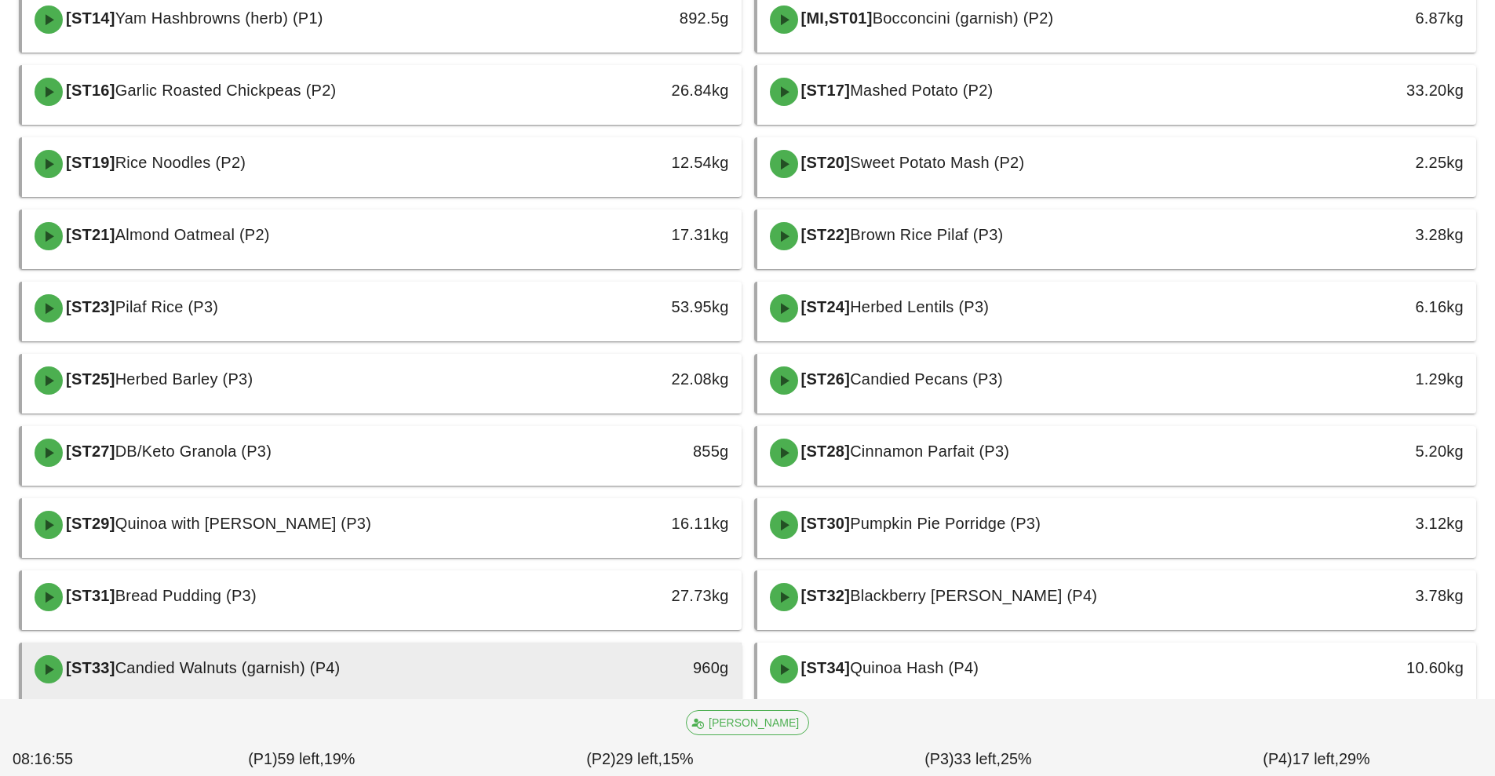
click at [442, 684] on div "[ST33] Candied Walnuts (garnish) (P4)" at bounding box center [292, 669] width 534 height 47
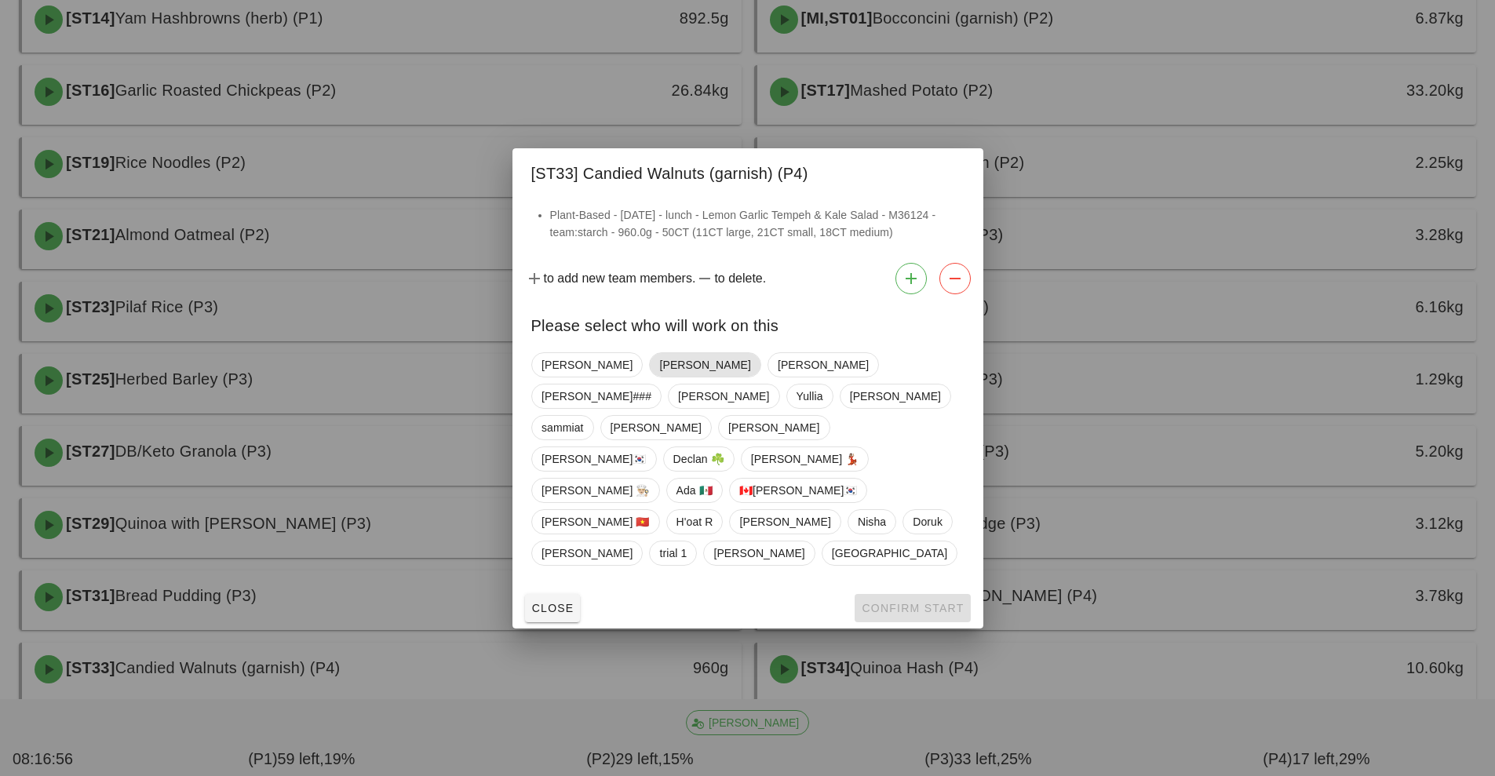
click at [659, 377] on span "[PERSON_NAME]" at bounding box center [704, 365] width 91 height 24
click at [917, 602] on span "Confirm Start" at bounding box center [912, 608] width 103 height 13
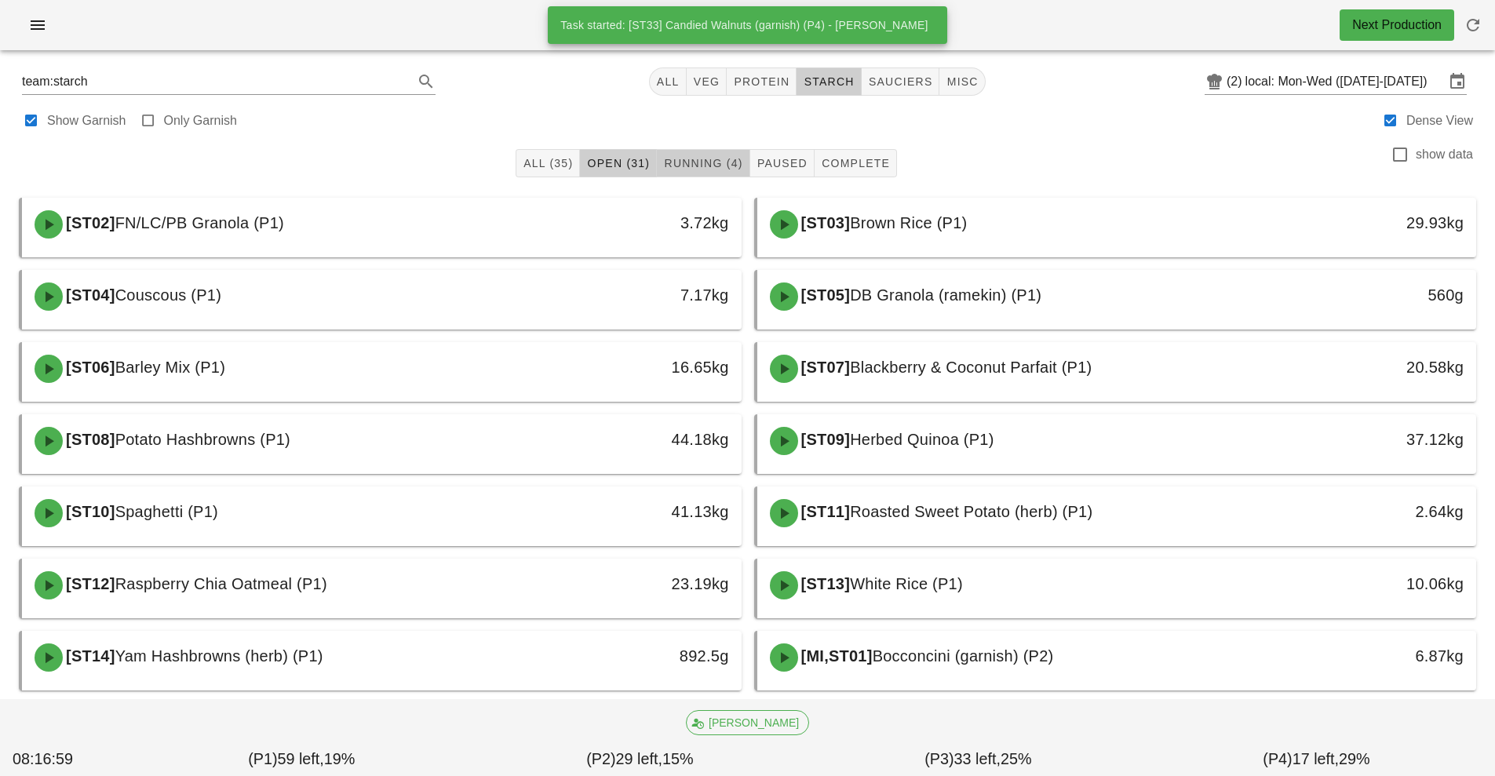
click at [712, 161] on span "Running (4)" at bounding box center [702, 163] width 79 height 13
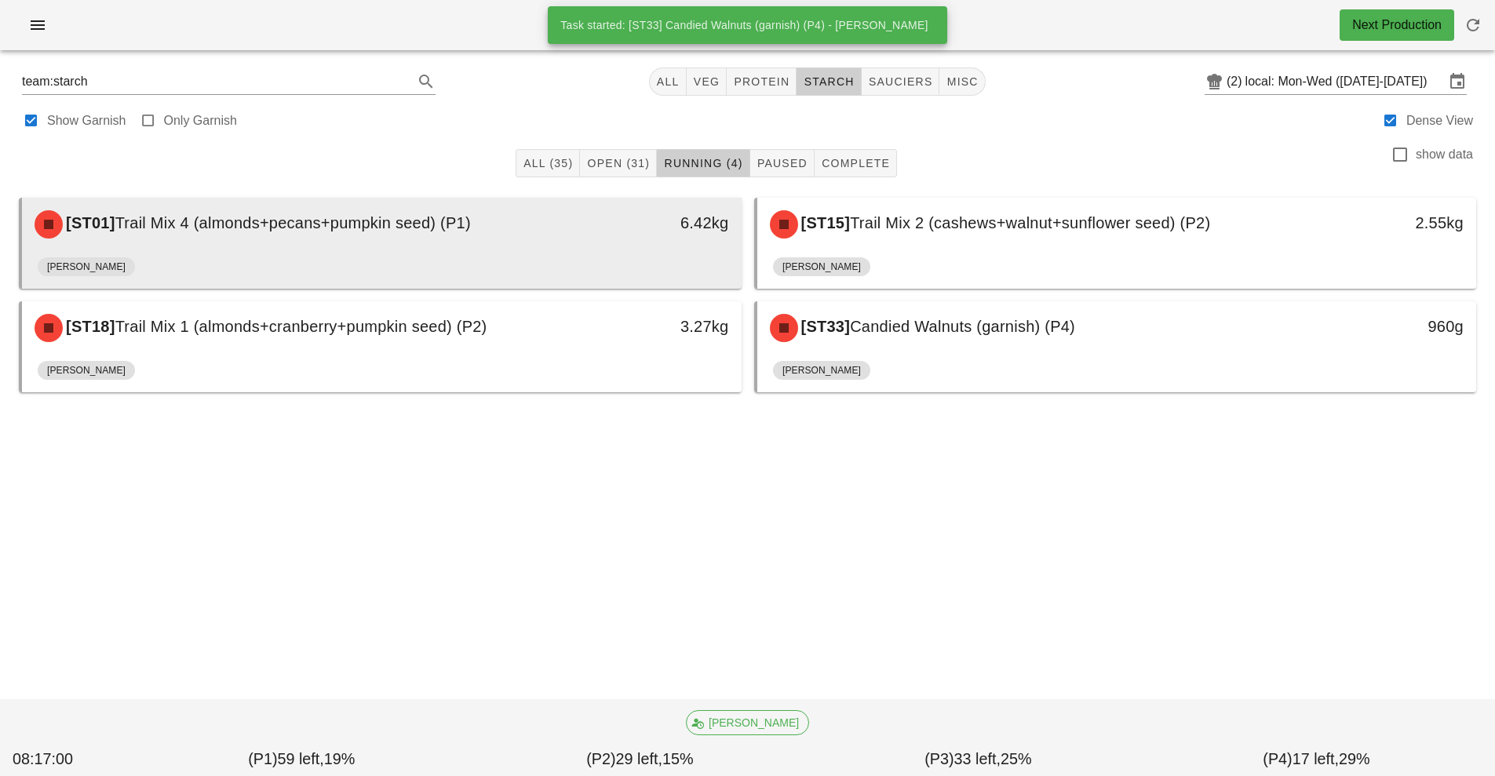
click at [475, 239] on div "[ST01] Trail Mix 4 (almonds+pecans+pumpkin seed) (P1)" at bounding box center [292, 224] width 534 height 47
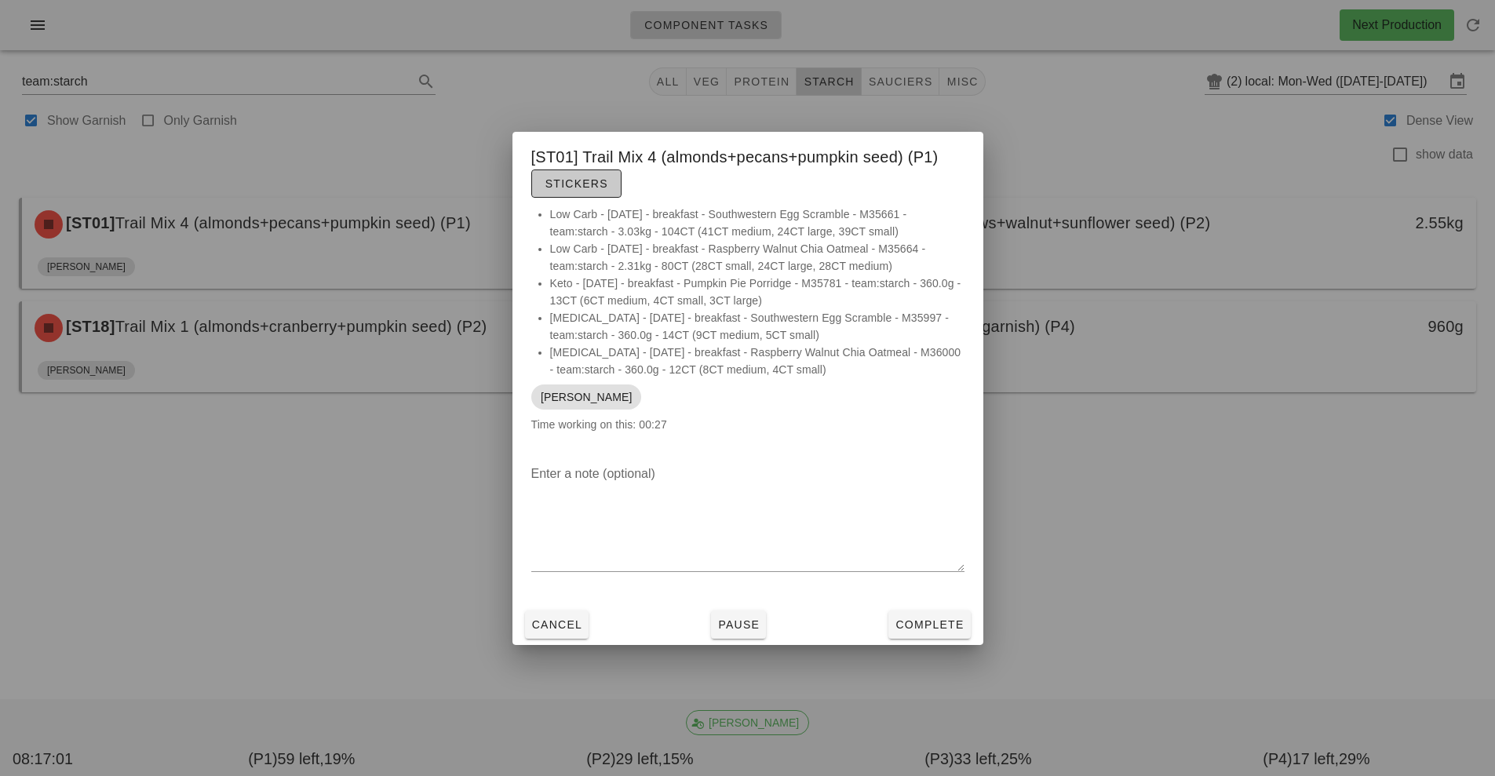
click at [596, 184] on span "Stickers" at bounding box center [576, 183] width 64 height 13
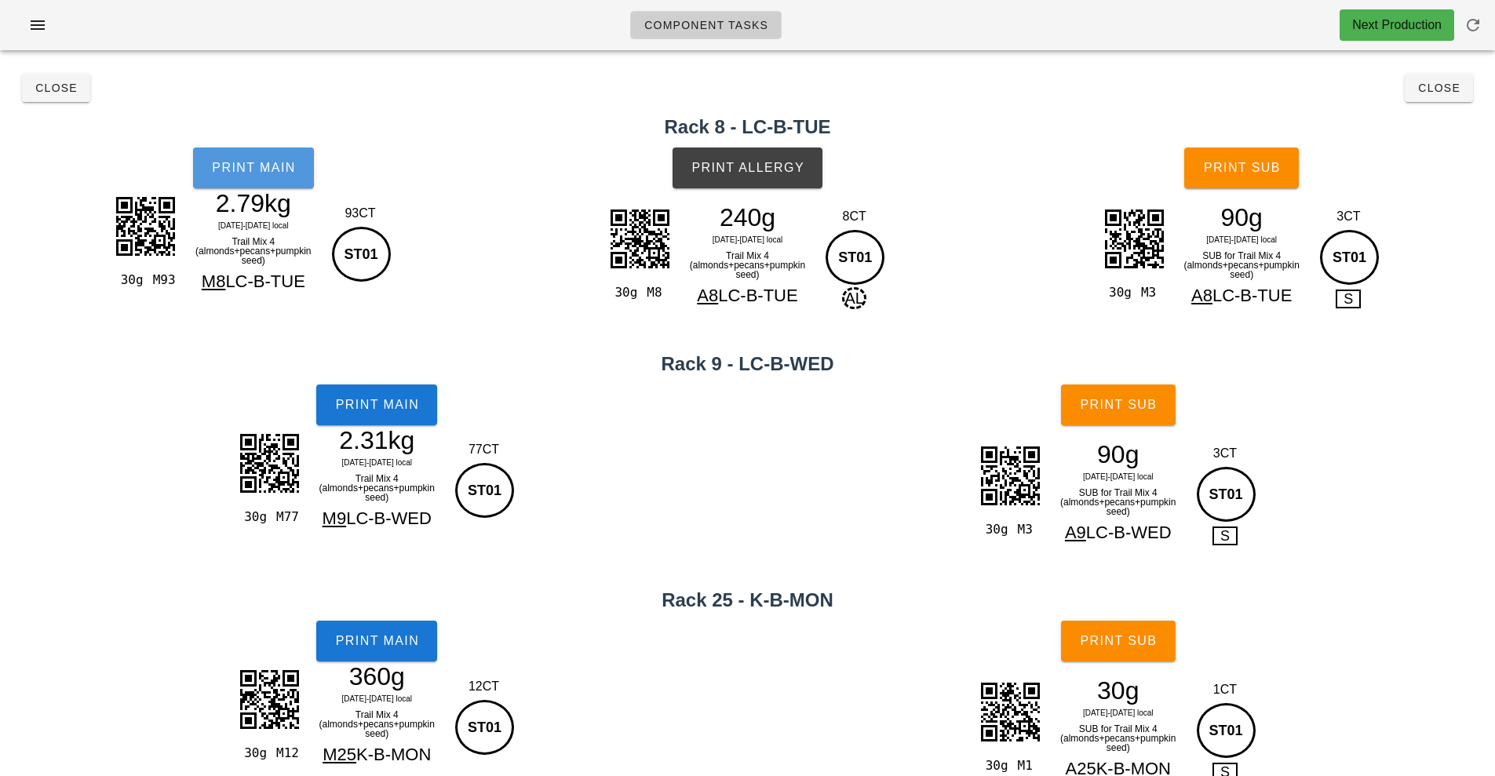
click at [261, 170] on span "Print Main" at bounding box center [253, 168] width 85 height 14
click at [407, 410] on span "Print Main" at bounding box center [376, 405] width 85 height 14
click at [362, 627] on button "Print Main" at bounding box center [376, 641] width 121 height 41
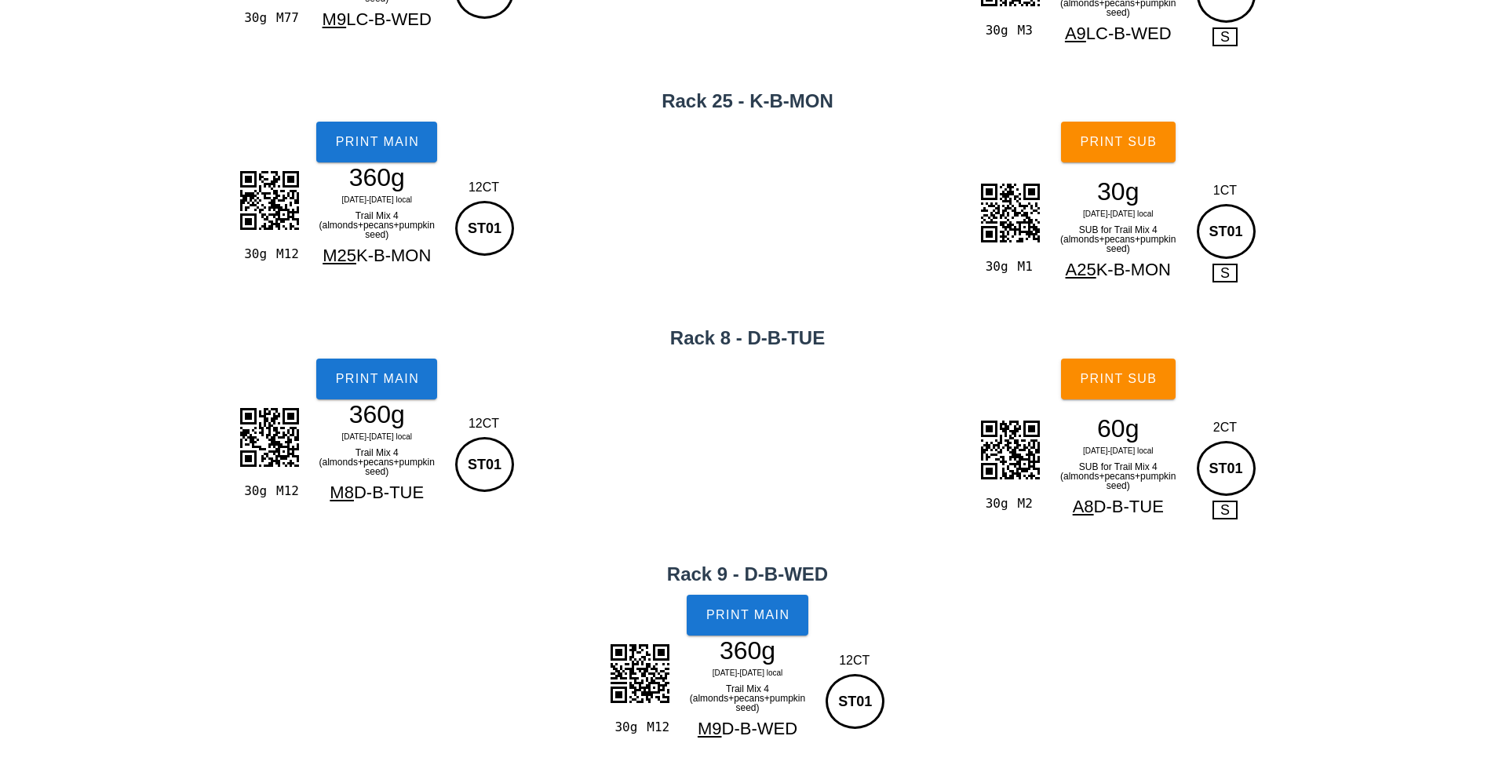
scroll to position [501, 0]
